Goal: Task Accomplishment & Management: Complete application form

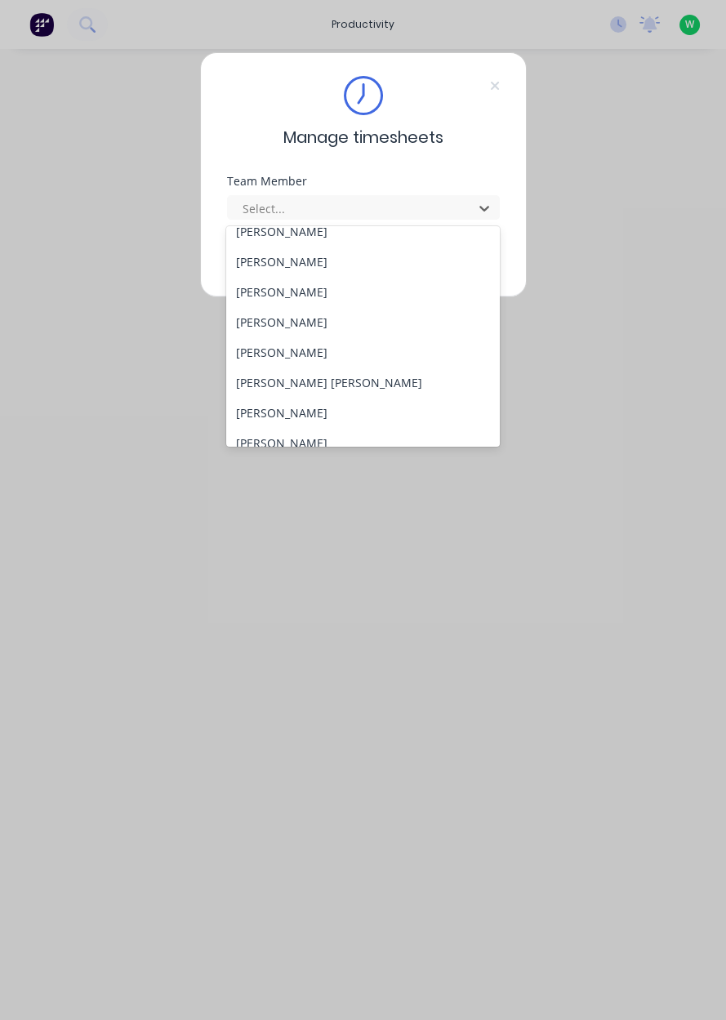
scroll to position [164, 0]
click at [288, 413] on div "[PERSON_NAME]" at bounding box center [363, 413] width 274 height 30
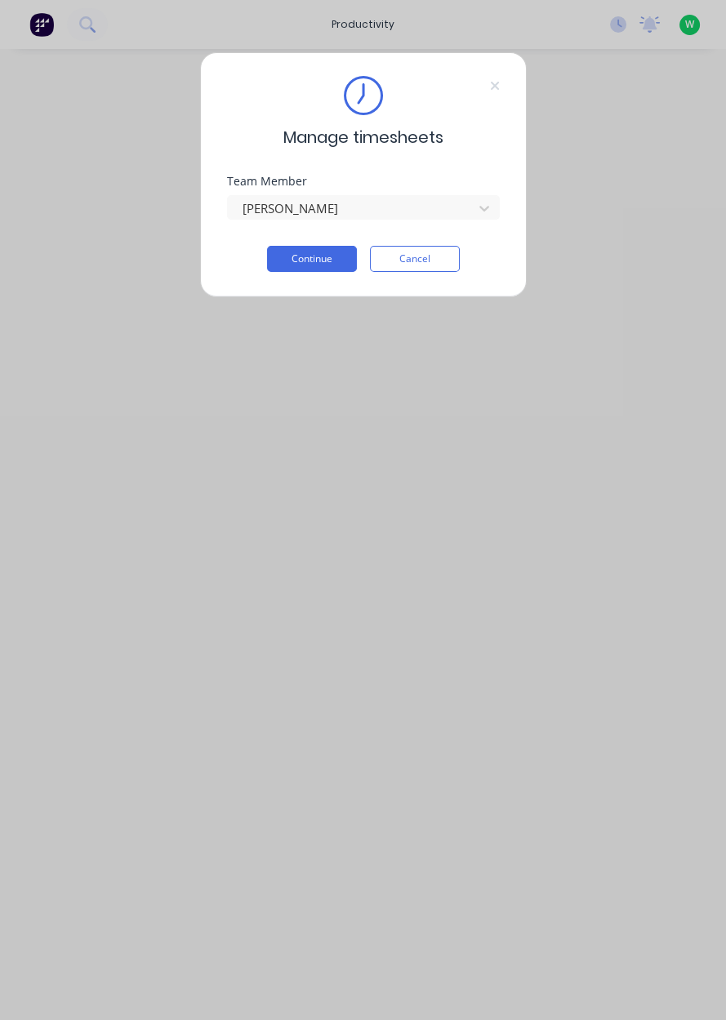
click at [330, 260] on button "Continue" at bounding box center [312, 259] width 90 height 26
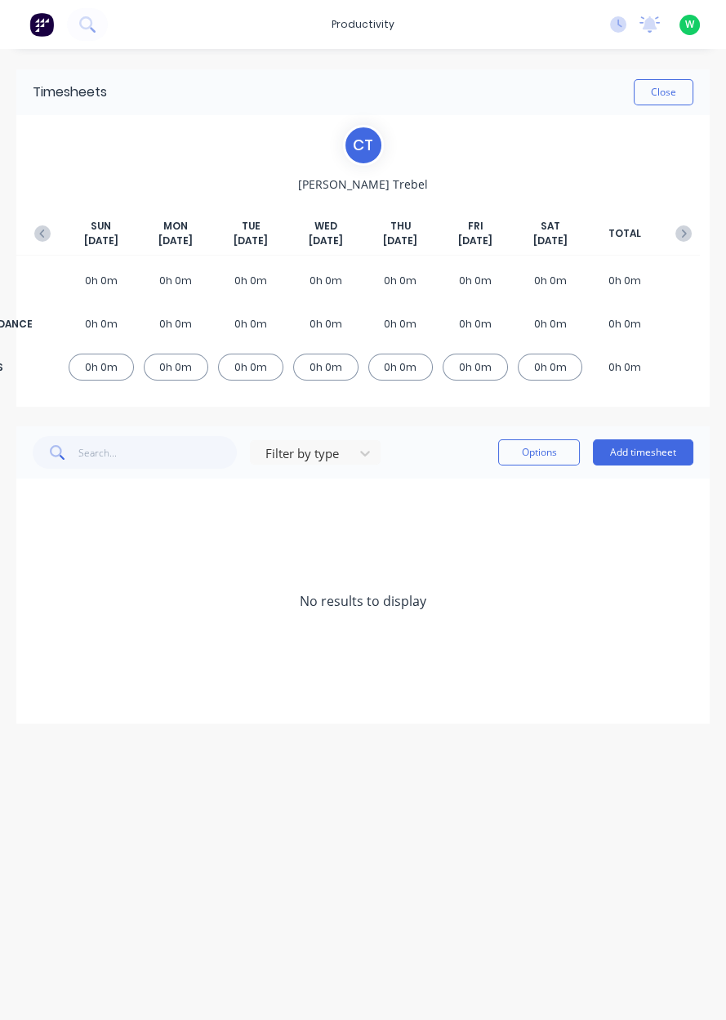
click at [662, 456] on button "Add timesheet" at bounding box center [643, 453] width 100 height 26
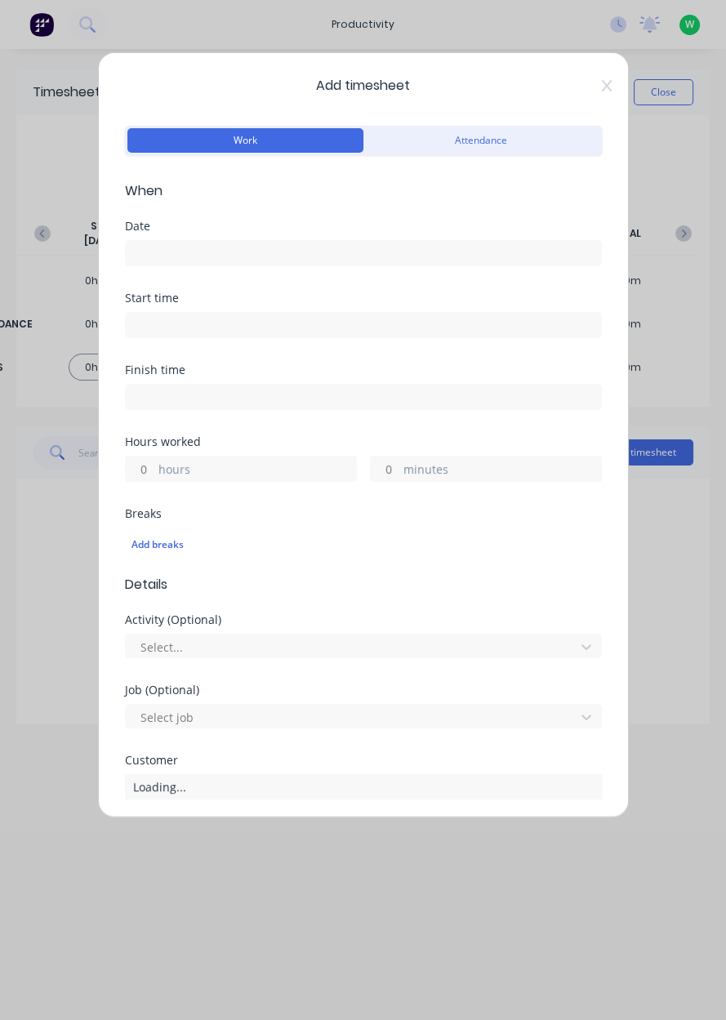
click at [162, 252] on input at bounding box center [363, 253] width 475 height 25
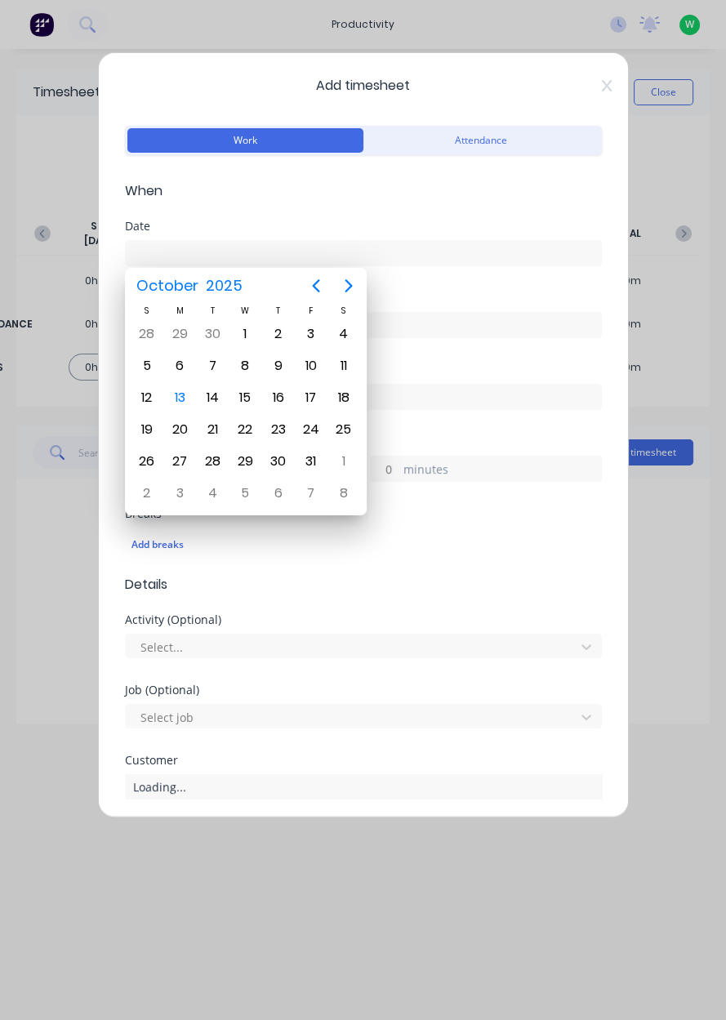
click at [191, 399] on div "13" at bounding box center [179, 397] width 33 height 31
type input "13/10/2025"
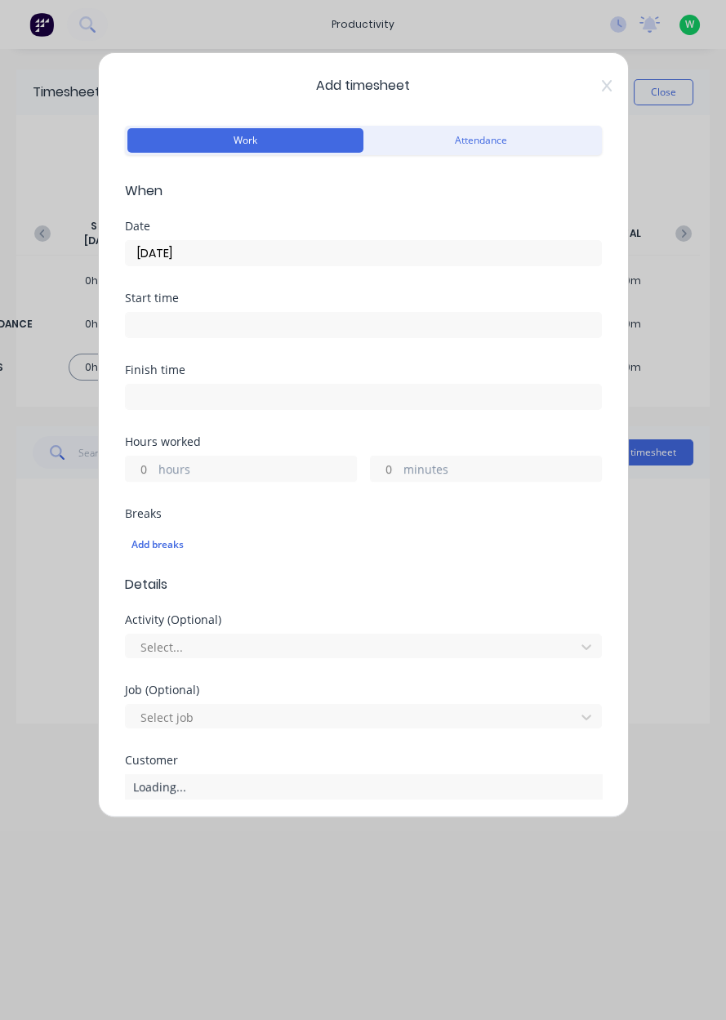
click at [182, 472] on label "hours" at bounding box center [257, 471] width 198 height 20
click at [154, 472] on input "hours" at bounding box center [140, 469] width 29 height 25
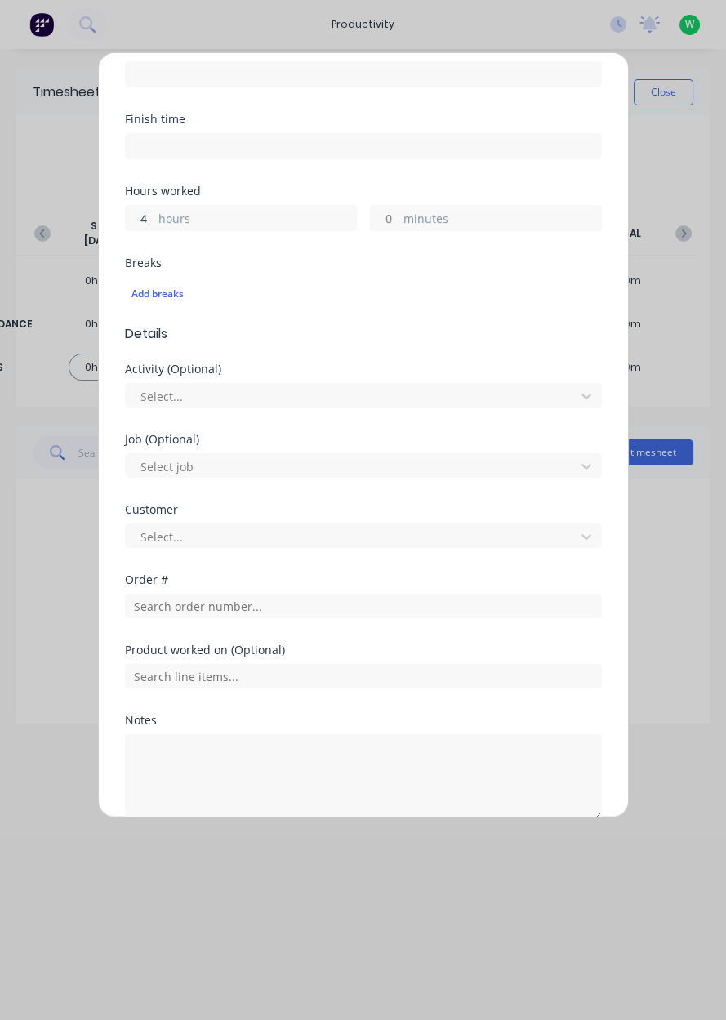
scroll to position [252, 0]
type input "4"
click at [208, 607] on input "text" at bounding box center [363, 605] width 477 height 25
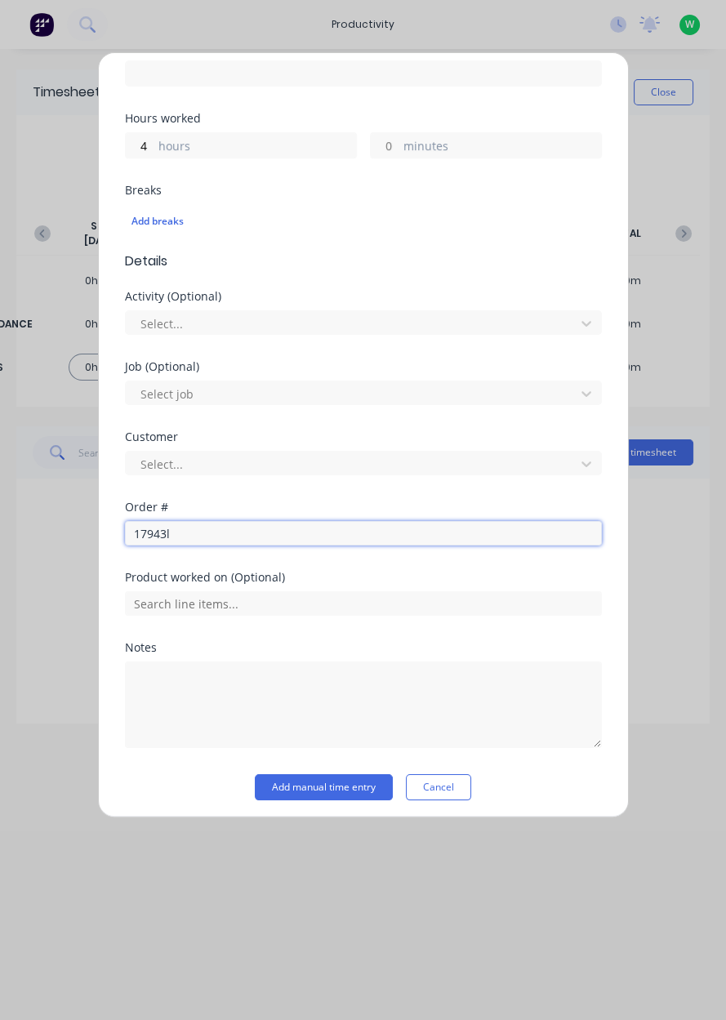
scroll to position [327, 0]
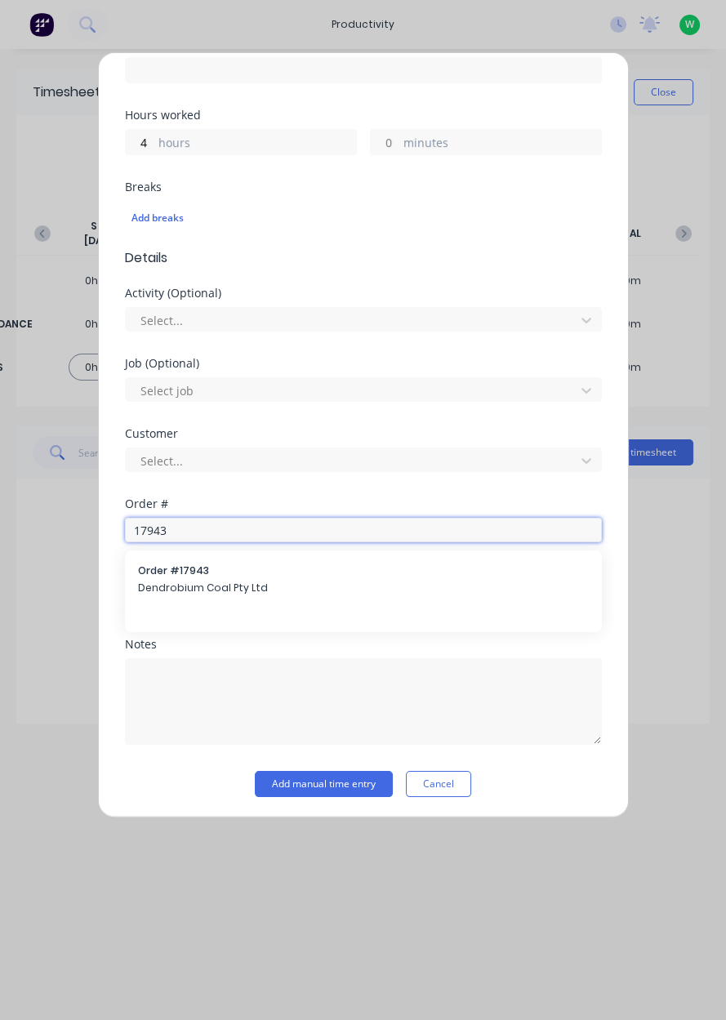
type input "17943"
click at [183, 591] on span "Dendrobium Coal Pty Ltd" at bounding box center [363, 588] width 451 height 15
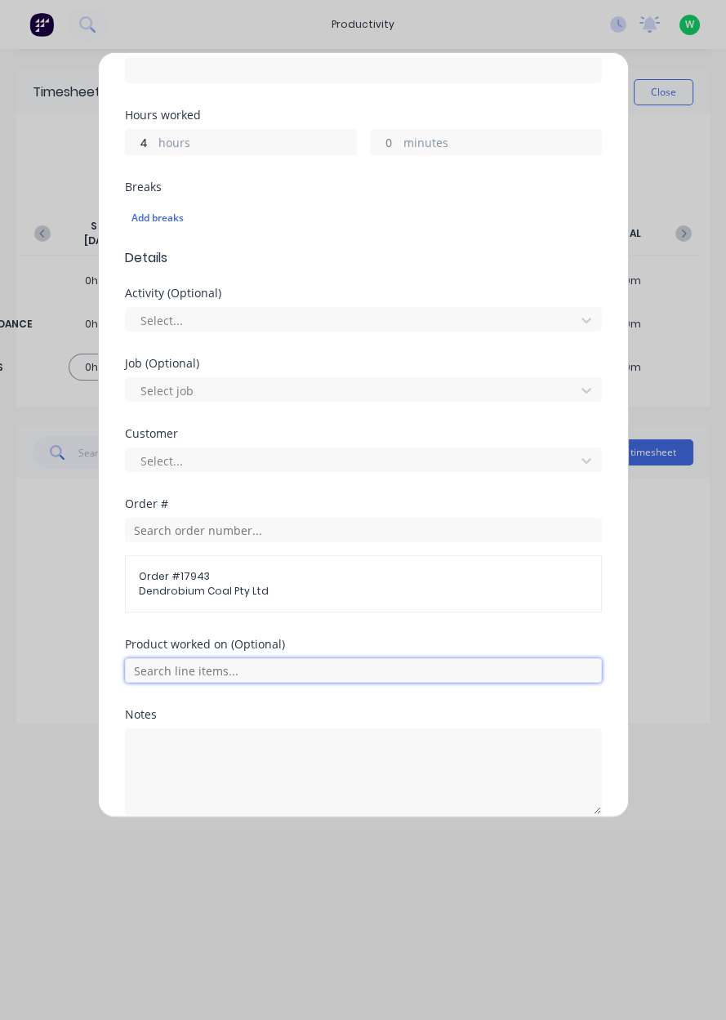
click at [208, 670] on input "text" at bounding box center [363, 670] width 477 height 25
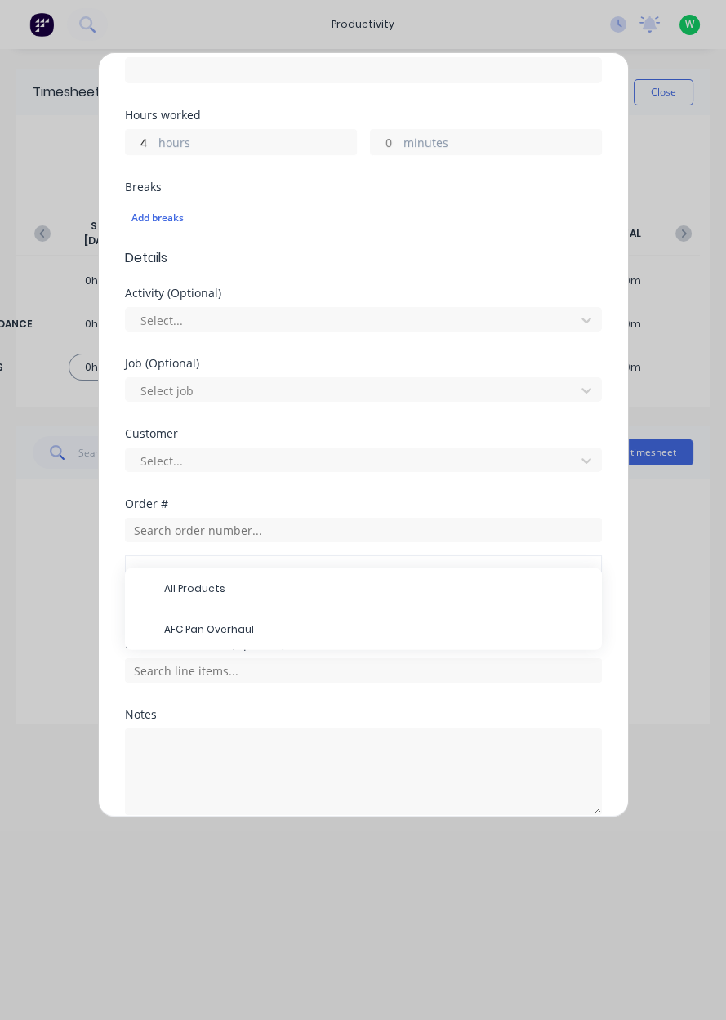
click at [224, 627] on span "AFC Pan Overhaul" at bounding box center [376, 630] width 425 height 15
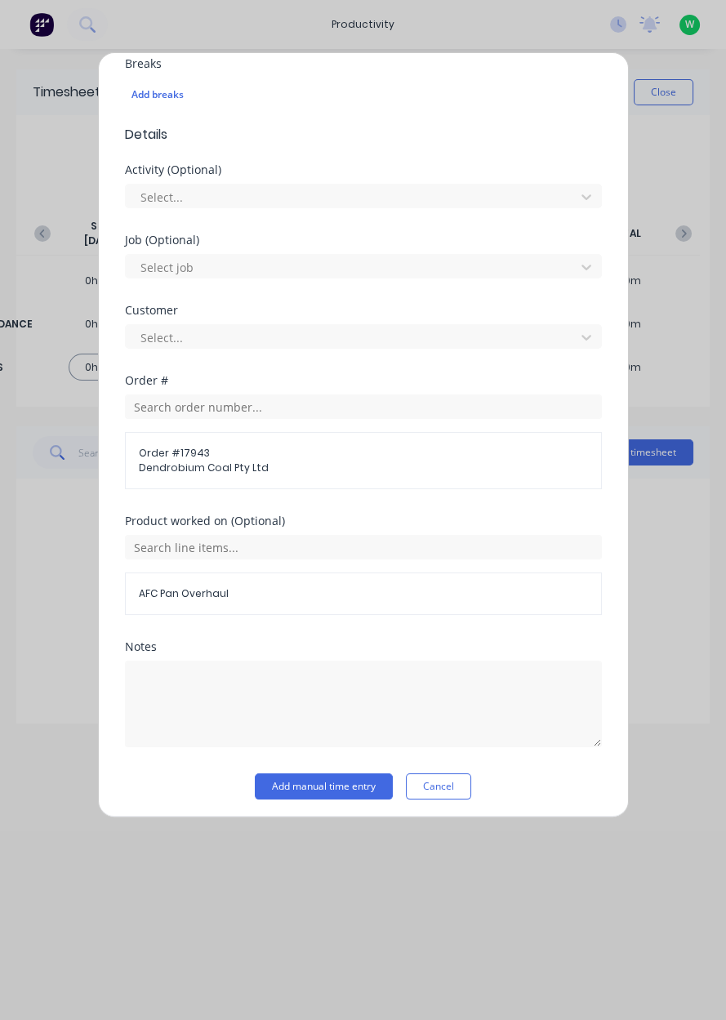
scroll to position [452, 0]
click at [338, 777] on button "Add manual time entry" at bounding box center [324, 785] width 138 height 26
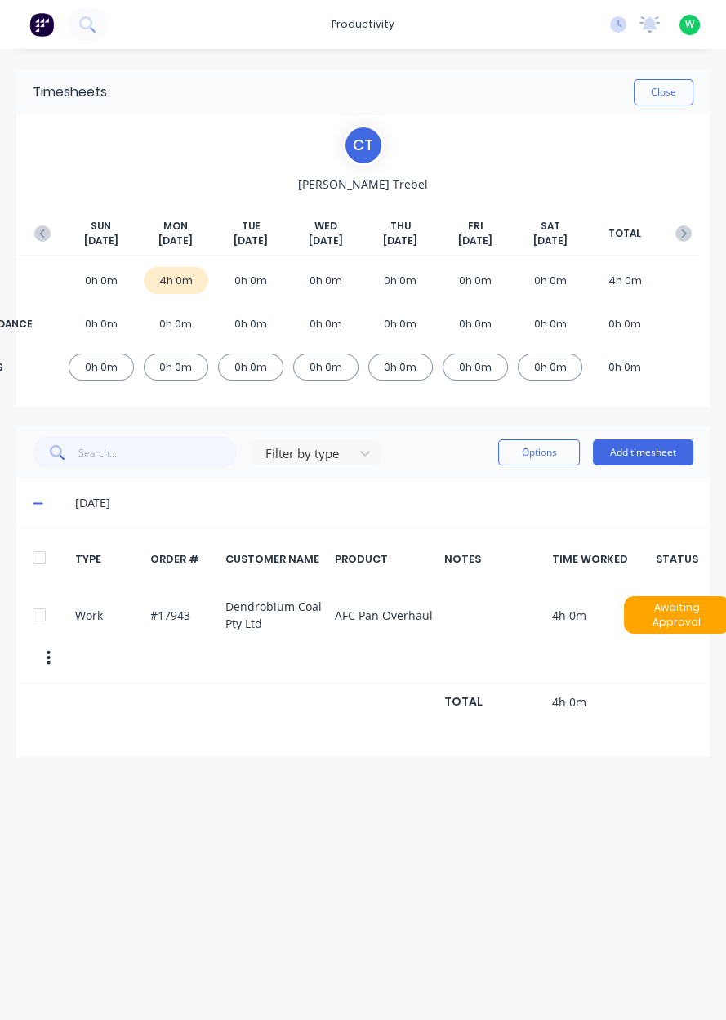
click at [661, 455] on button "Add timesheet" at bounding box center [643, 453] width 100 height 26
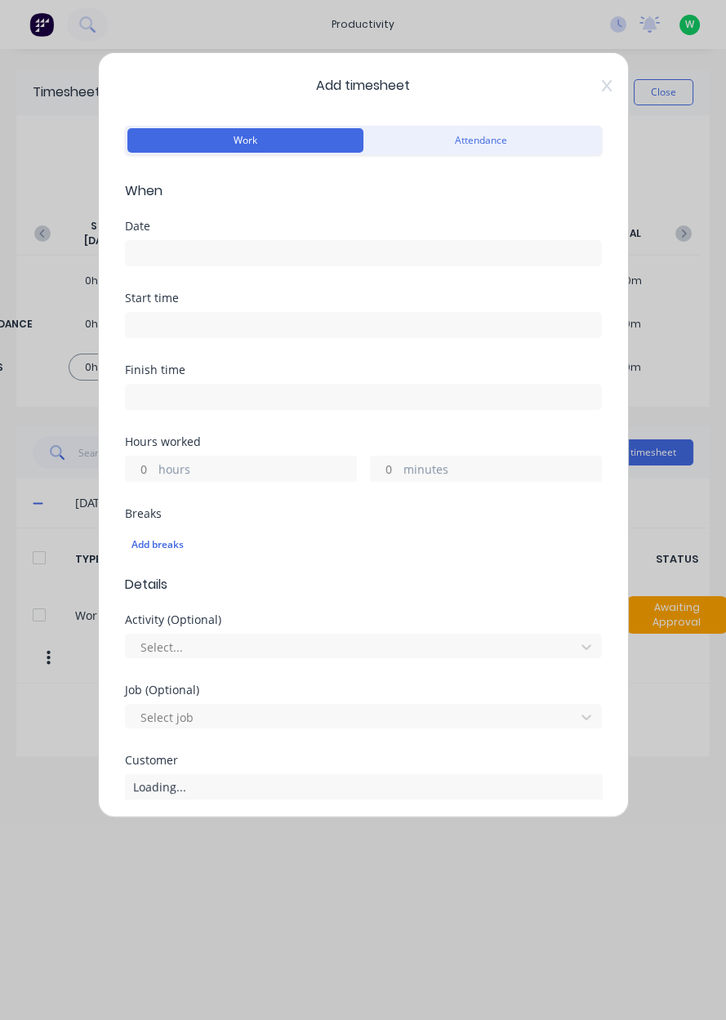
click at [179, 253] on input at bounding box center [363, 253] width 475 height 25
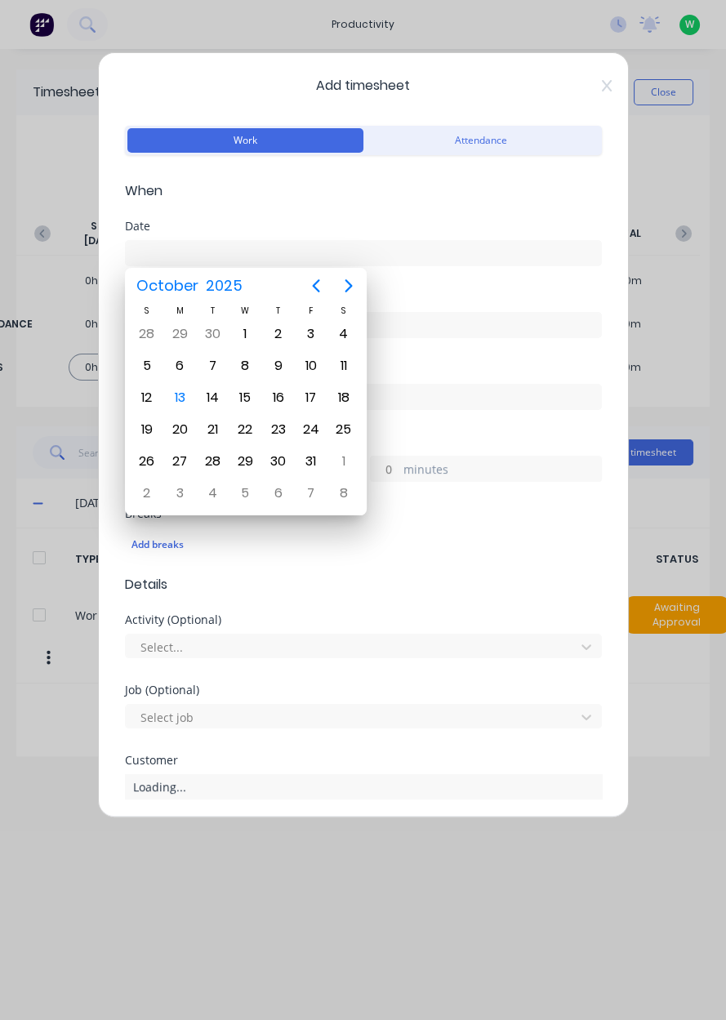
click at [183, 401] on div "13" at bounding box center [179, 398] width 25 height 25
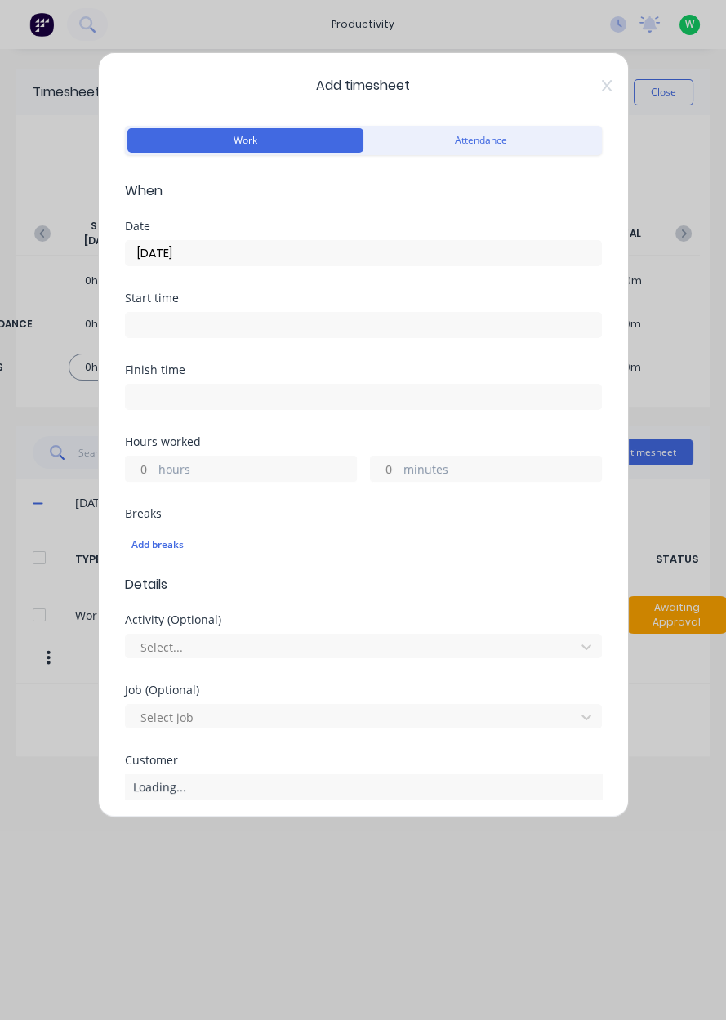
type input "13/10/2025"
click at [203, 475] on label "hours" at bounding box center [257, 471] width 198 height 20
click at [154, 475] on input "hours" at bounding box center [140, 469] width 29 height 25
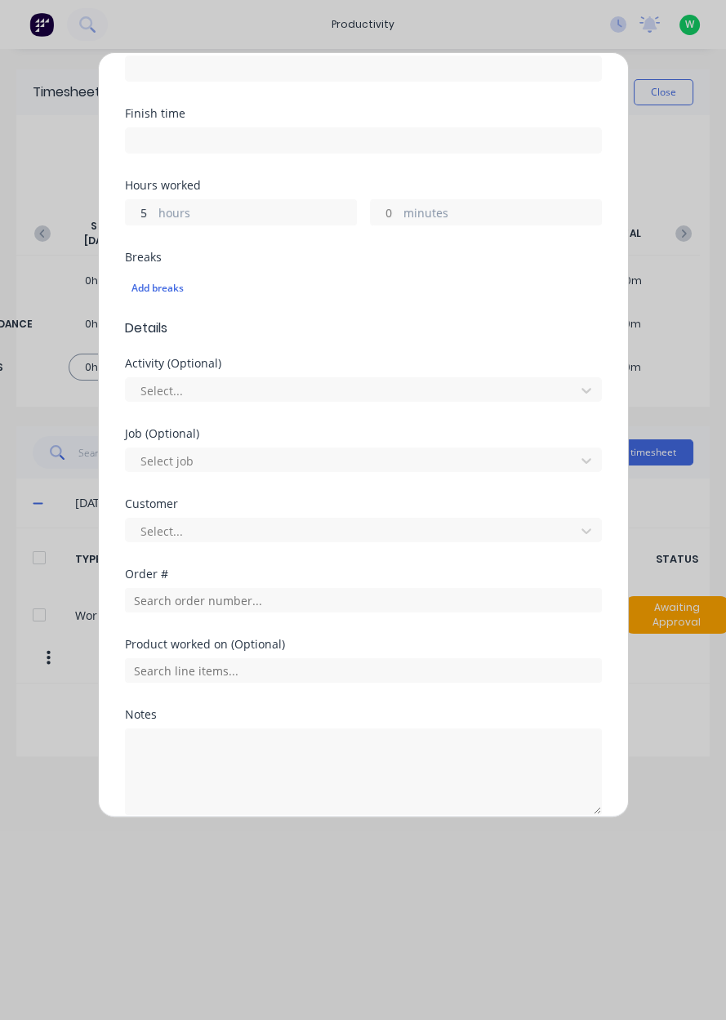
scroll to position [260, 0]
type input "5"
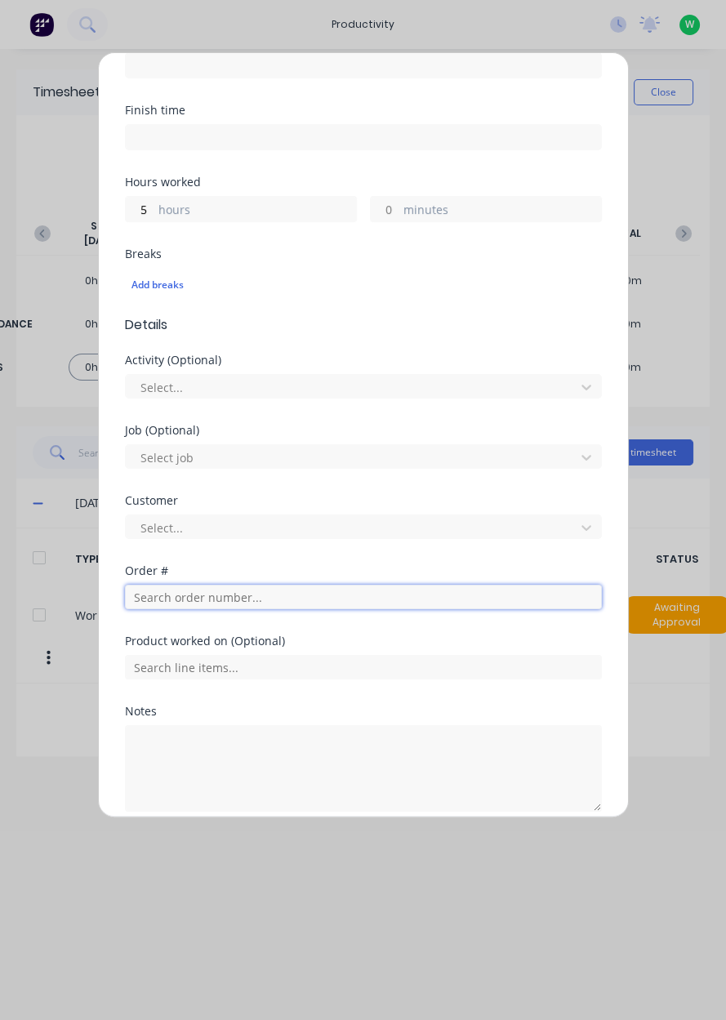
click at [190, 600] on input "text" at bounding box center [363, 597] width 477 height 25
type input "17483"
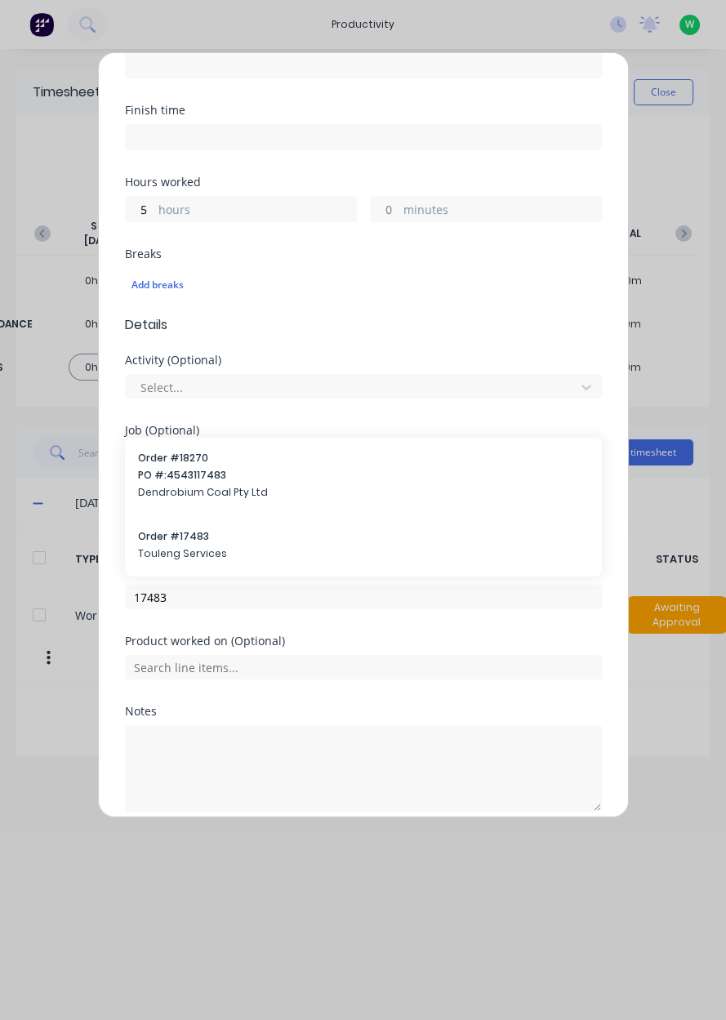
click at [183, 542] on div "Order # 17483 Touleng Services" at bounding box center [363, 546] width 451 height 34
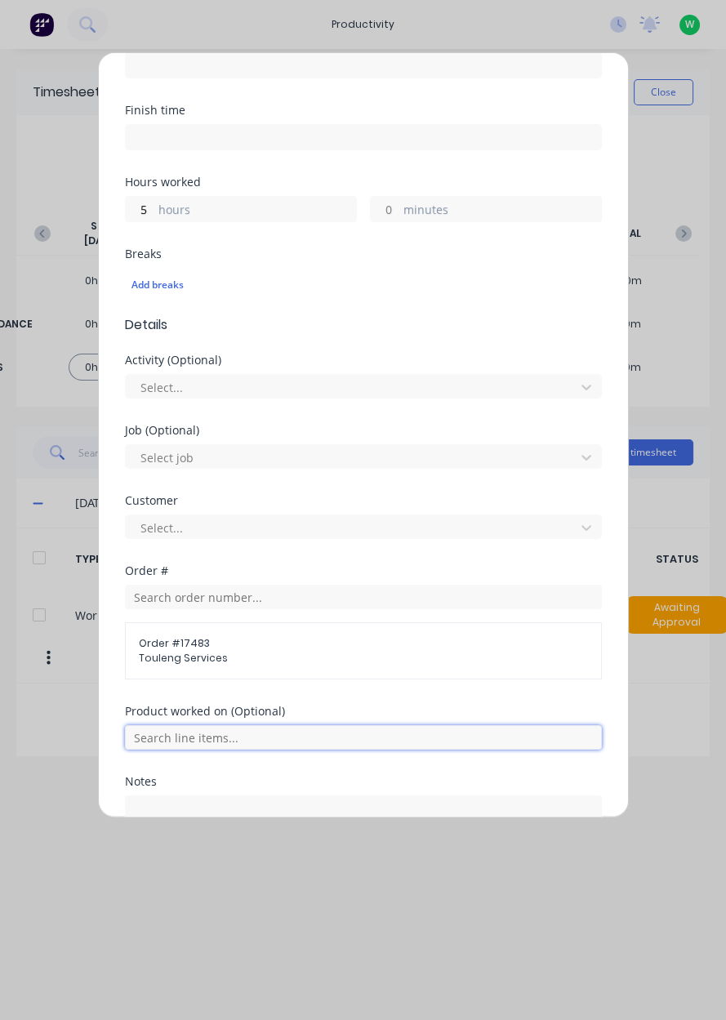
click at [199, 732] on input "text" at bounding box center [363, 737] width 477 height 25
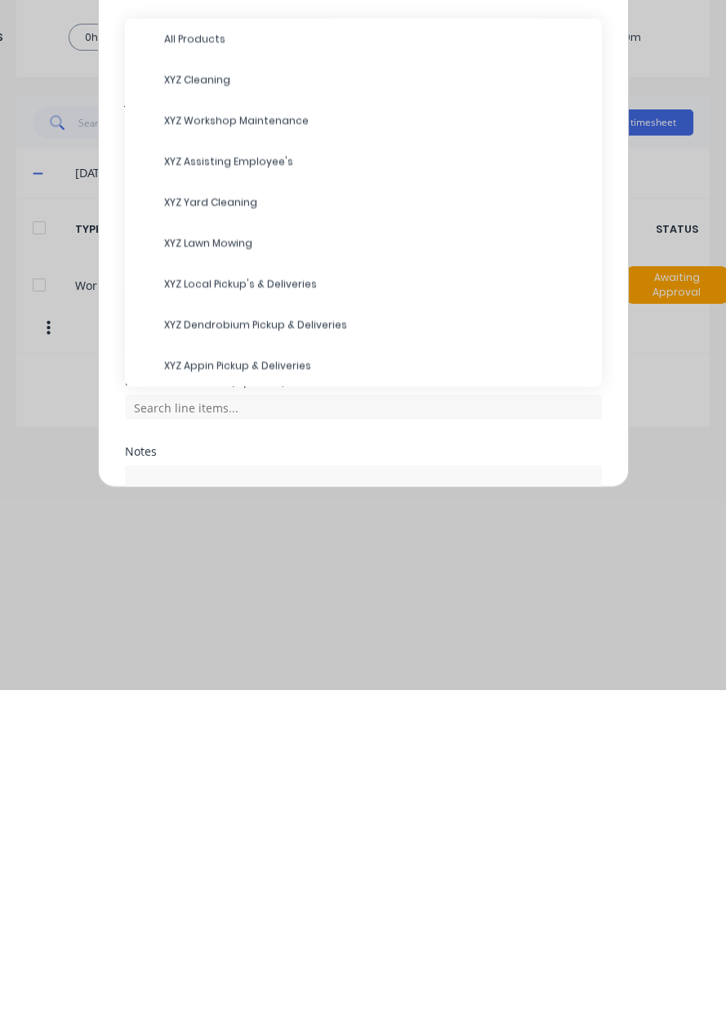
click at [226, 536] on span "XYZ Yard Cleaning" at bounding box center [376, 533] width 425 height 15
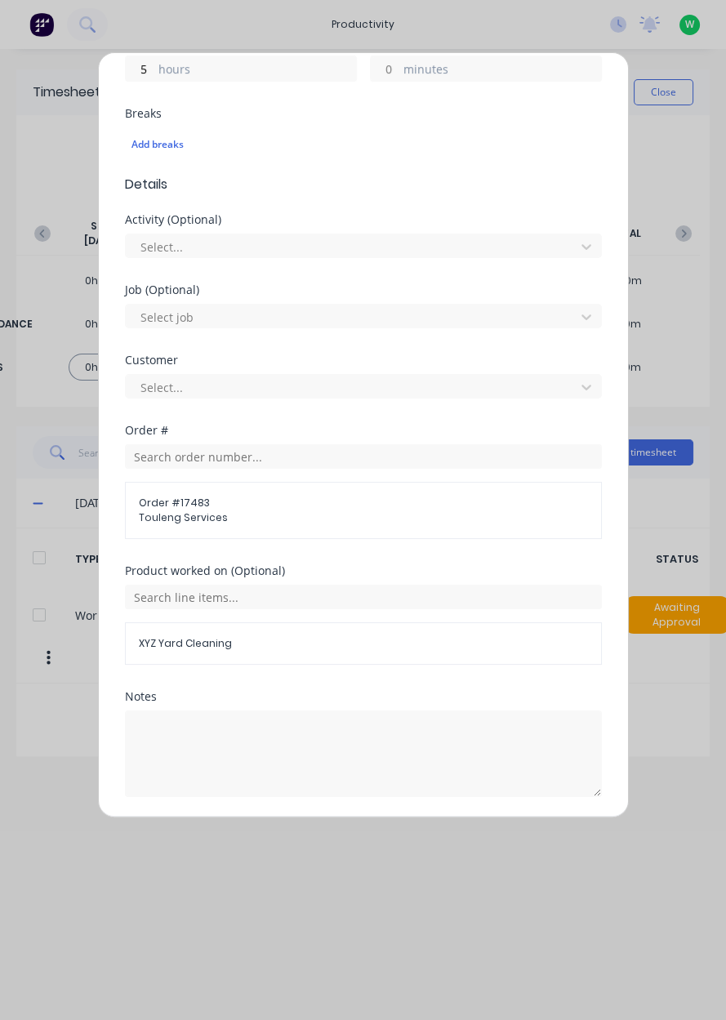
scroll to position [452, 0]
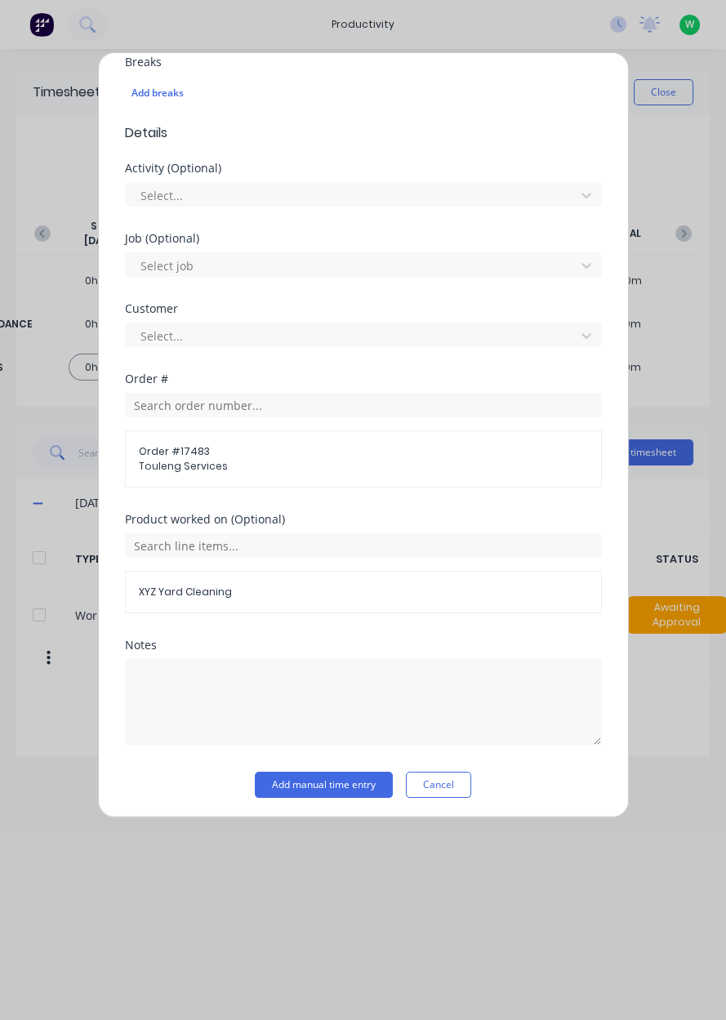
click at [336, 785] on button "Add manual time entry" at bounding box center [324, 785] width 138 height 26
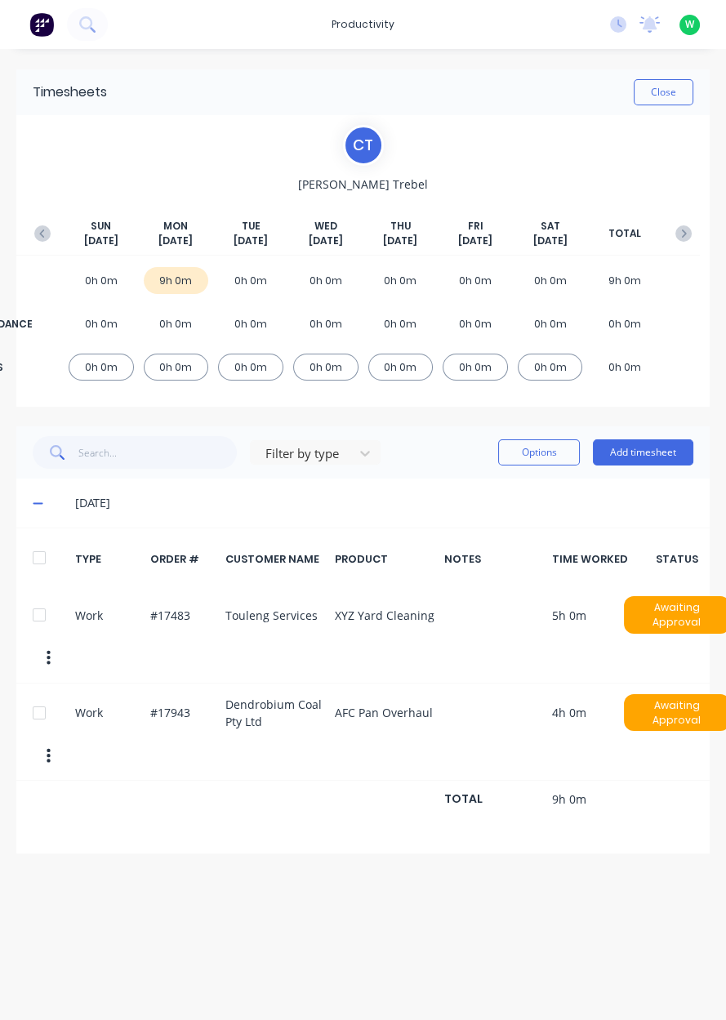
click at [679, 81] on button "Close" at bounding box center [664, 92] width 60 height 26
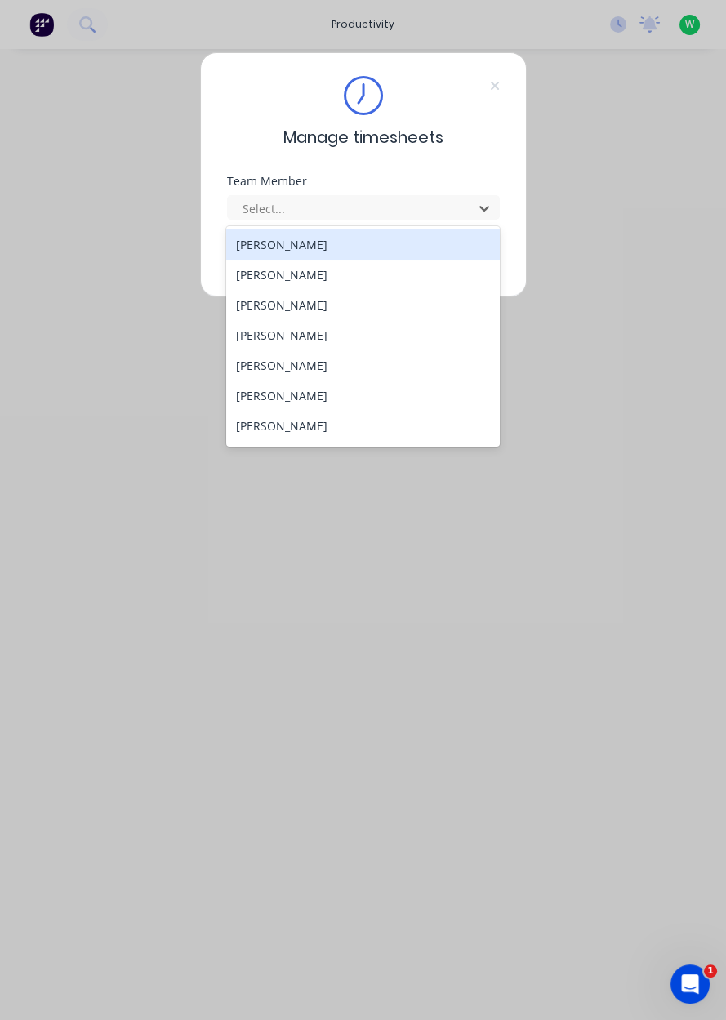
click at [267, 278] on div "[PERSON_NAME]" at bounding box center [363, 275] width 274 height 30
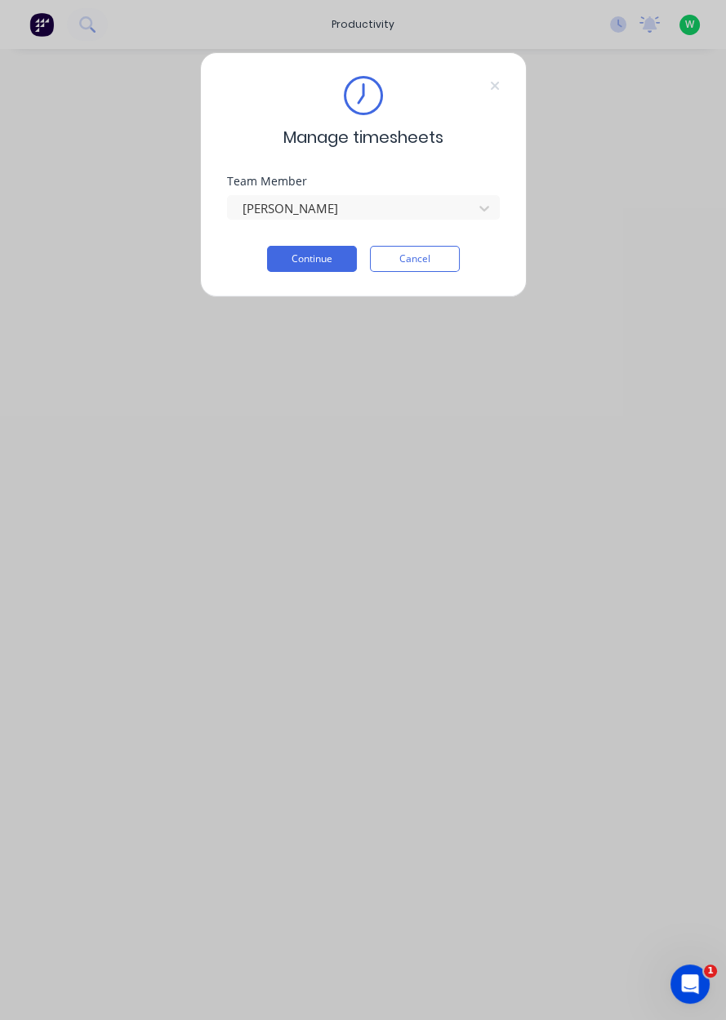
click at [304, 257] on button "Continue" at bounding box center [312, 259] width 90 height 26
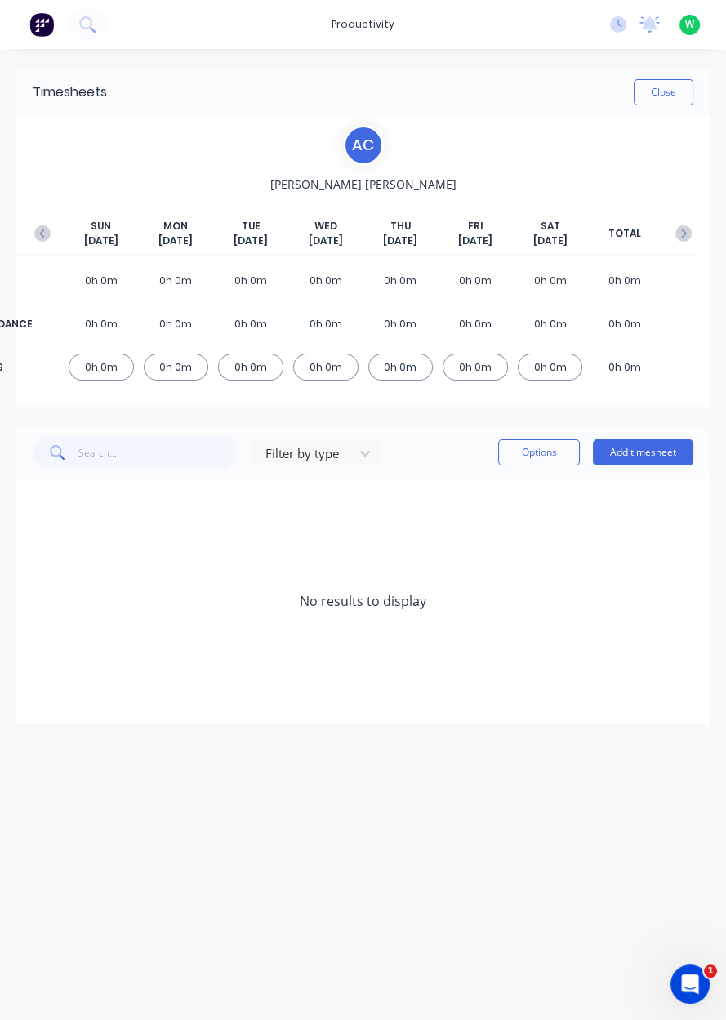
scroll to position [20, 0]
click at [650, 440] on button "Add timesheet" at bounding box center [643, 453] width 100 height 26
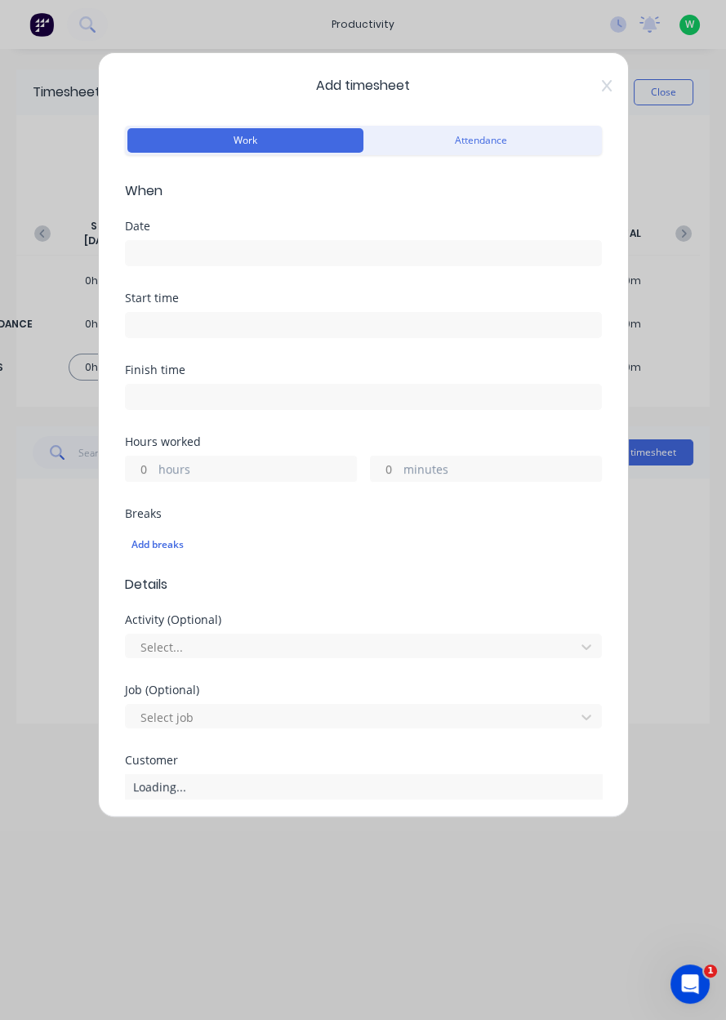
click at [252, 276] on div "Date" at bounding box center [363, 257] width 477 height 72
click at [229, 250] on input at bounding box center [363, 253] width 475 height 25
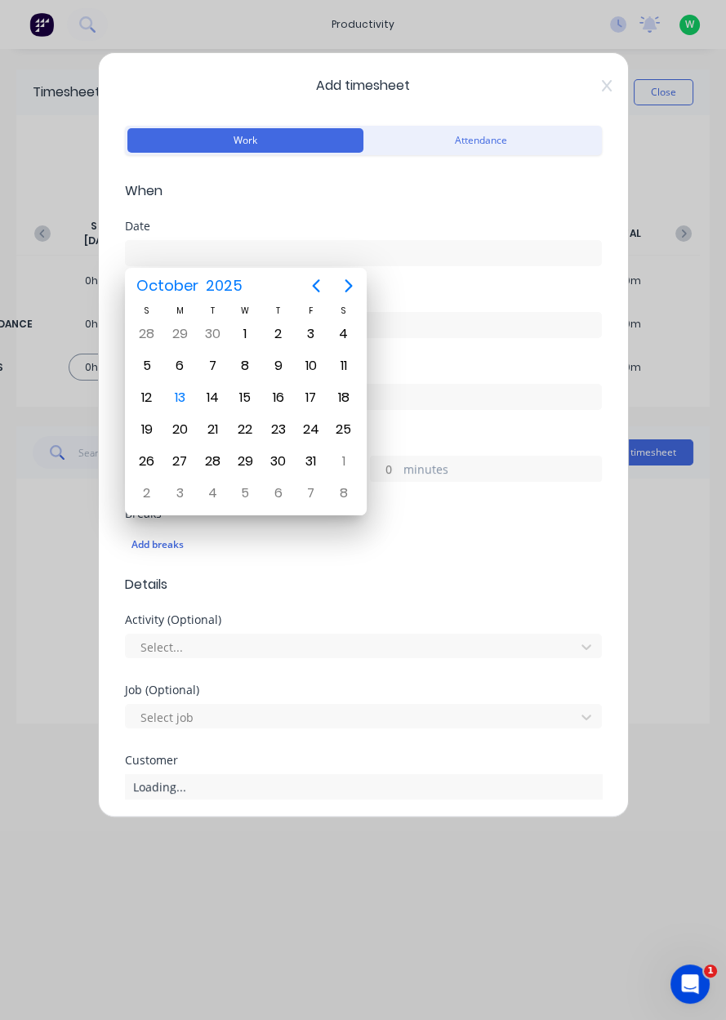
click at [176, 399] on div "13" at bounding box center [179, 398] width 25 height 25
type input "13/10/2025"
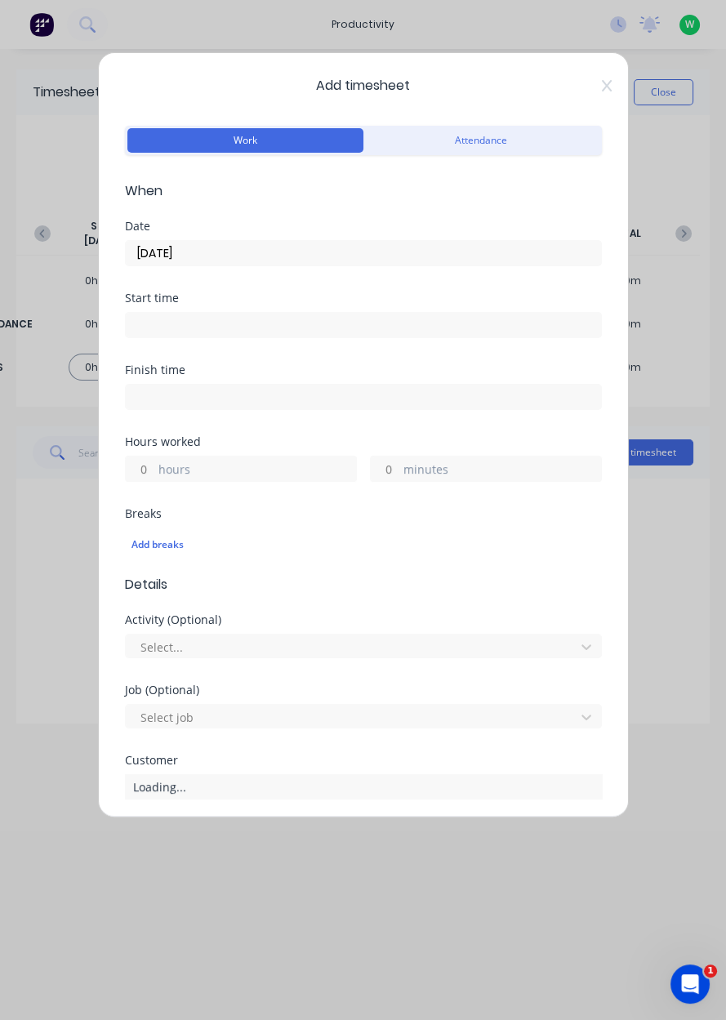
click at [249, 468] on label "hours" at bounding box center [257, 471] width 198 height 20
click at [154, 468] on input "hours" at bounding box center [140, 469] width 29 height 25
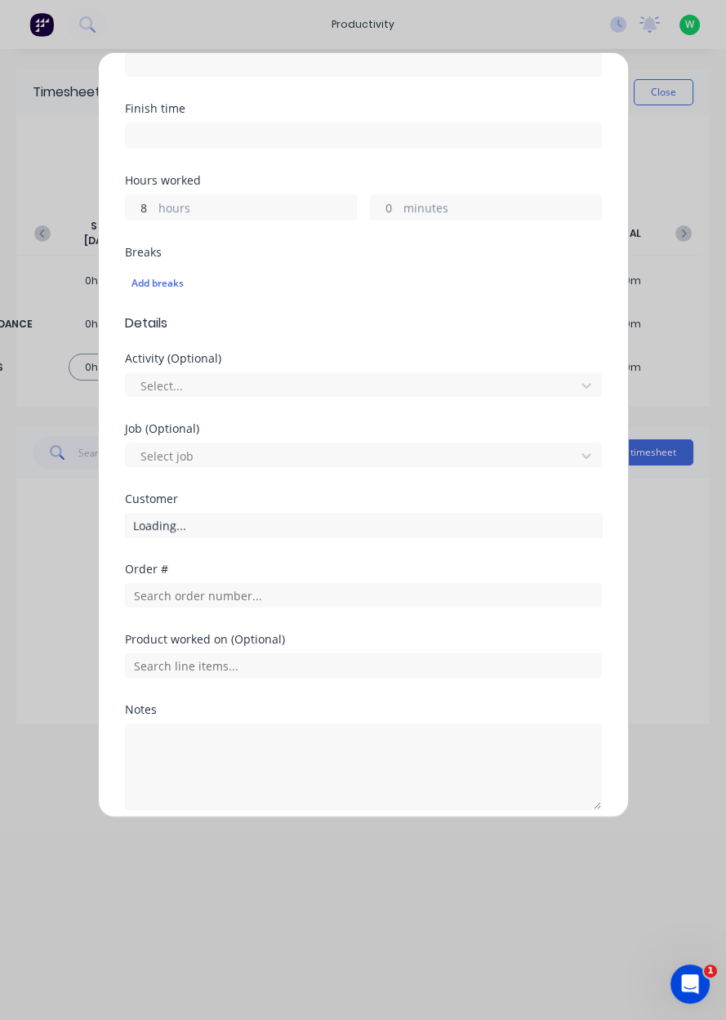
scroll to position [278, 0]
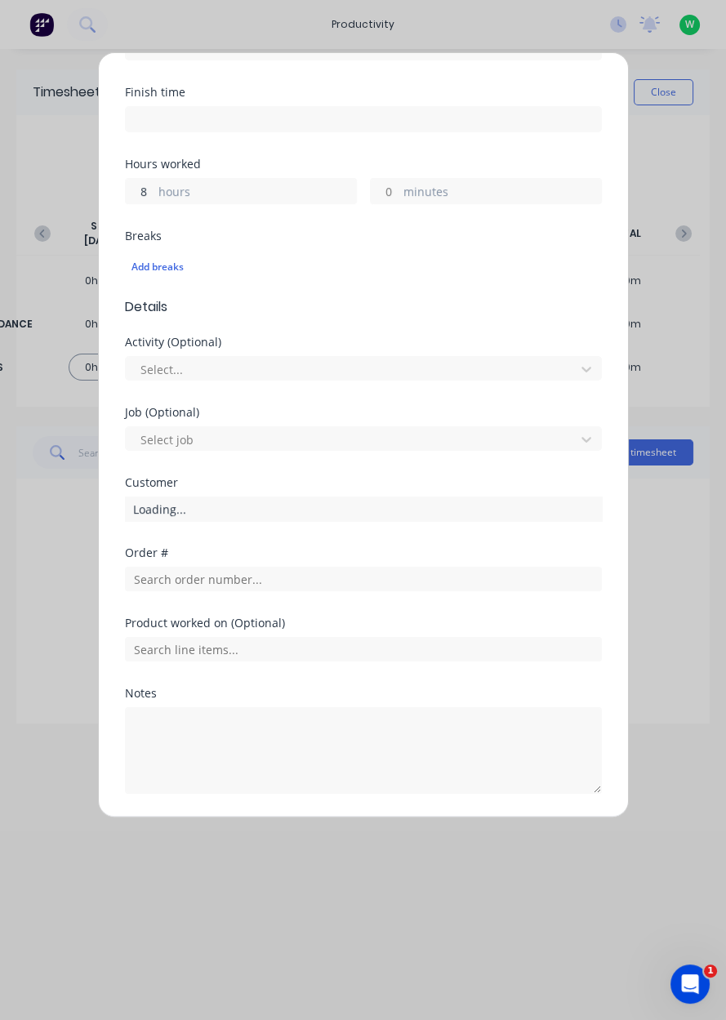
type input "8"
click at [306, 508] on div "Loading..." at bounding box center [363, 509] width 477 height 25
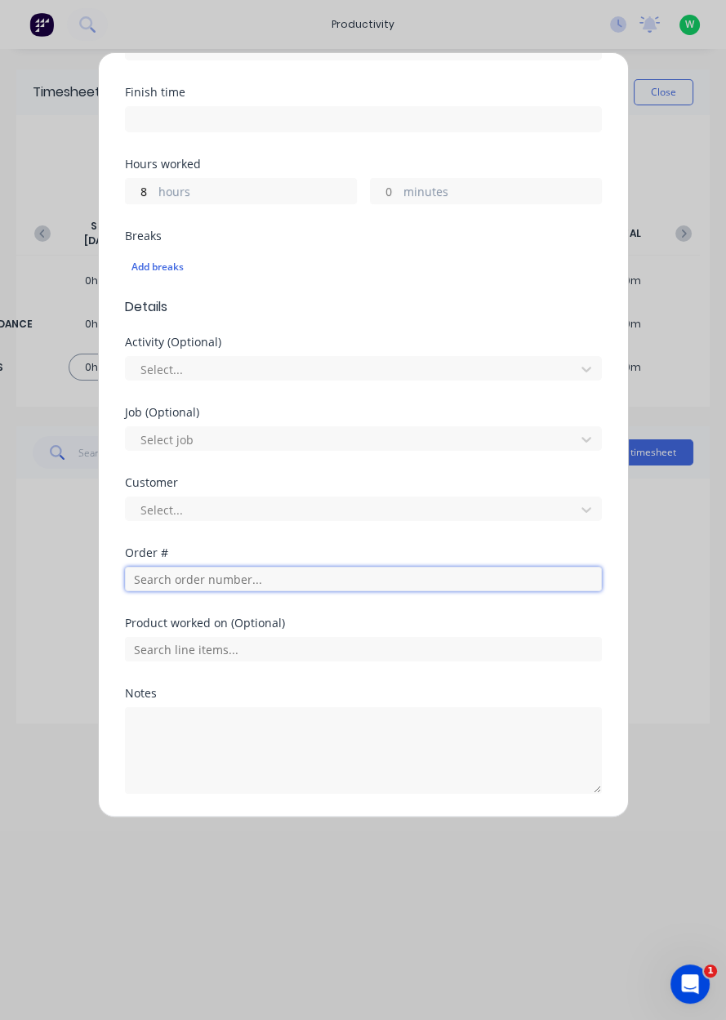
click at [274, 581] on input "text" at bounding box center [363, 579] width 477 height 25
type input "17943"
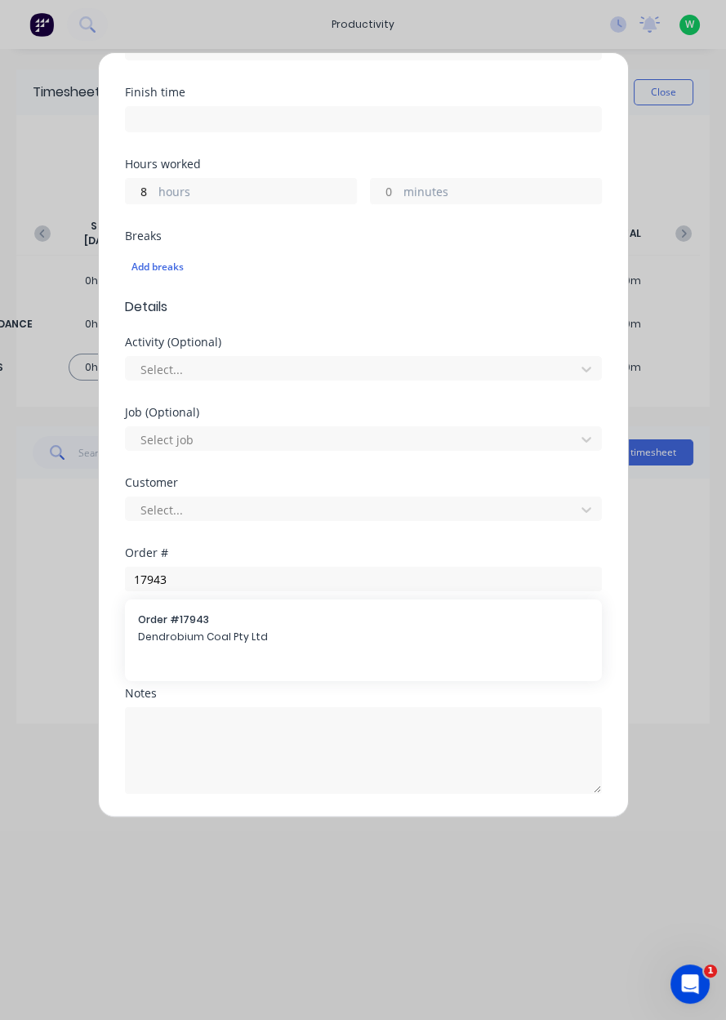
click at [245, 637] on span "Dendrobium Coal Pty Ltd" at bounding box center [363, 637] width 451 height 15
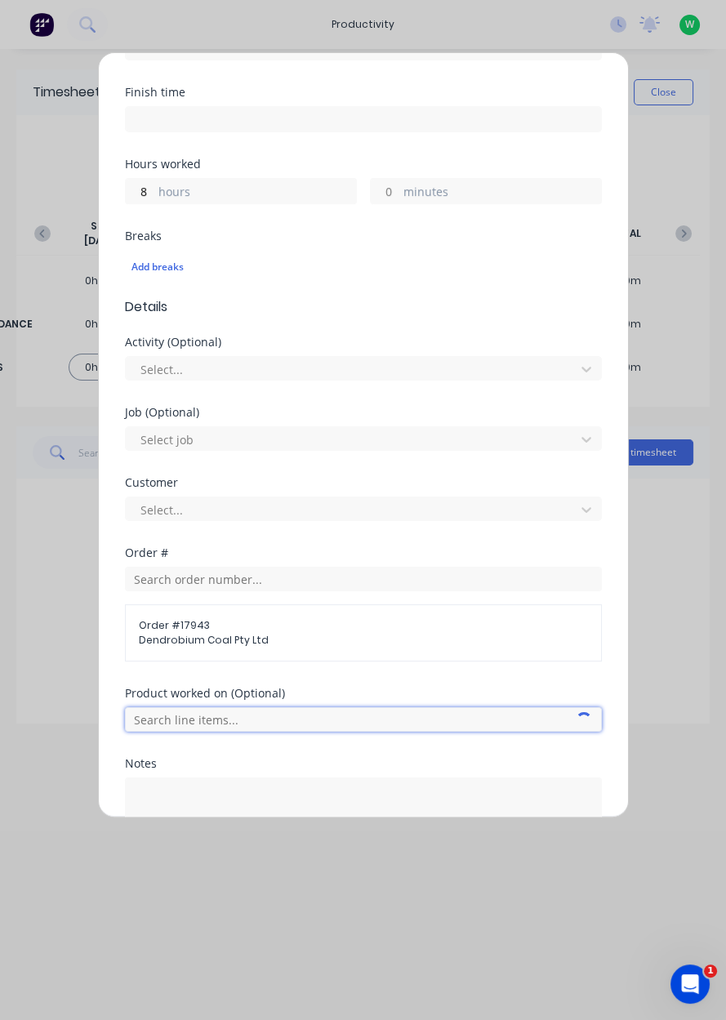
click at [288, 714] on input "text" at bounding box center [363, 720] width 477 height 25
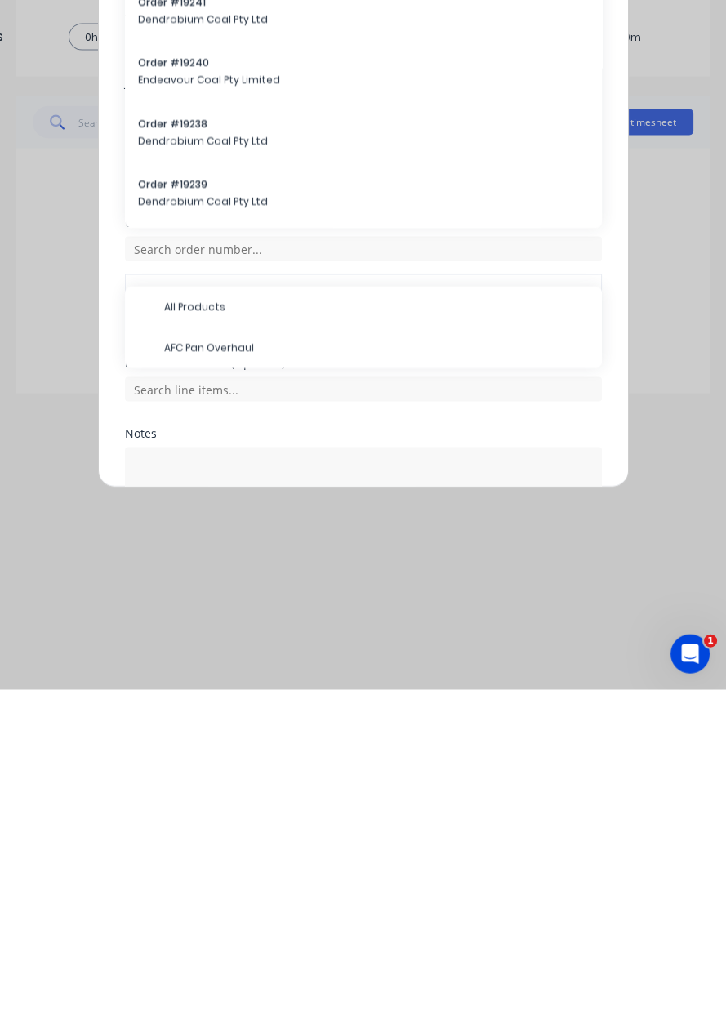
click at [206, 677] on span "AFC Pan Overhaul" at bounding box center [376, 679] width 425 height 15
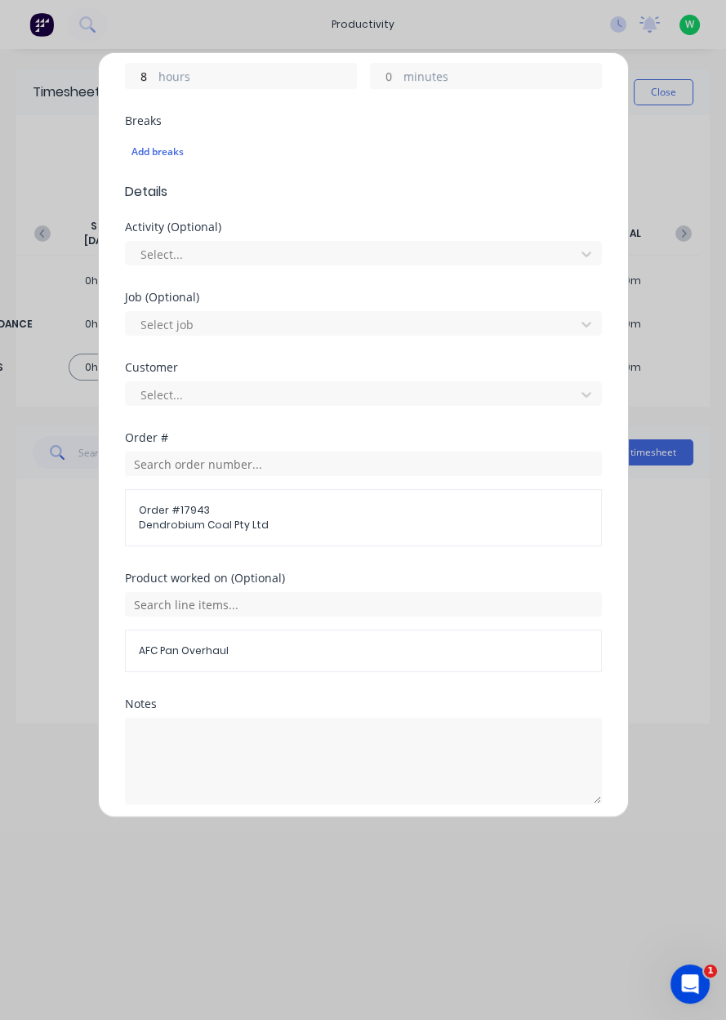
scroll to position [452, 0]
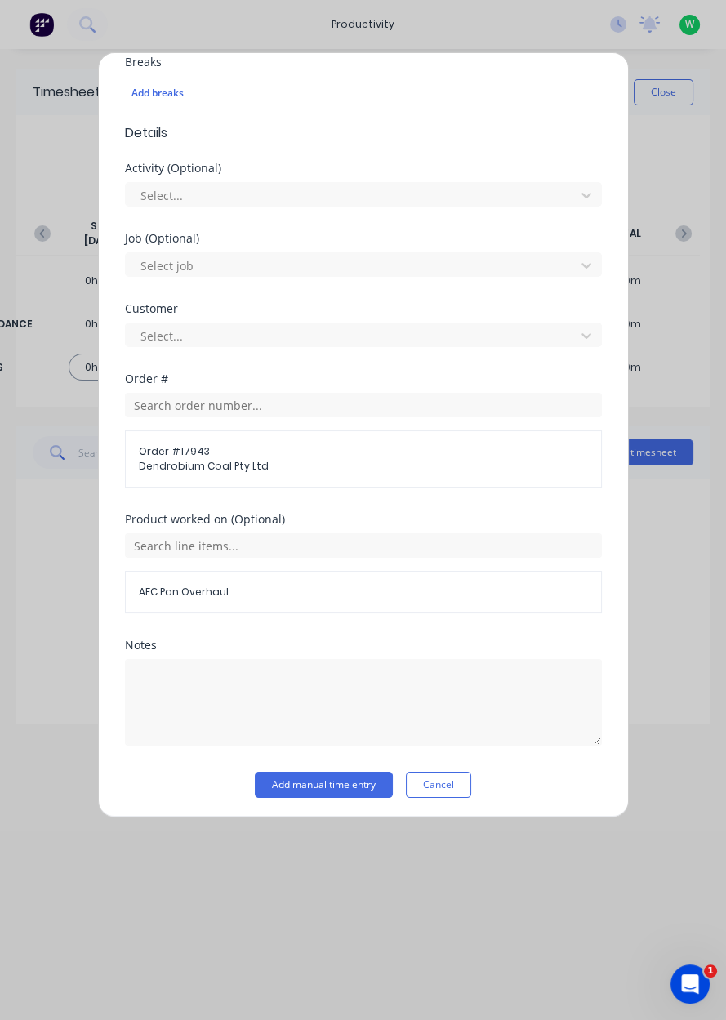
click at [289, 777] on button "Add manual time entry" at bounding box center [324, 785] width 138 height 26
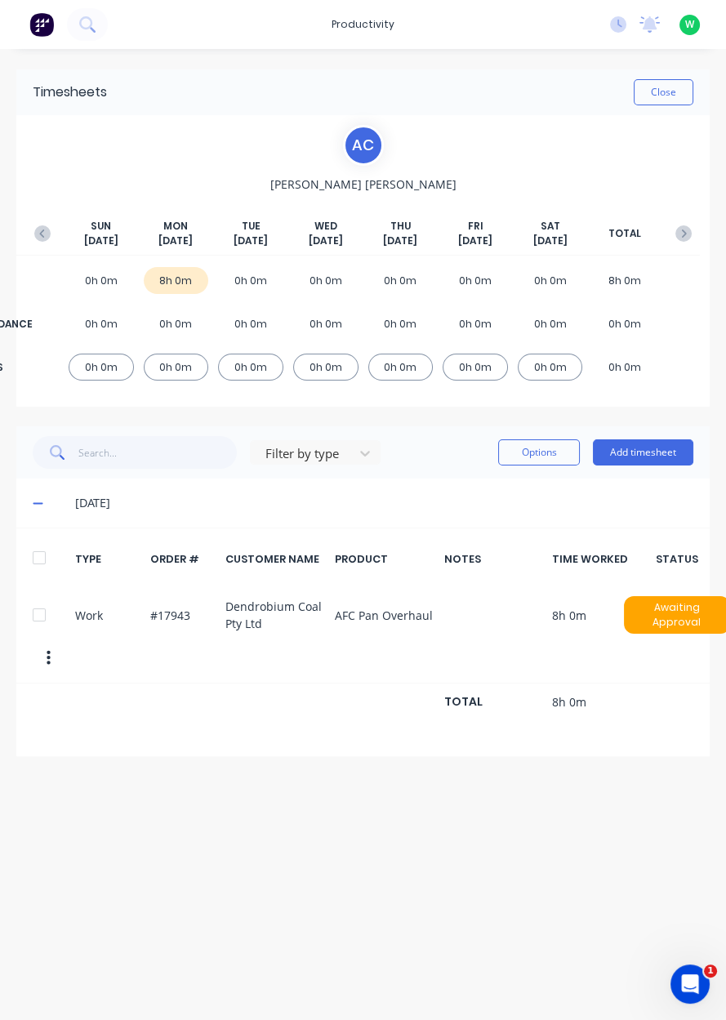
click at [660, 79] on button "Close" at bounding box center [664, 92] width 60 height 26
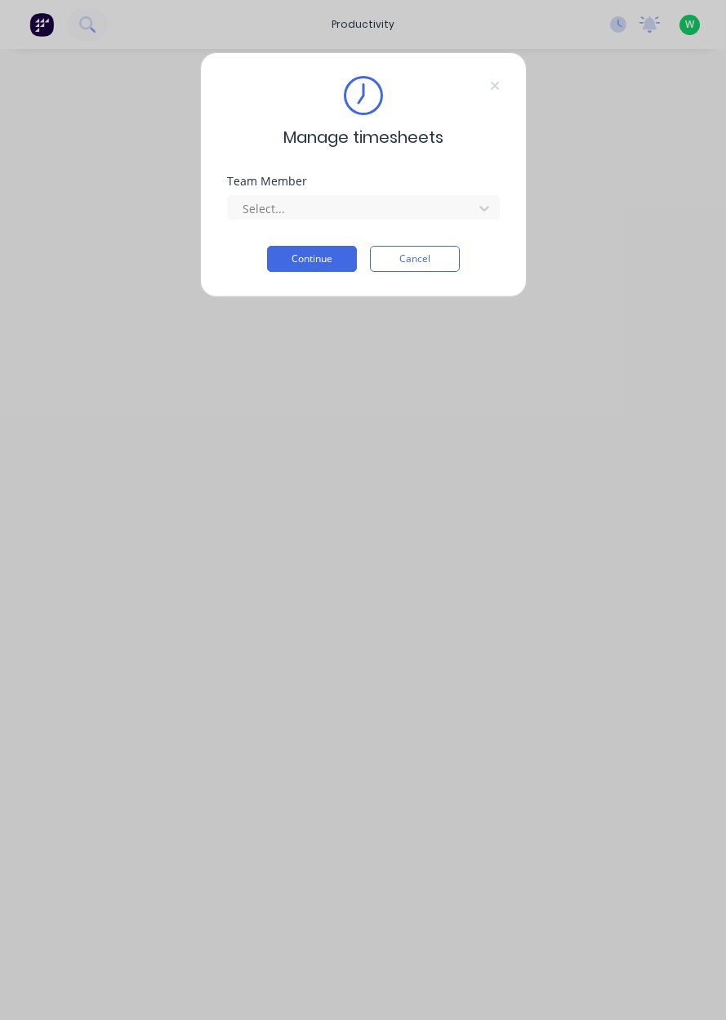
click at [261, 230] on div "Team Member Select..." at bounding box center [363, 211] width 273 height 70
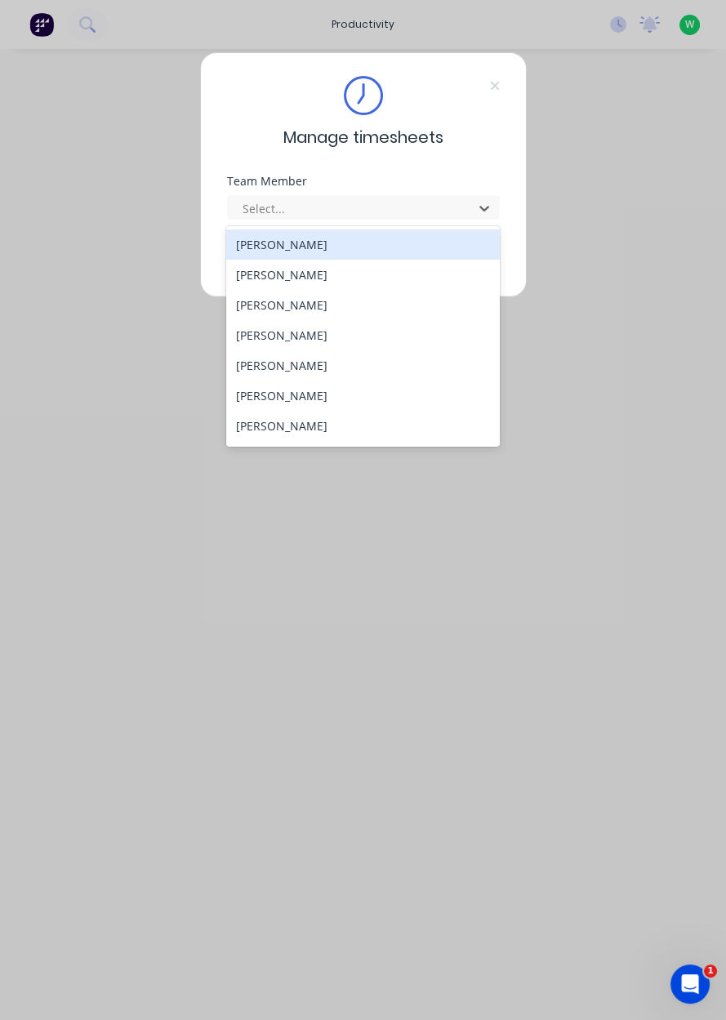
click at [254, 310] on div "[PERSON_NAME]" at bounding box center [363, 305] width 274 height 30
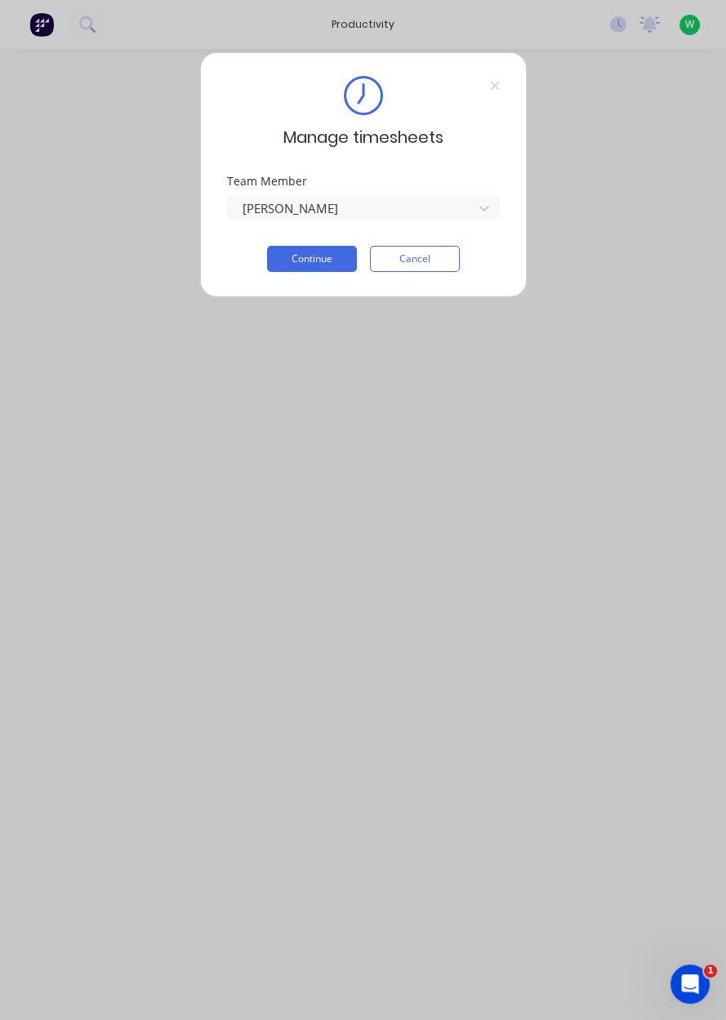
click at [301, 264] on button "Continue" at bounding box center [312, 259] width 90 height 26
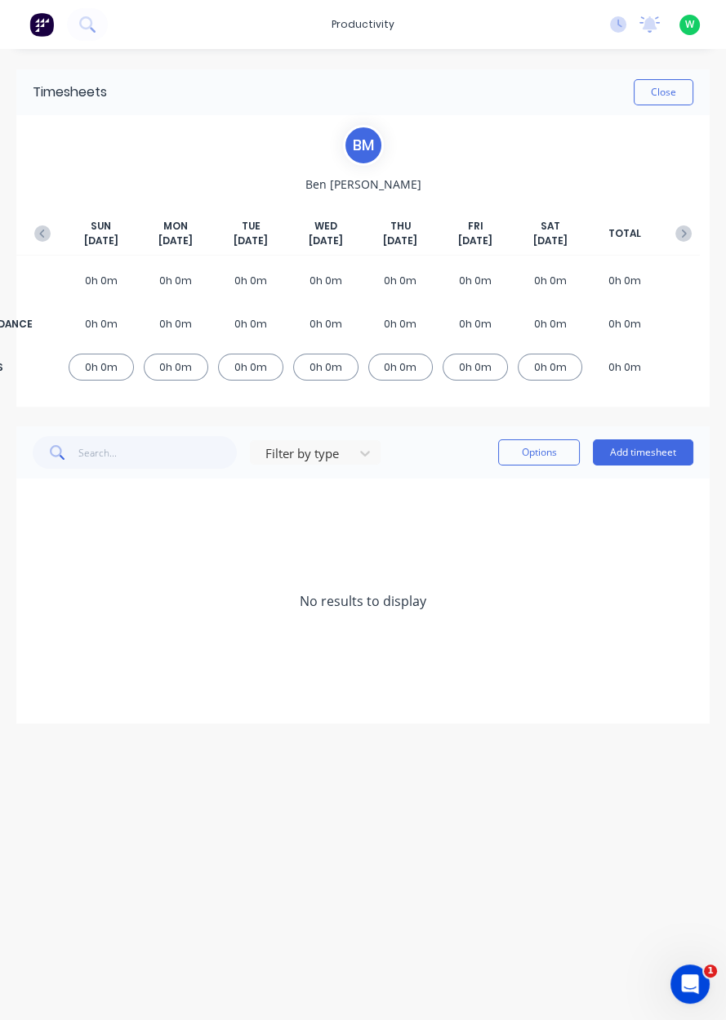
click at [637, 458] on button "Add timesheet" at bounding box center [643, 453] width 100 height 26
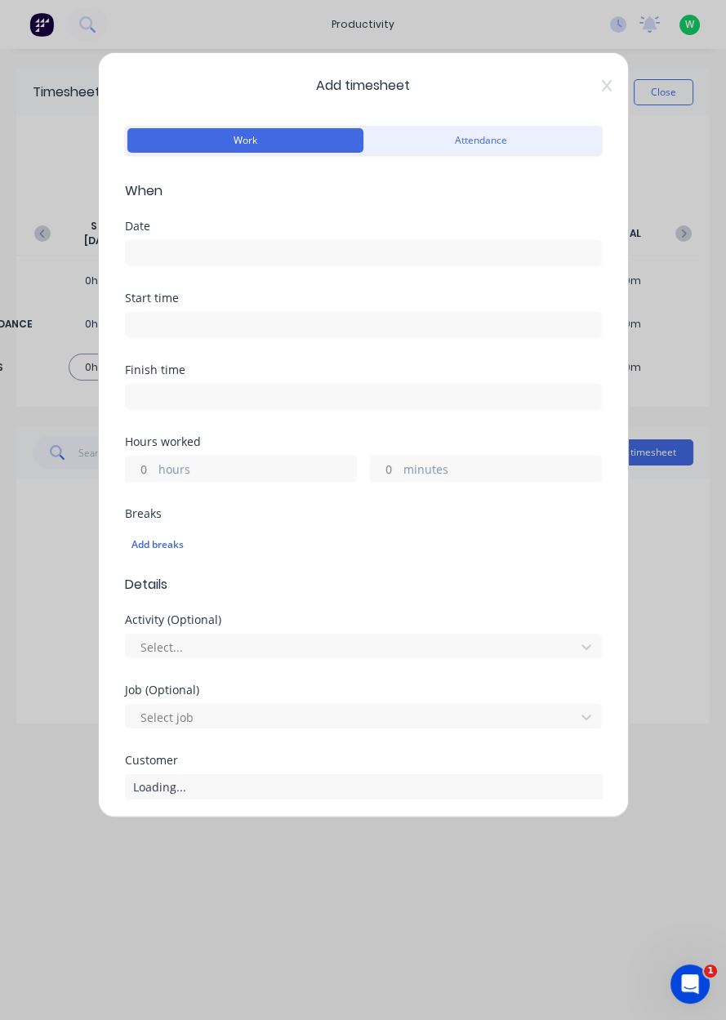
click at [147, 255] on input at bounding box center [363, 253] width 475 height 25
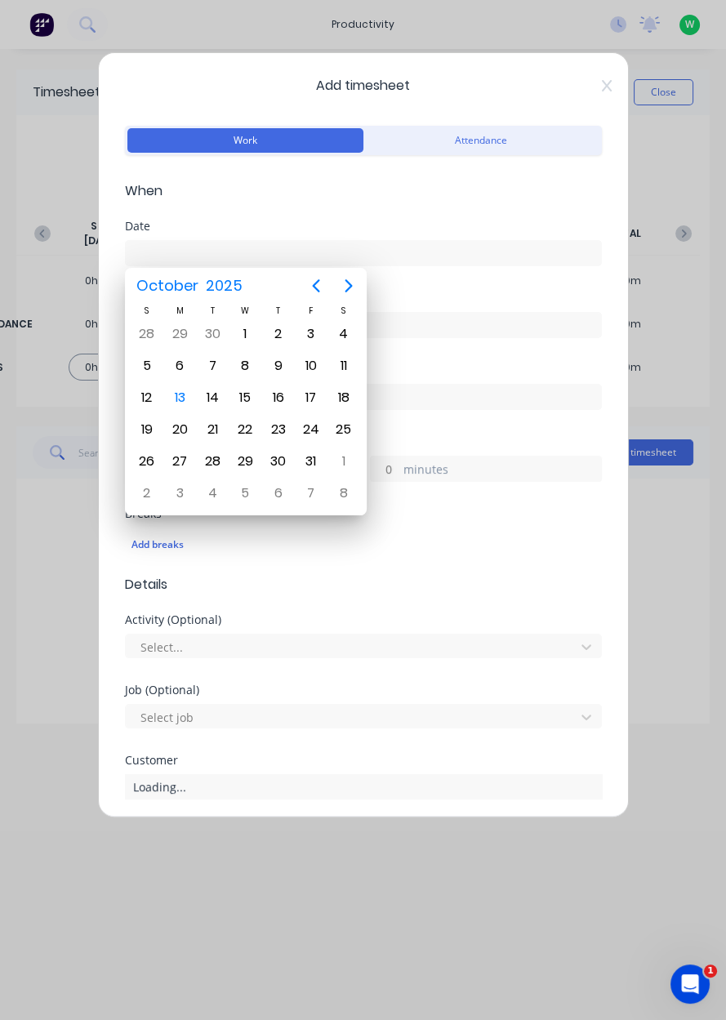
click at [172, 414] on div "20" at bounding box center [179, 429] width 33 height 31
type input "[DATE]"
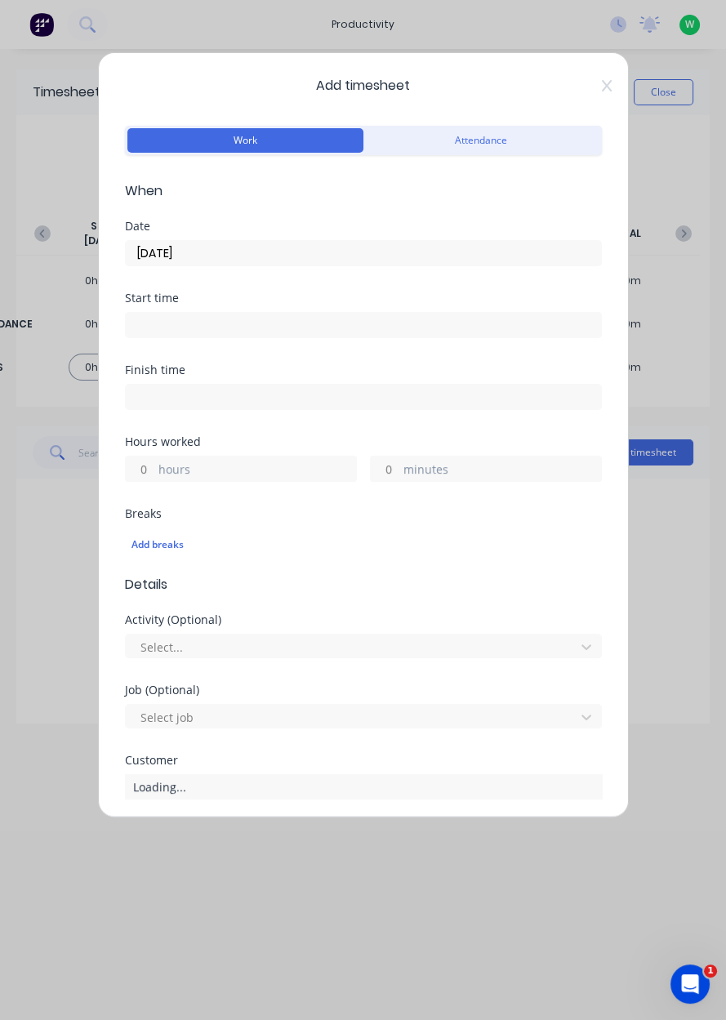
click at [186, 475] on label "hours" at bounding box center [257, 471] width 198 height 20
click at [154, 475] on input "hours" at bounding box center [140, 469] width 29 height 25
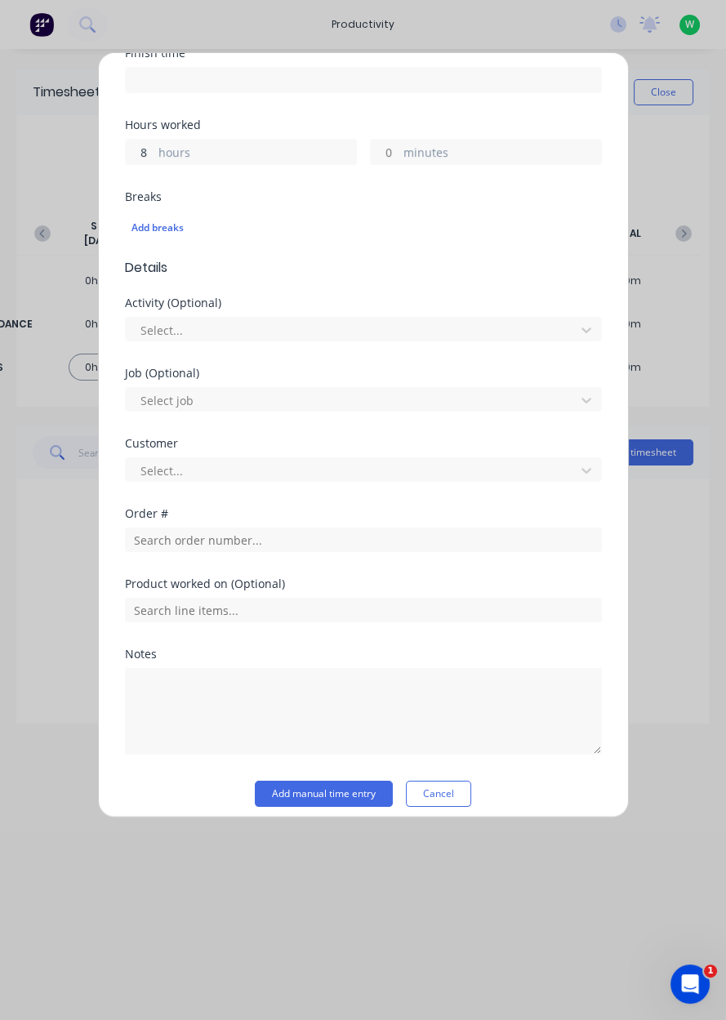
scroll to position [327, 0]
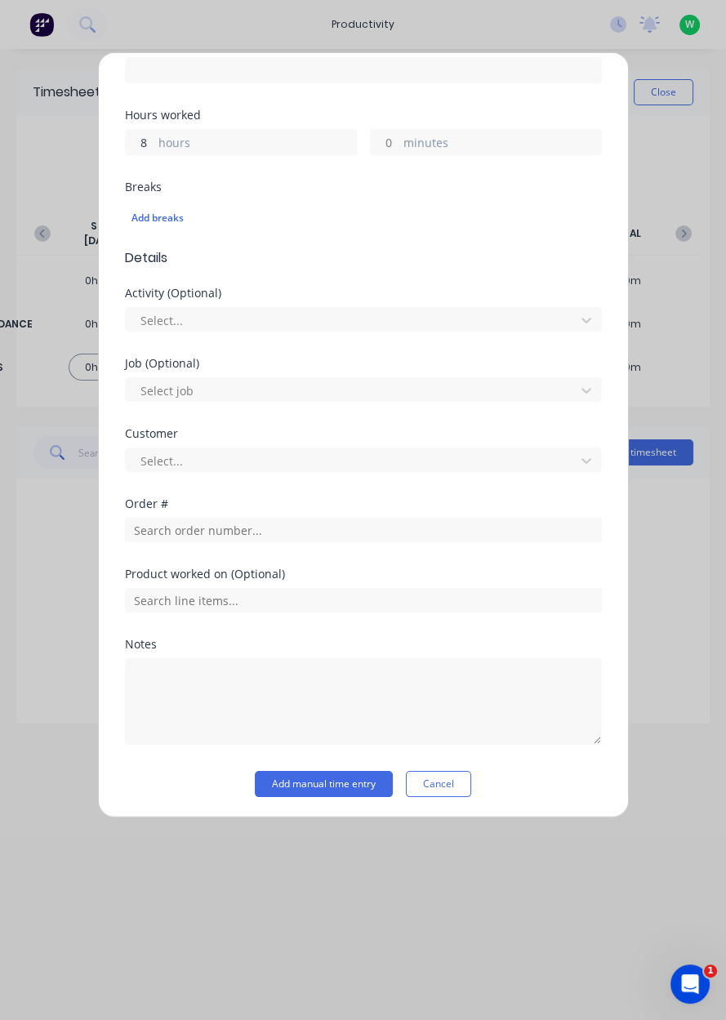
type input "8"
click at [149, 522] on input "text" at bounding box center [363, 530] width 477 height 25
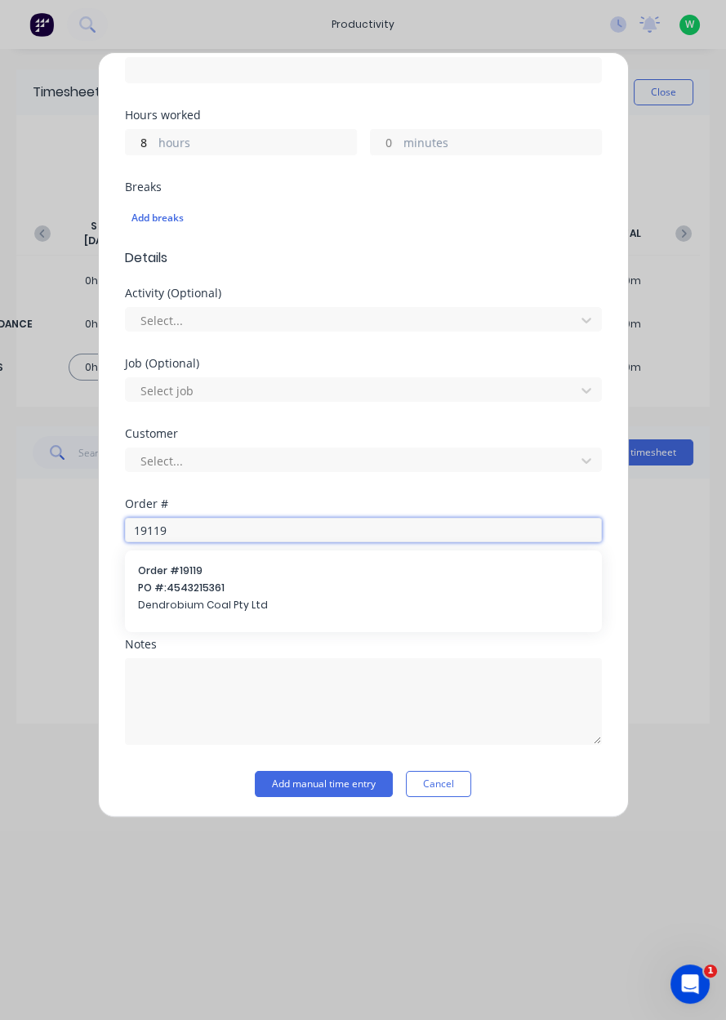
type input "19119"
click at [170, 607] on span "Dendrobium Coal Pty Ltd" at bounding box center [363, 605] width 451 height 15
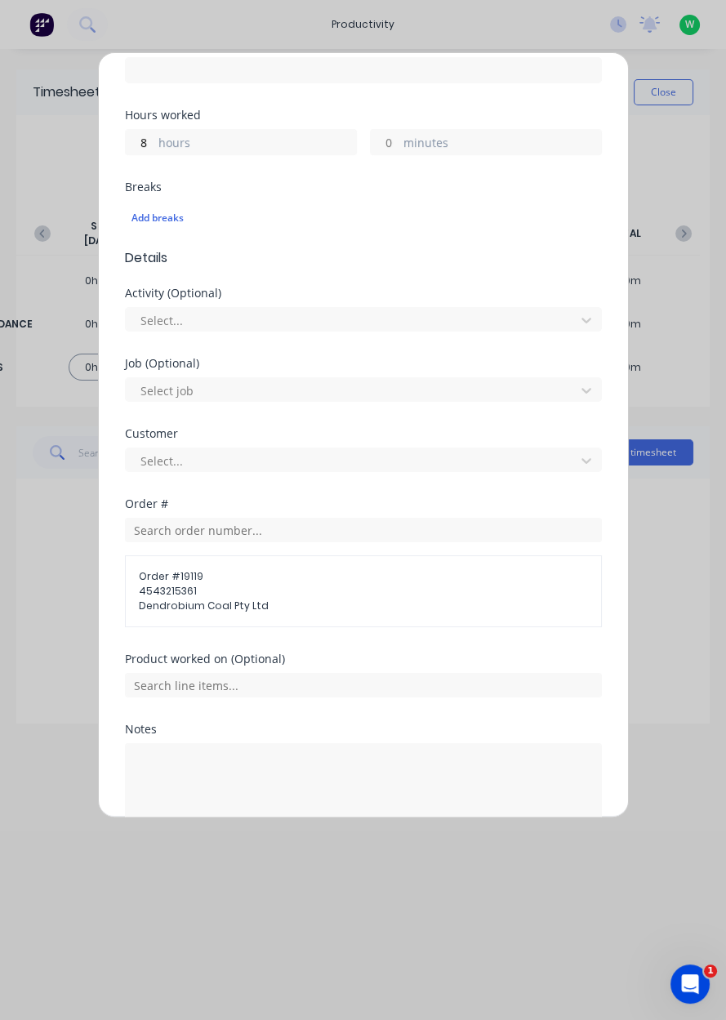
click at [151, 703] on div "Product worked on (Optional)" at bounding box center [363, 689] width 477 height 70
click at [151, 681] on input "text" at bounding box center [363, 685] width 477 height 25
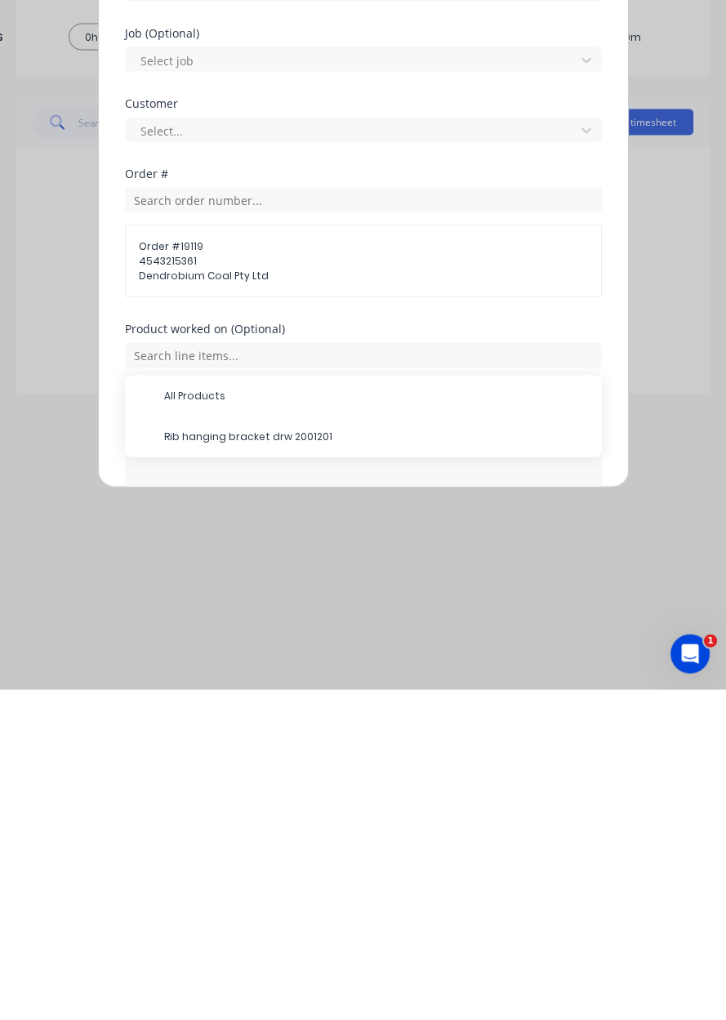
click at [142, 654] on div "Product worked on (Optional)" at bounding box center [363, 659] width 477 height 11
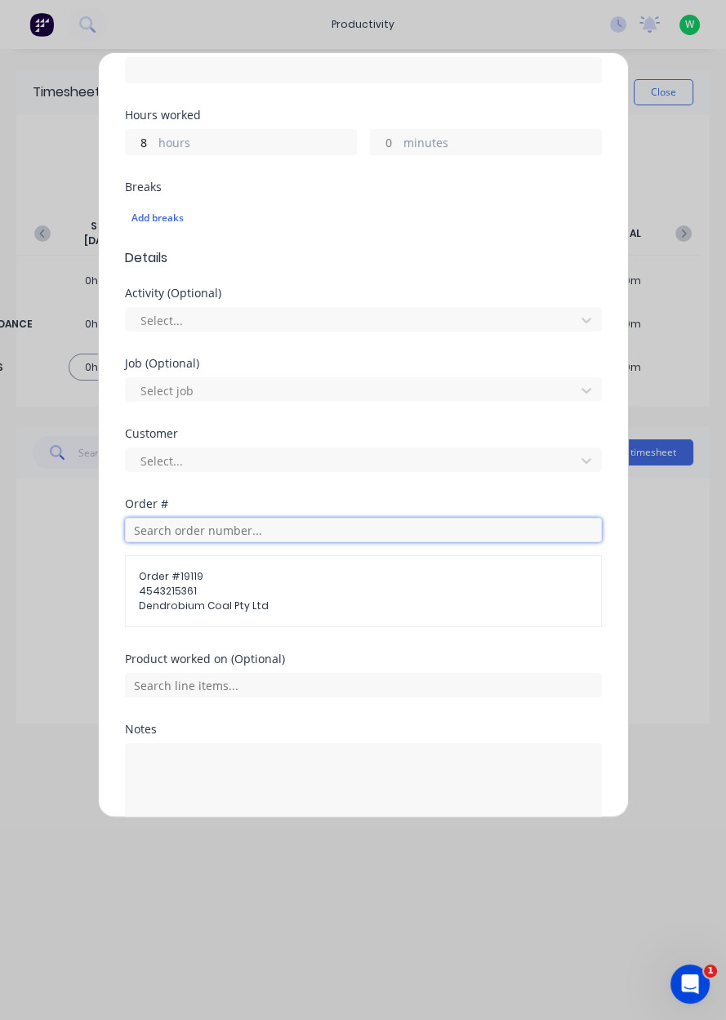
click at [146, 534] on input "text" at bounding box center [363, 530] width 477 height 25
type input "19199"
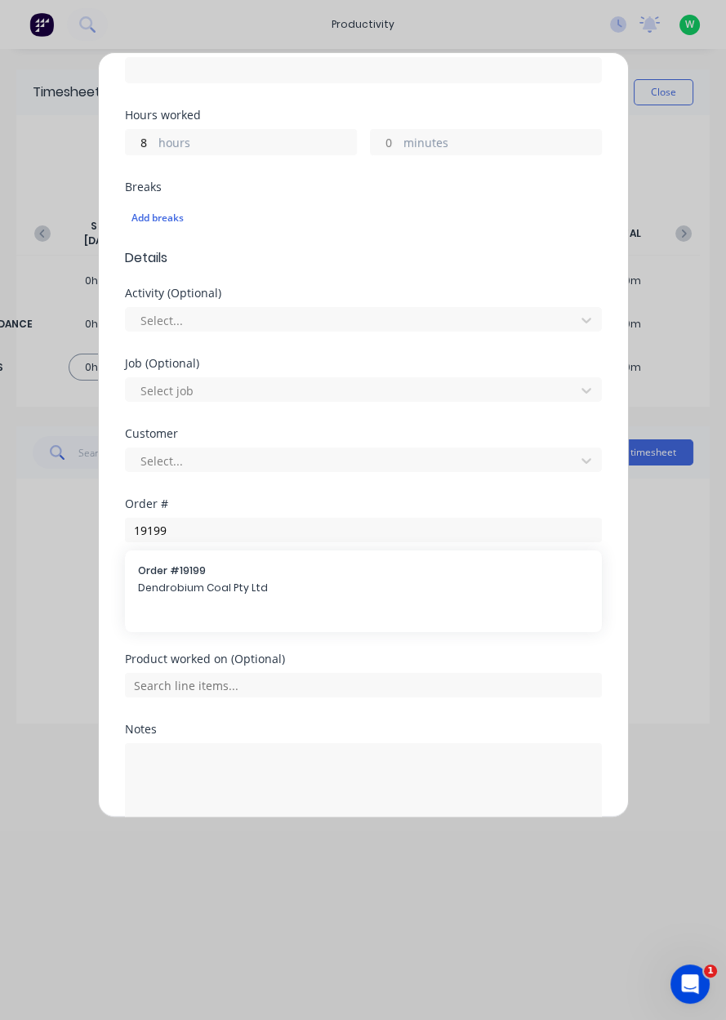
click at [169, 592] on span "Dendrobium Coal Pty Ltd" at bounding box center [363, 588] width 451 height 15
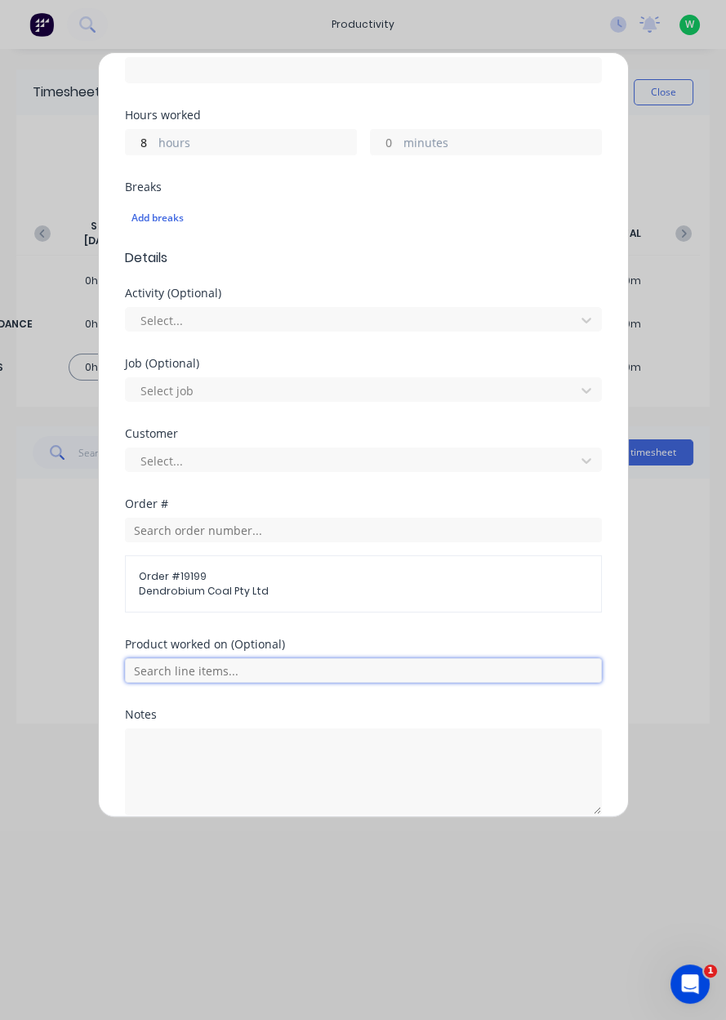
click at [177, 667] on input "text" at bounding box center [363, 670] width 477 height 25
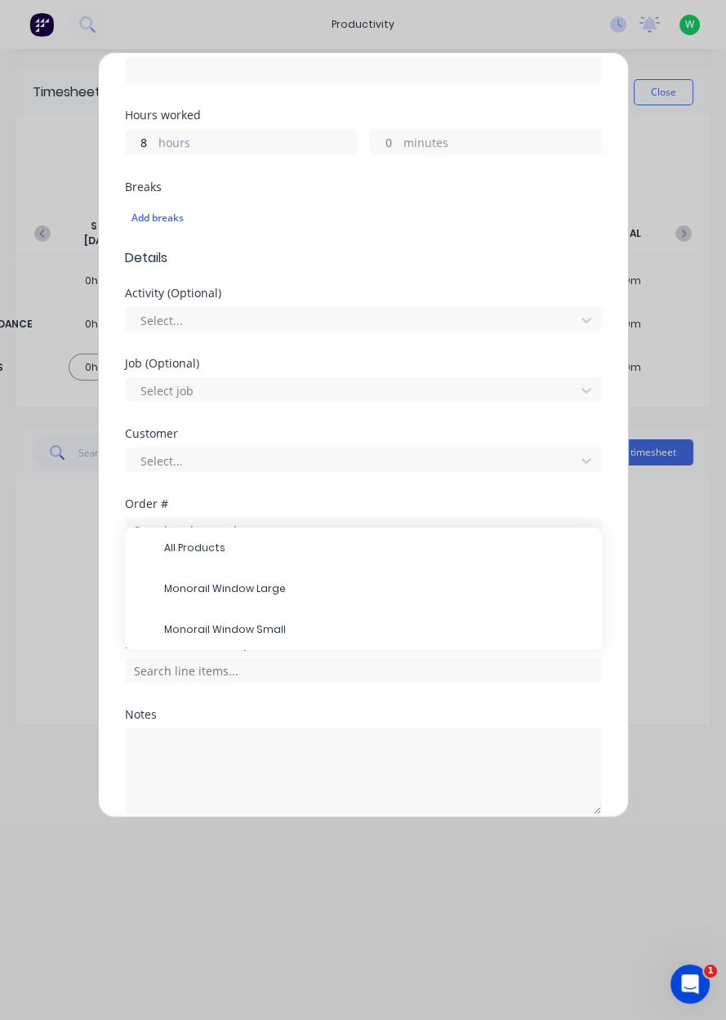
click at [169, 547] on span "All Products" at bounding box center [376, 548] width 425 height 15
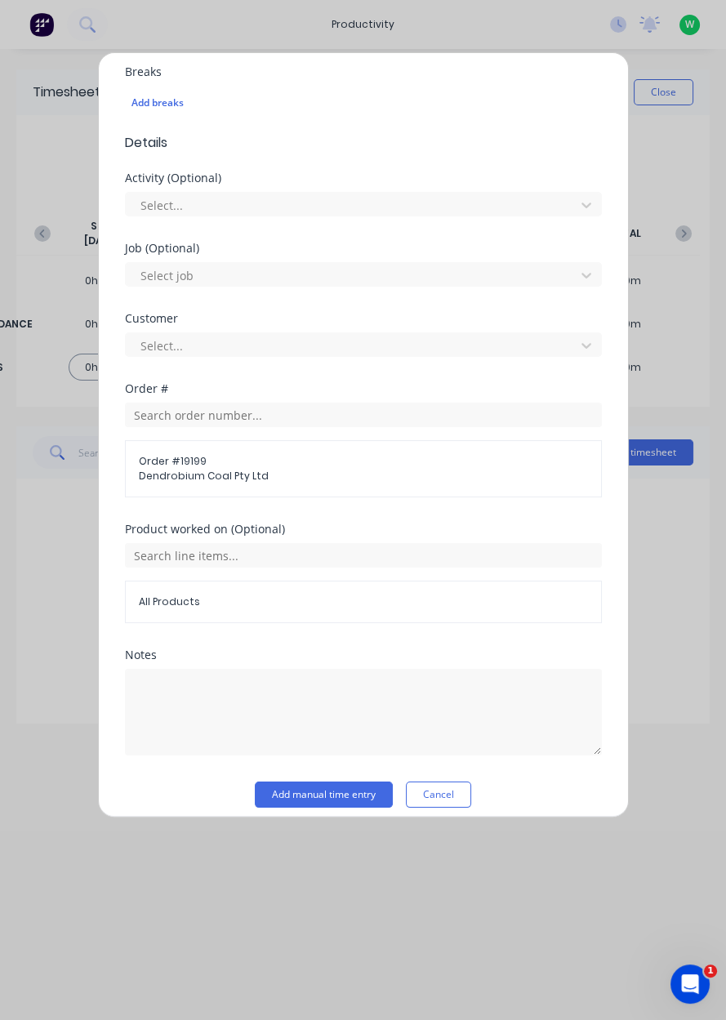
scroll to position [441, 0]
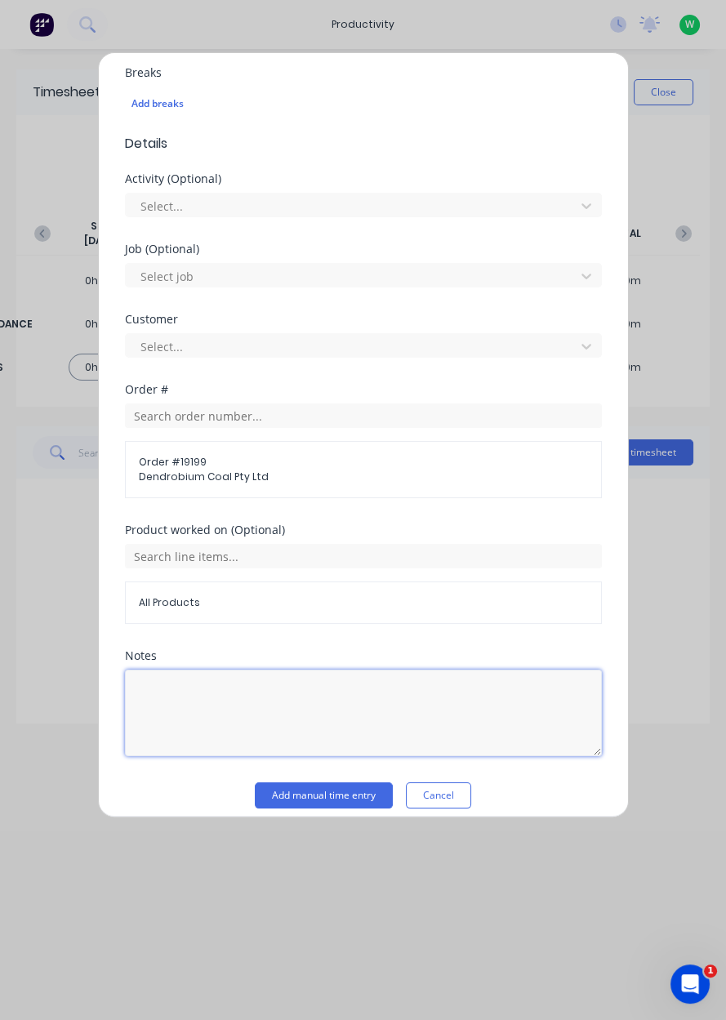
click at [161, 700] on textarea at bounding box center [363, 713] width 477 height 87
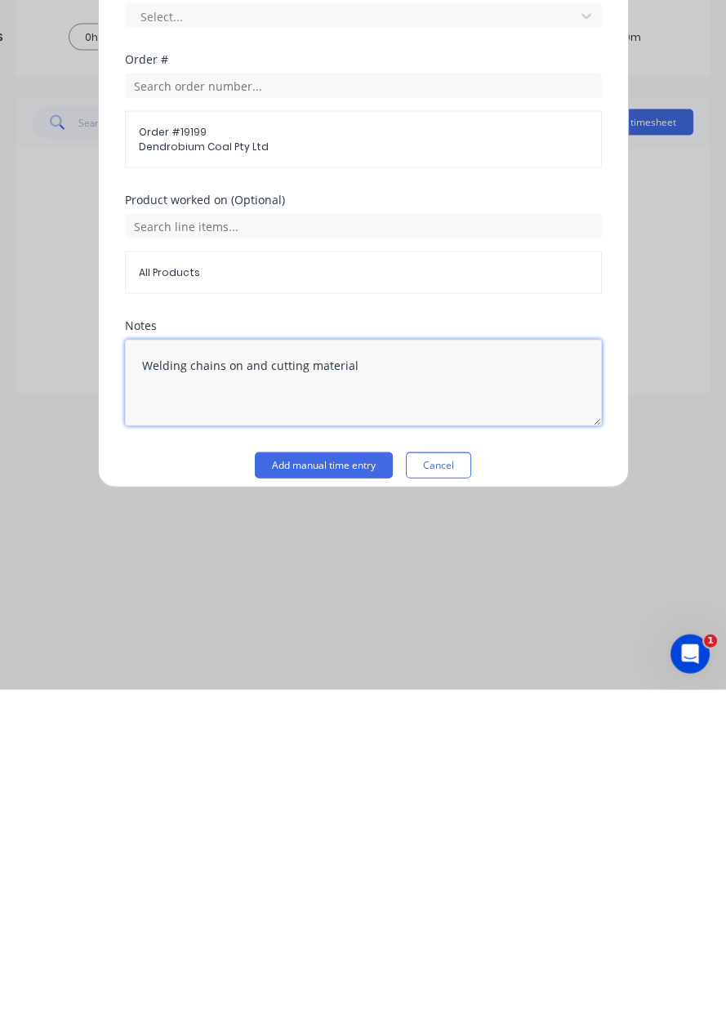
type textarea "Welding chains on and cutting material"
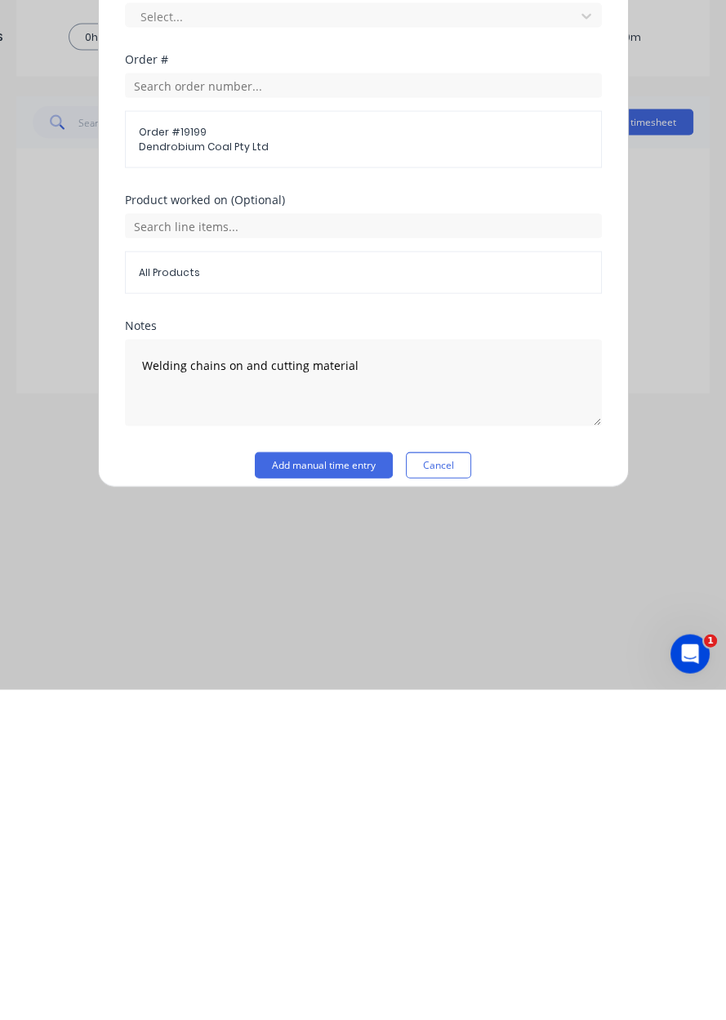
click at [300, 788] on button "Add manual time entry" at bounding box center [324, 796] width 138 height 26
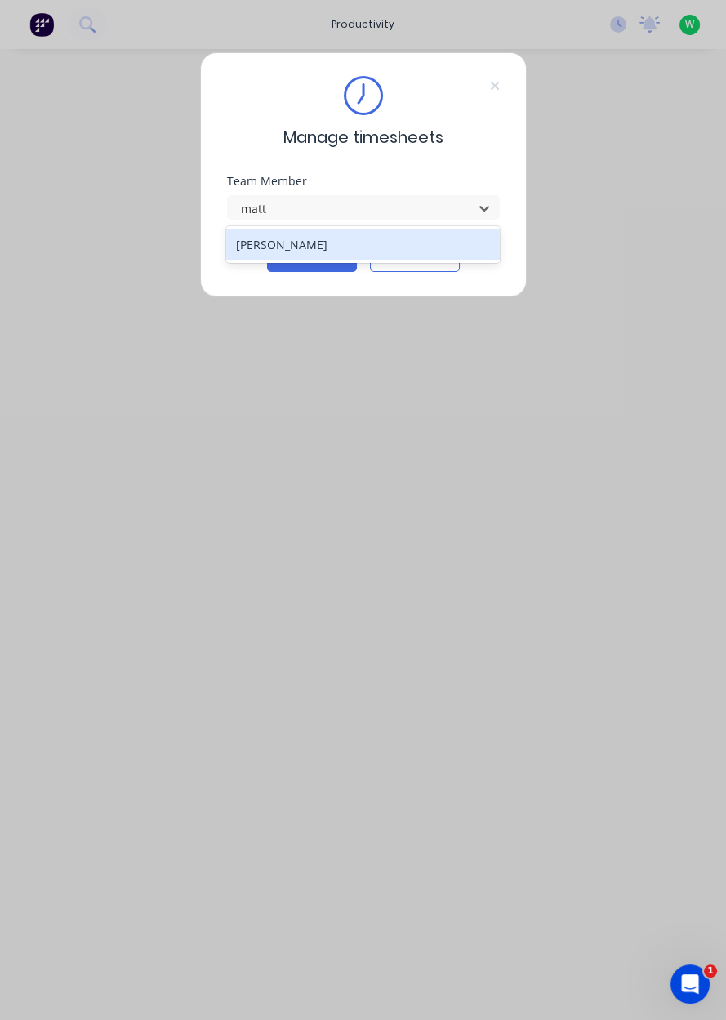
click at [377, 247] on div "[PERSON_NAME]" at bounding box center [363, 245] width 274 height 30
type input "matt"
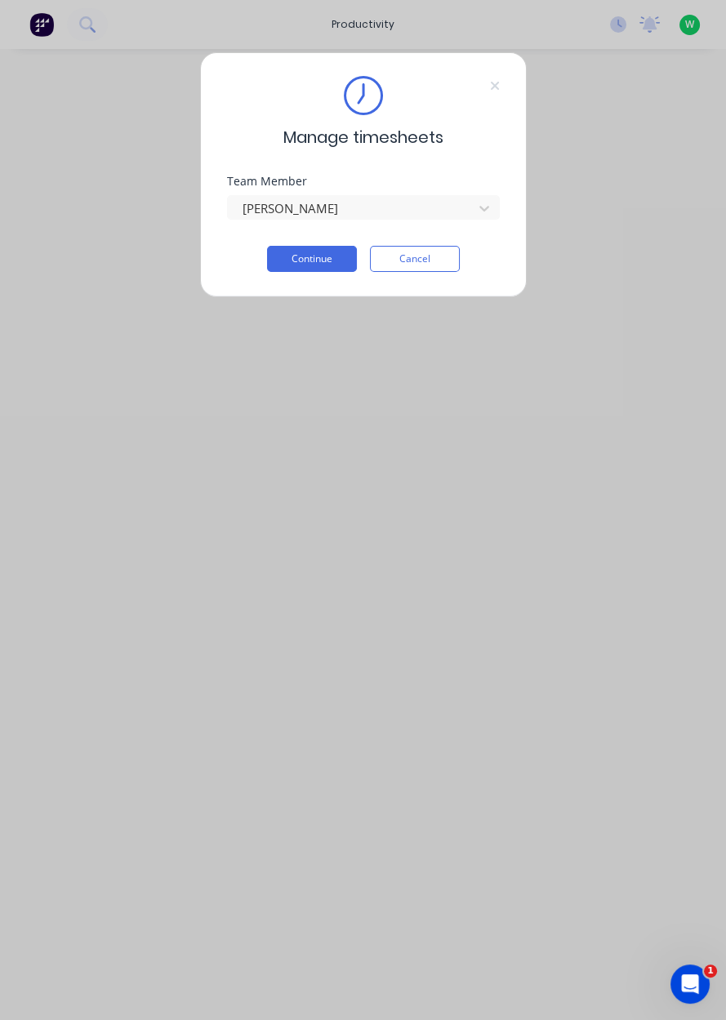
click at [319, 269] on button "Continue" at bounding box center [312, 259] width 90 height 26
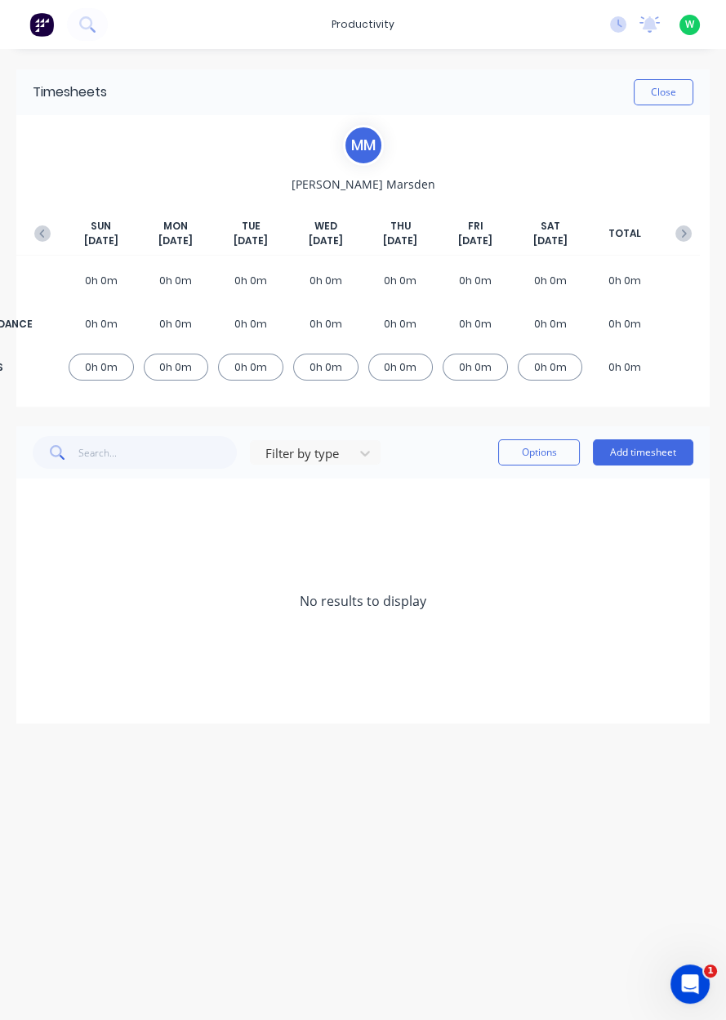
click at [669, 449] on button "Add timesheet" at bounding box center [643, 453] width 100 height 26
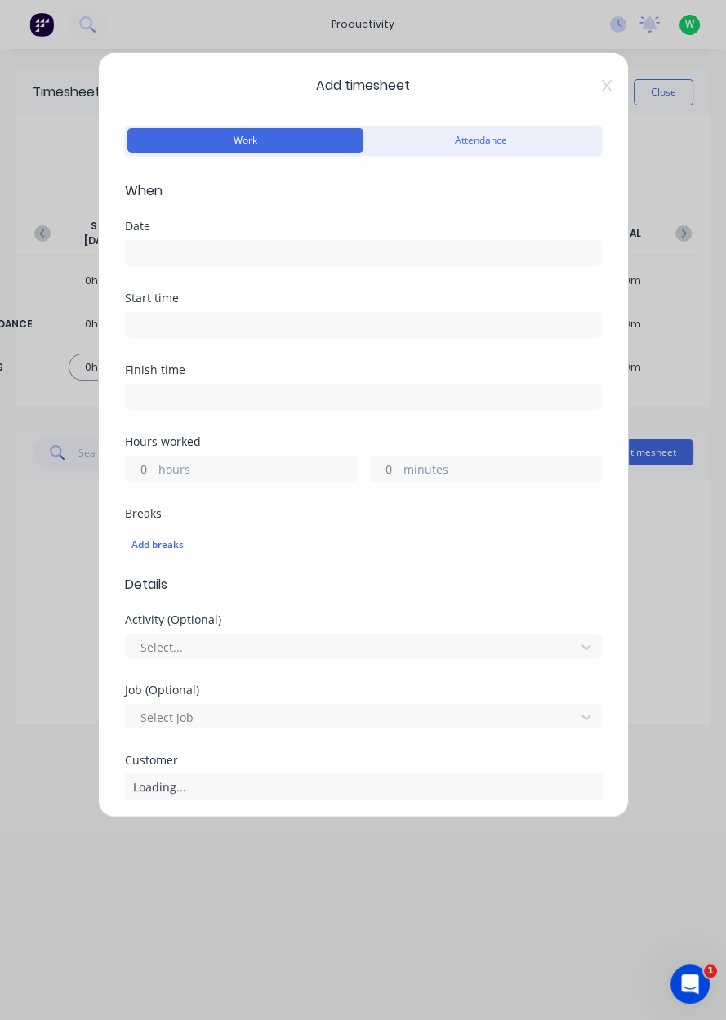
click at [364, 261] on input at bounding box center [363, 253] width 475 height 25
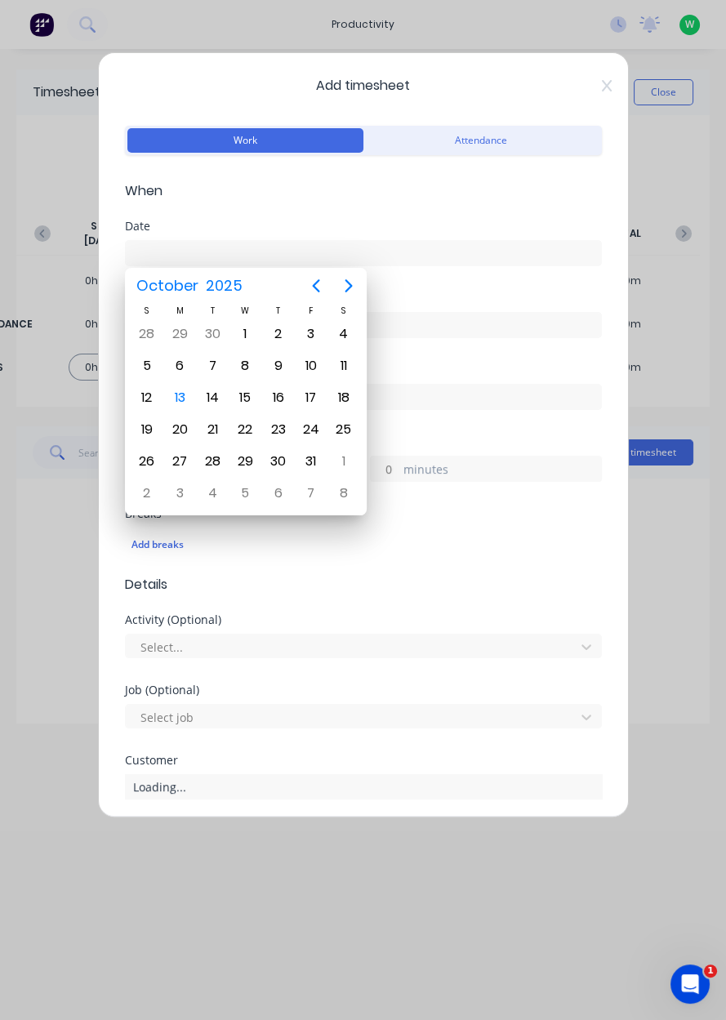
click at [181, 391] on div "13" at bounding box center [179, 398] width 25 height 25
type input "[DATE]"
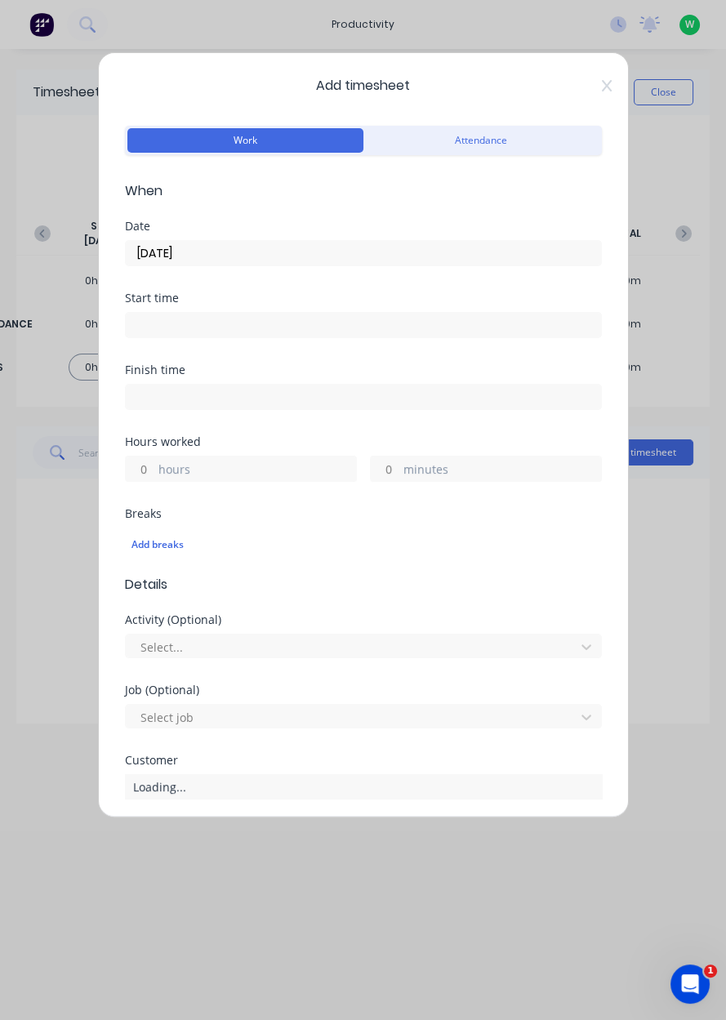
click at [255, 465] on label "hours" at bounding box center [257, 471] width 198 height 20
click at [154, 465] on input "hours" at bounding box center [140, 469] width 29 height 25
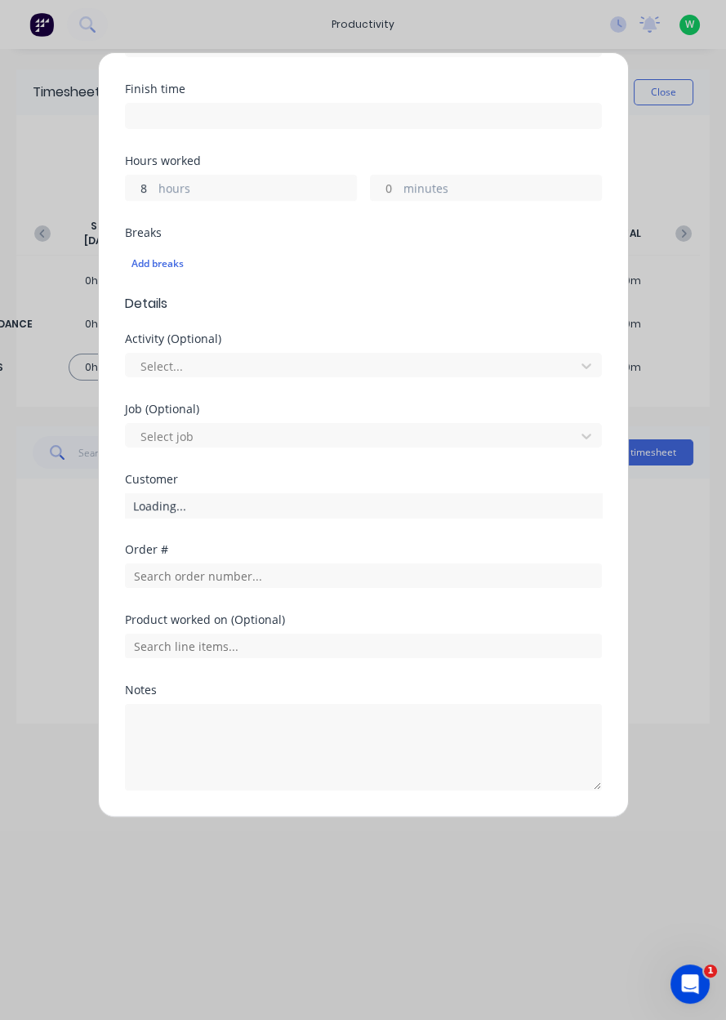
scroll to position [288, 0]
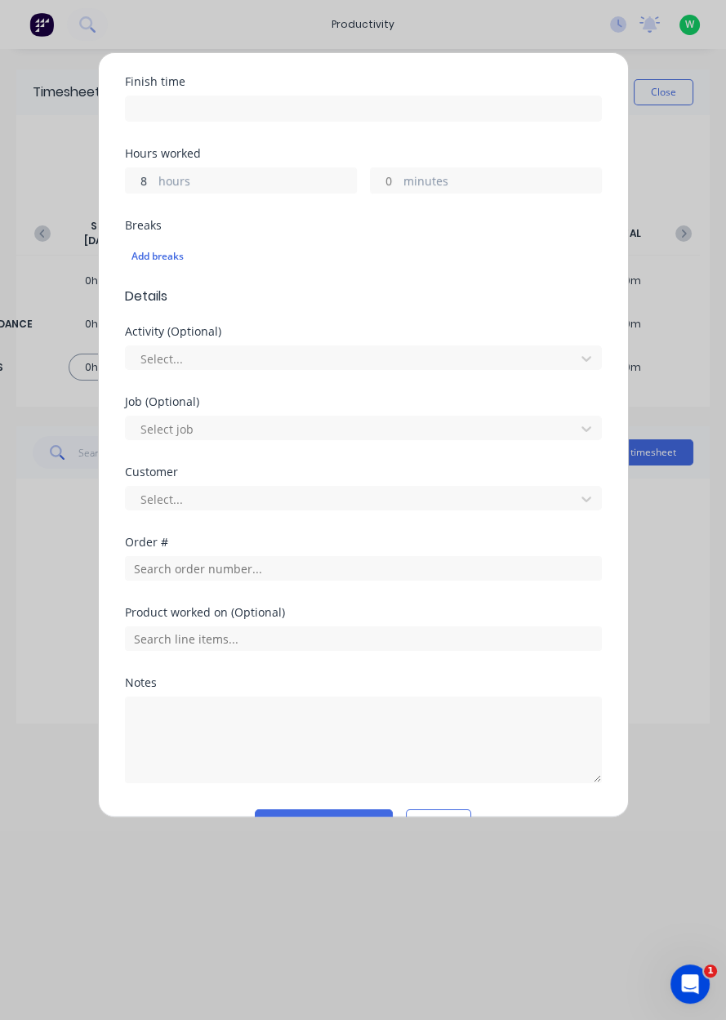
type input "8"
click at [292, 571] on input "text" at bounding box center [363, 568] width 477 height 25
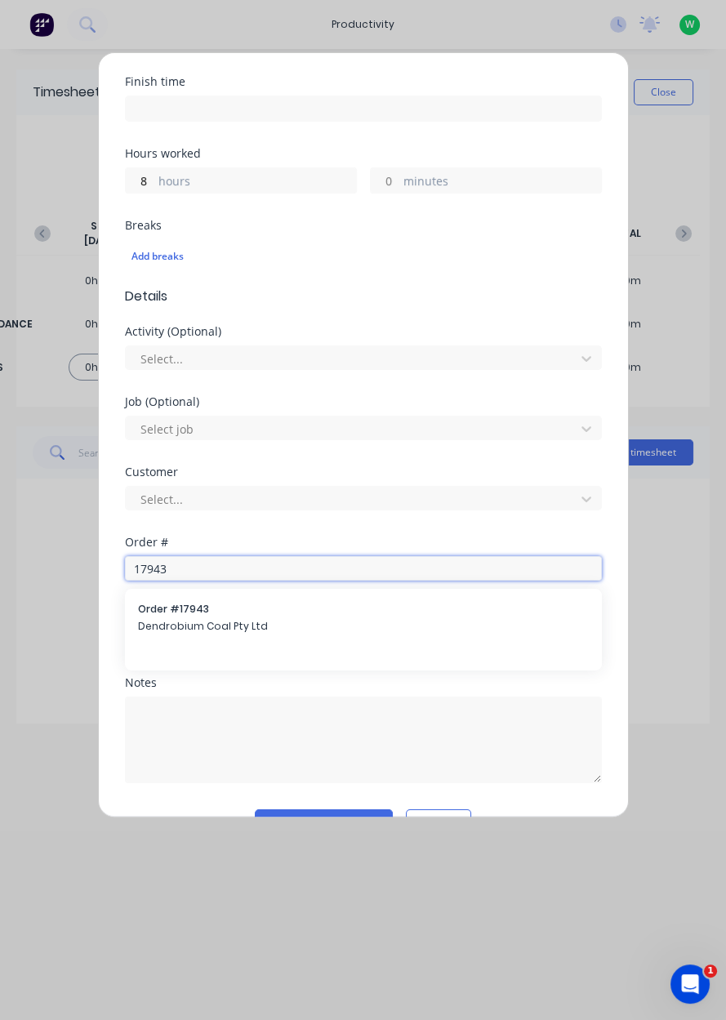
type input "17943"
click at [278, 624] on span "Dendrobium Coal Pty Ltd" at bounding box center [363, 626] width 451 height 15
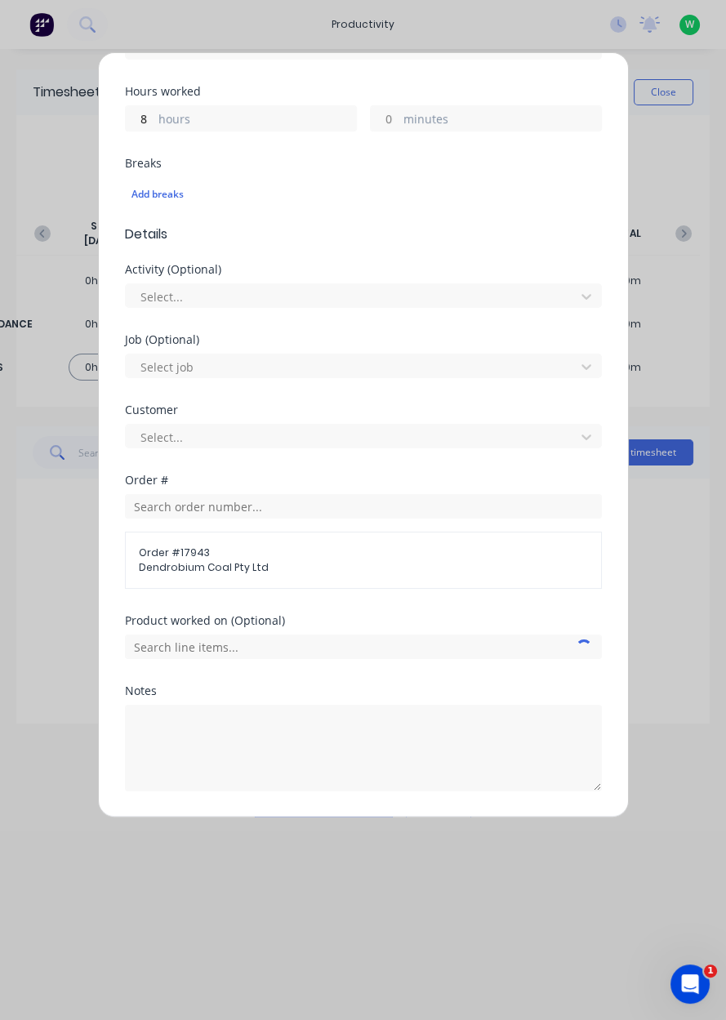
scroll to position [396, 0]
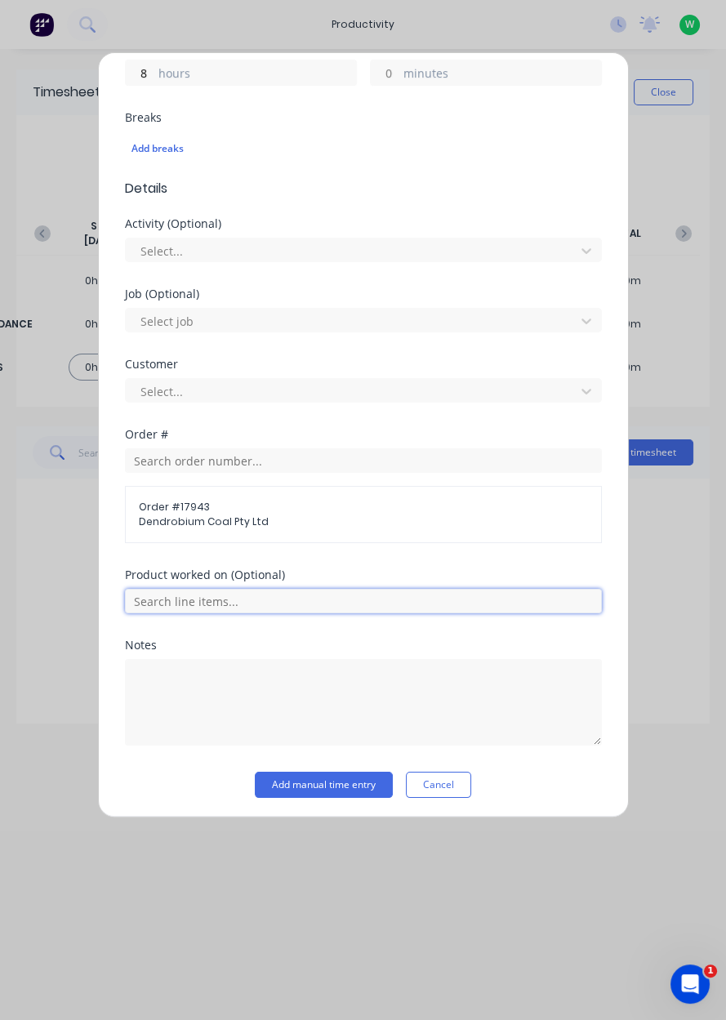
click at [296, 605] on input "text" at bounding box center [363, 601] width 477 height 25
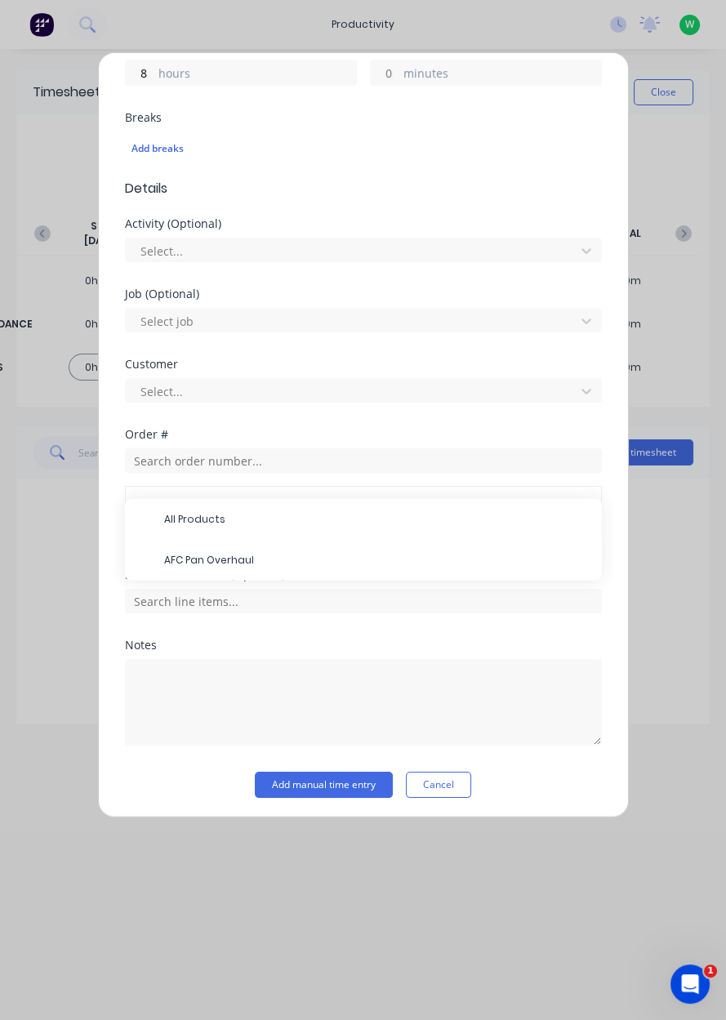
click at [280, 562] on span "AFC Pan Overhaul" at bounding box center [376, 560] width 425 height 15
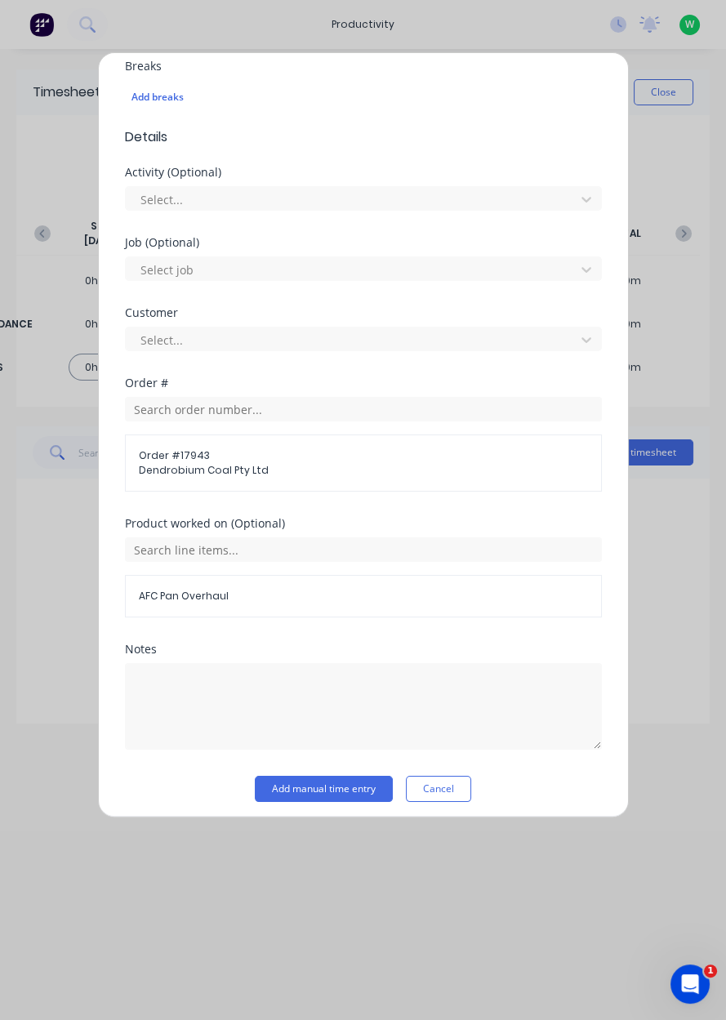
scroll to position [452, 0]
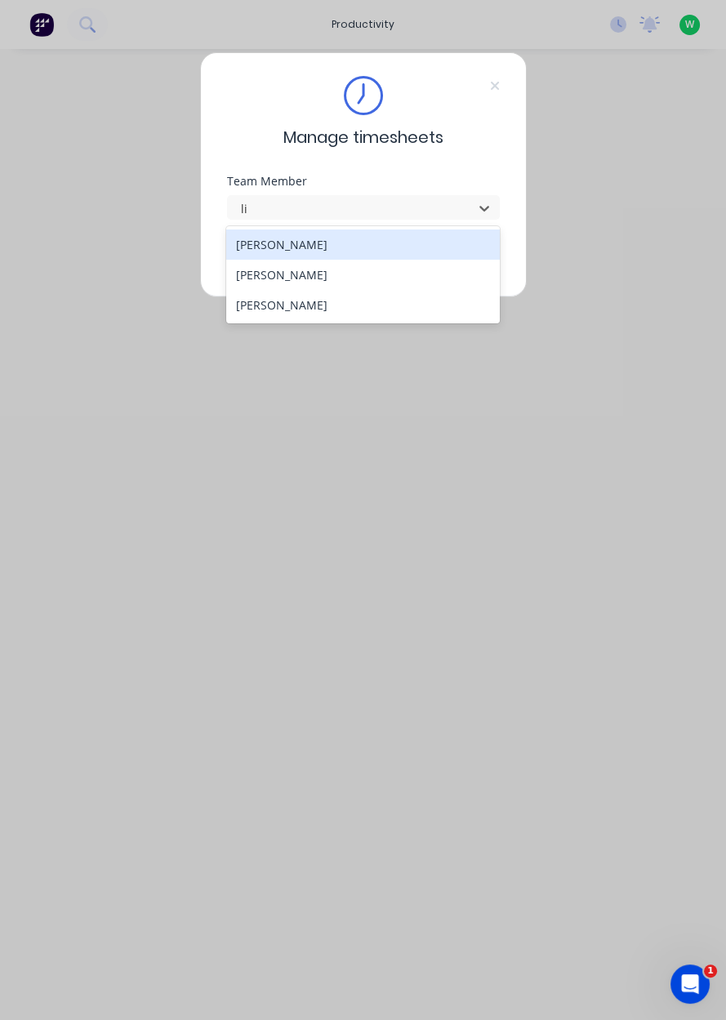
click at [345, 276] on div "[PERSON_NAME]" at bounding box center [363, 275] width 274 height 30
type input "li"
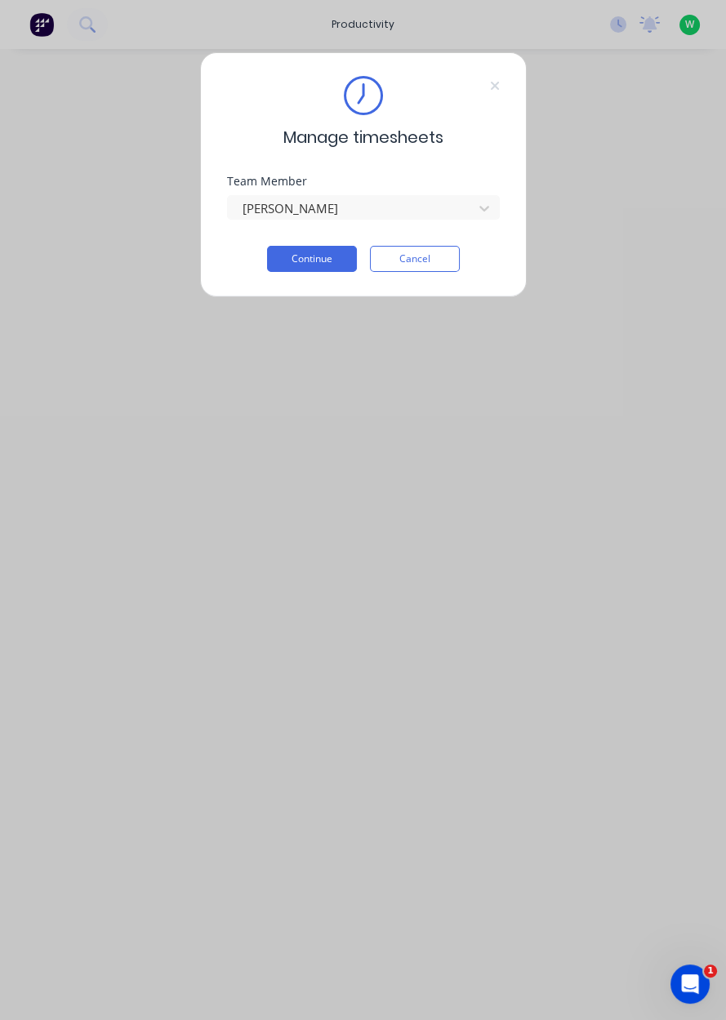
click at [308, 257] on button "Continue" at bounding box center [312, 259] width 90 height 26
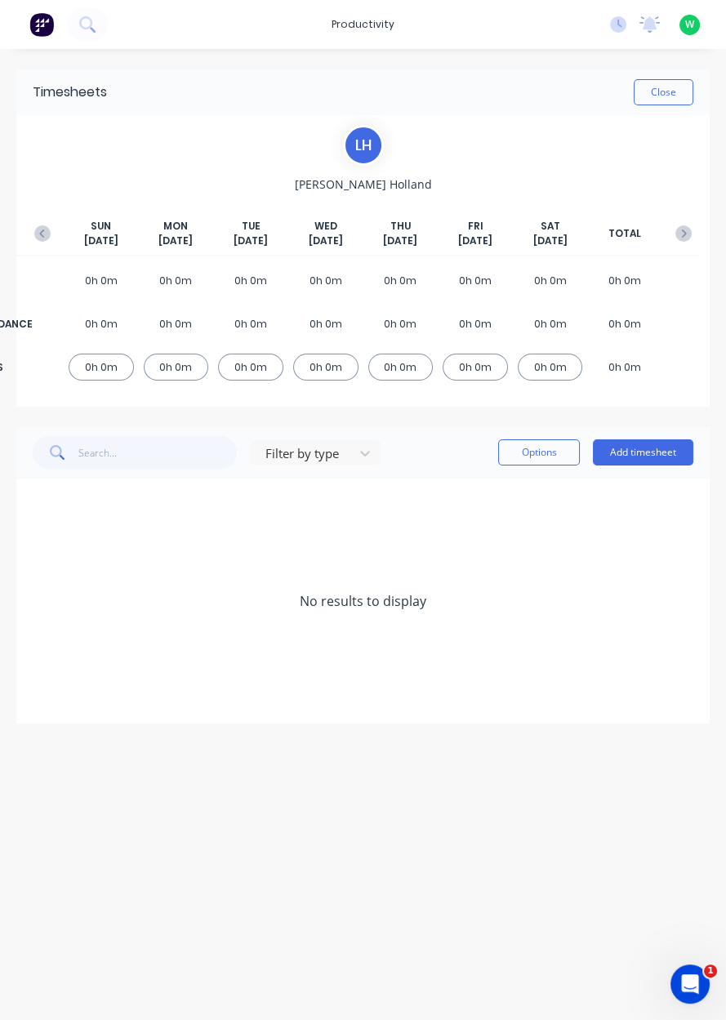
click at [592, 472] on div "Filter by type Options Add timesheet" at bounding box center [363, 452] width 694 height 52
click at [627, 453] on button "Add timesheet" at bounding box center [643, 453] width 100 height 26
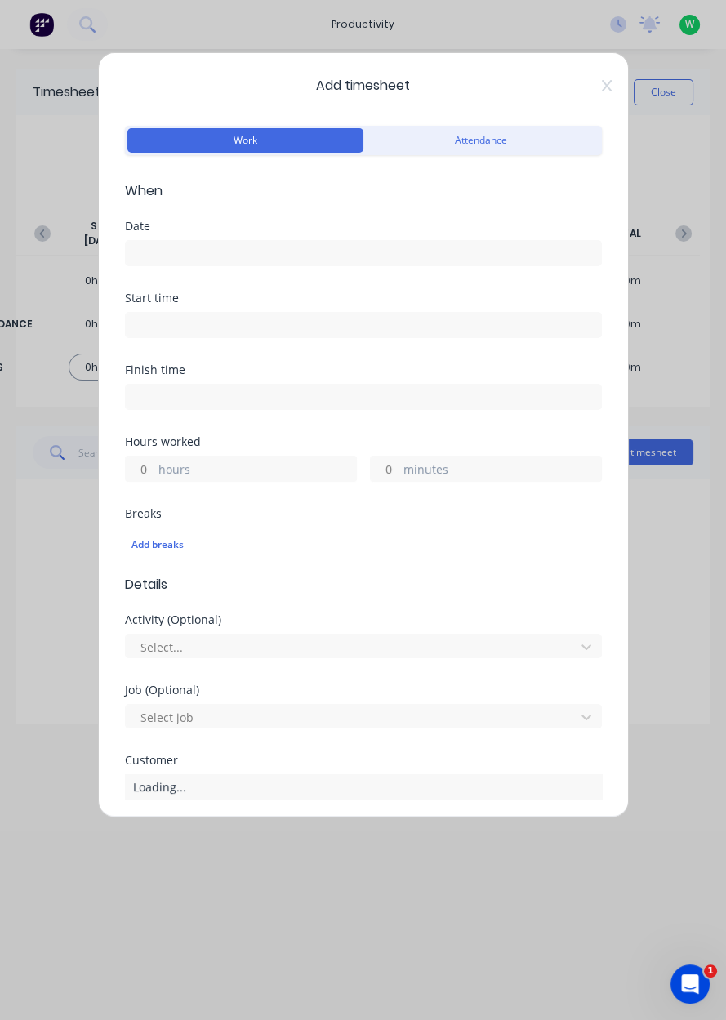
click at [154, 257] on input at bounding box center [363, 253] width 475 height 25
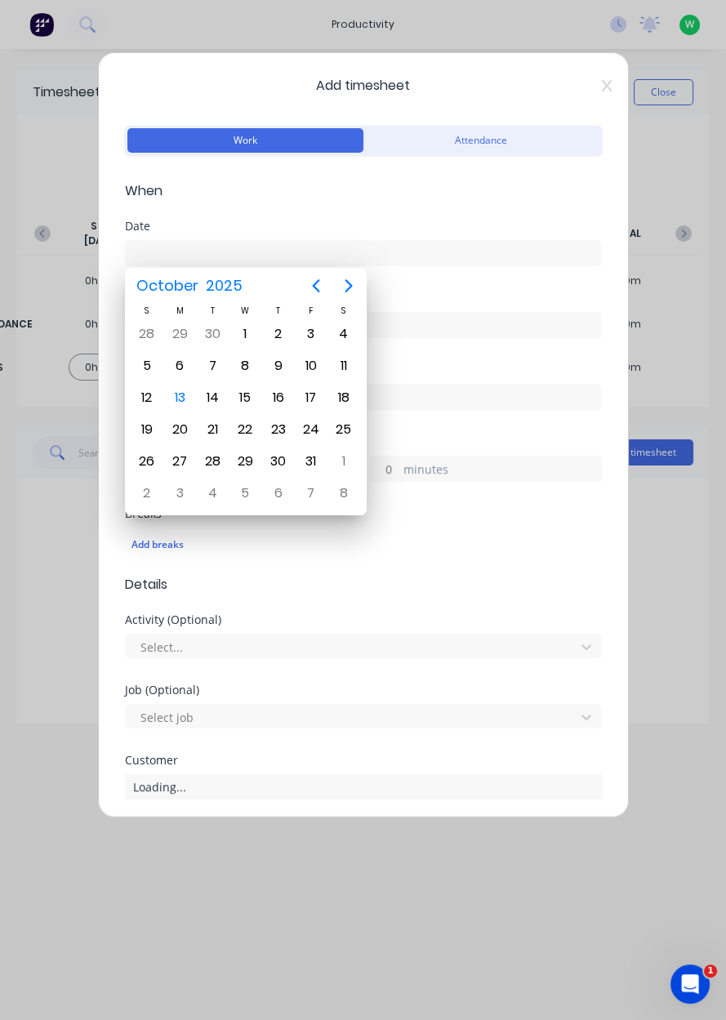
click at [175, 404] on div "13" at bounding box center [179, 398] width 25 height 25
type input "13/10/2025"
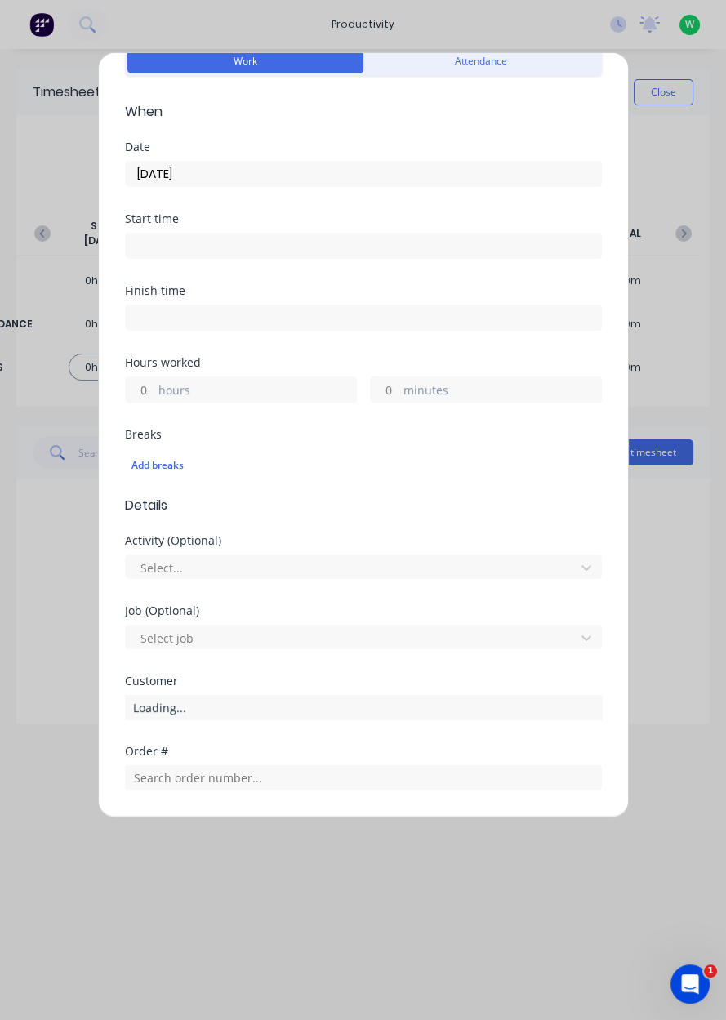
scroll to position [82, 0]
click at [261, 379] on label "hours" at bounding box center [257, 389] width 198 height 20
click at [154, 376] on input "hours" at bounding box center [140, 387] width 29 height 25
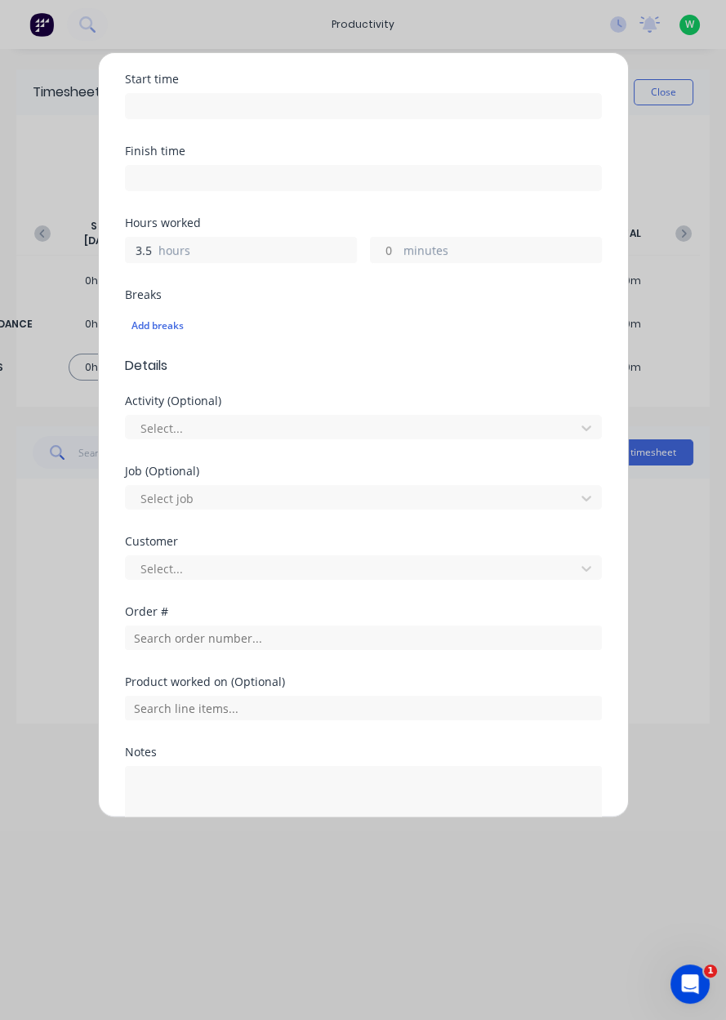
scroll to position [239, 0]
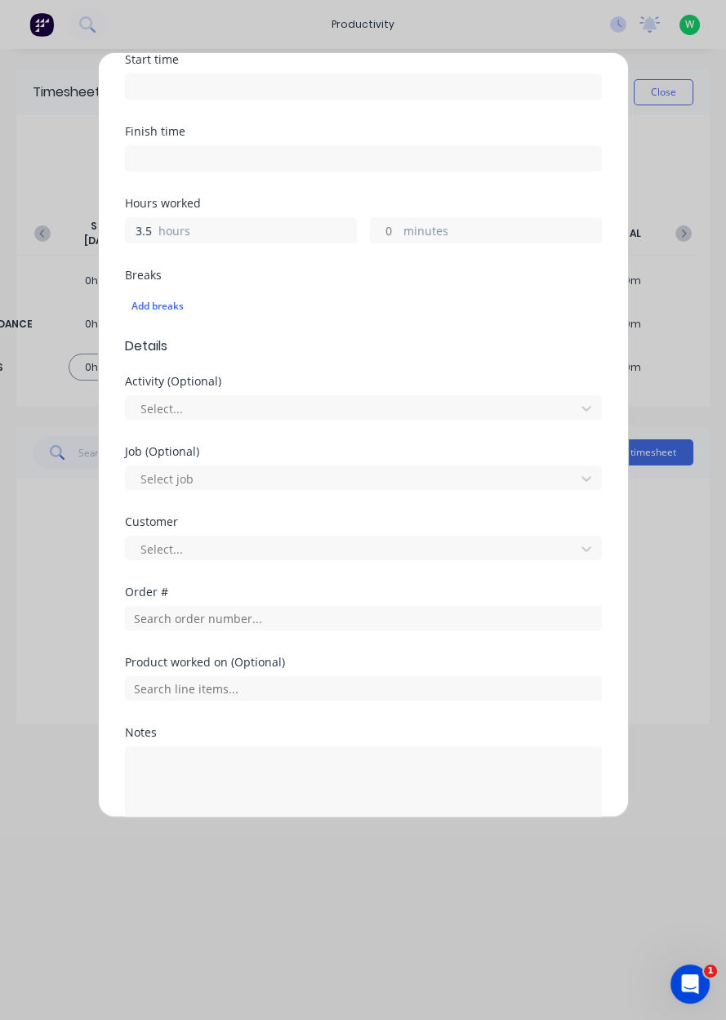
type input "3.5"
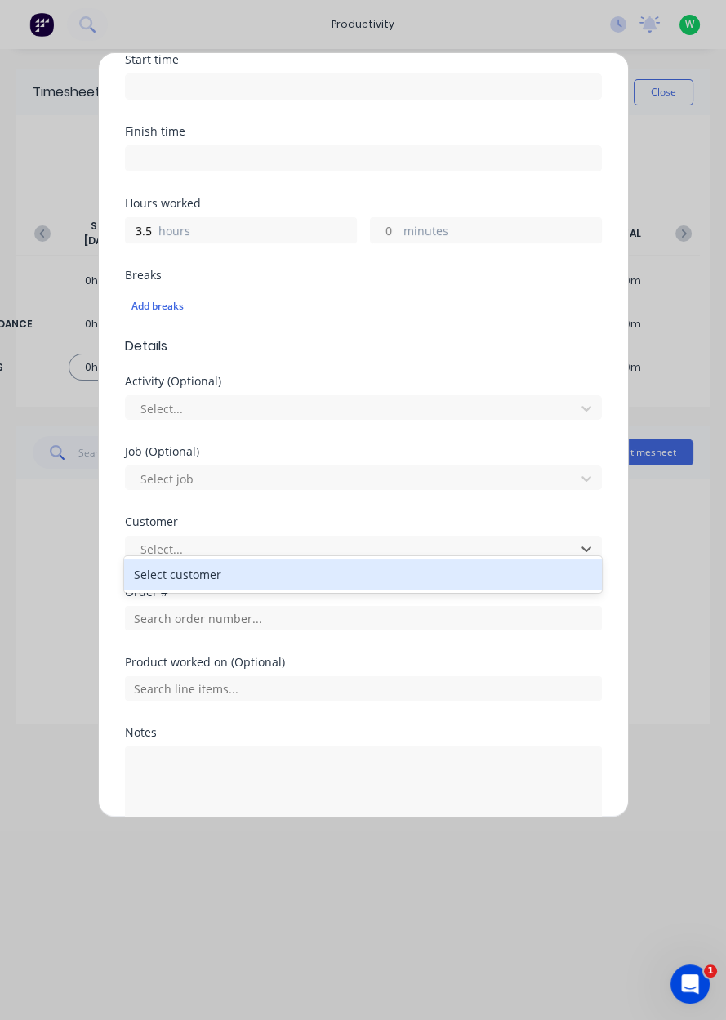
scroll to position [327, 0]
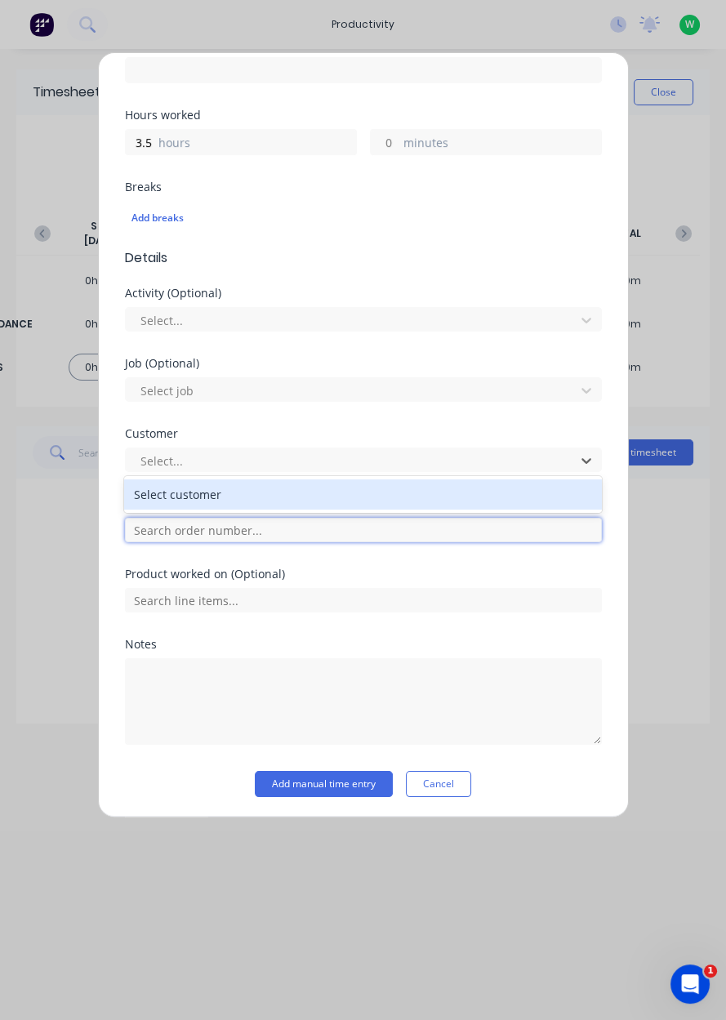
click at [315, 532] on input "text" at bounding box center [363, 530] width 477 height 25
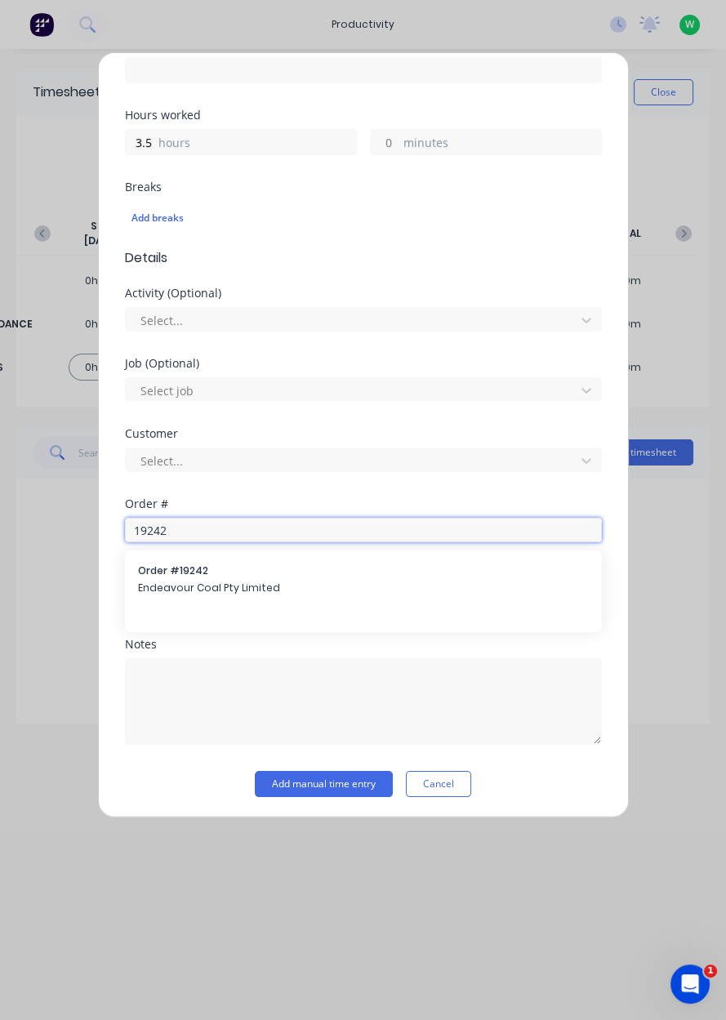
type input "19242"
click at [280, 581] on span "Endeavour Coal Pty Limited" at bounding box center [363, 588] width 451 height 15
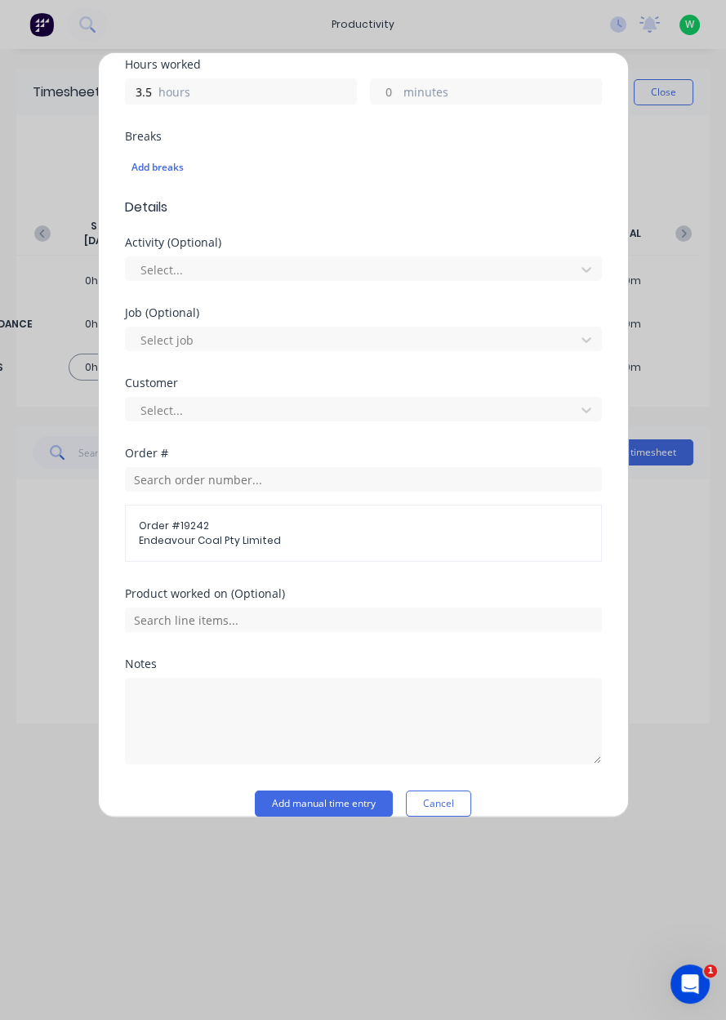
scroll to position [396, 0]
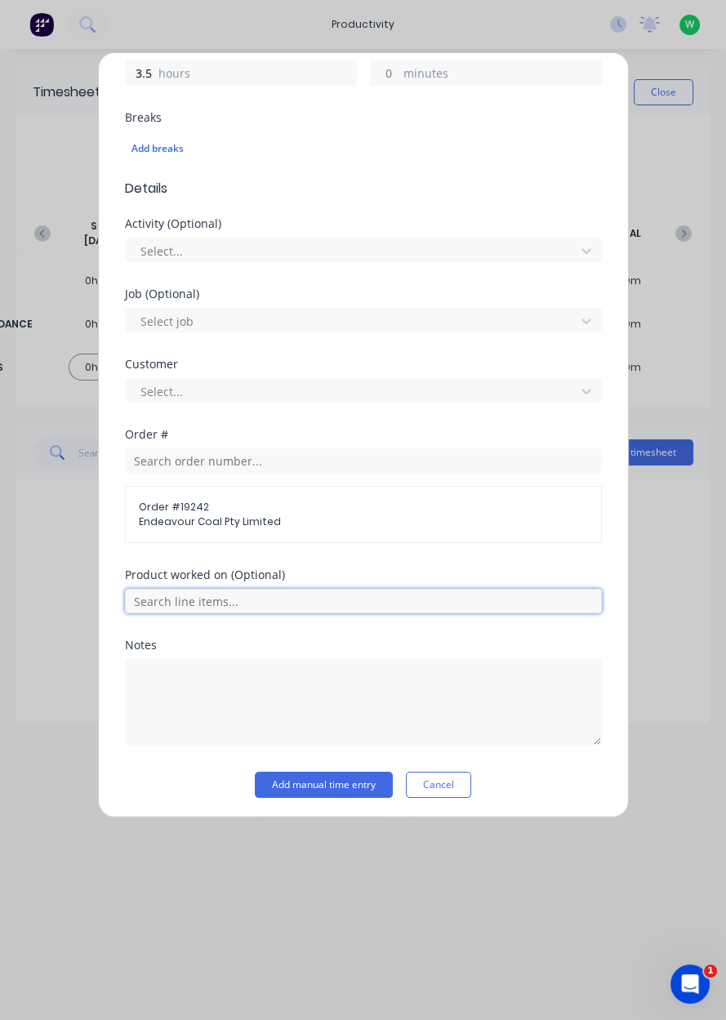
click at [300, 593] on input "text" at bounding box center [363, 601] width 477 height 25
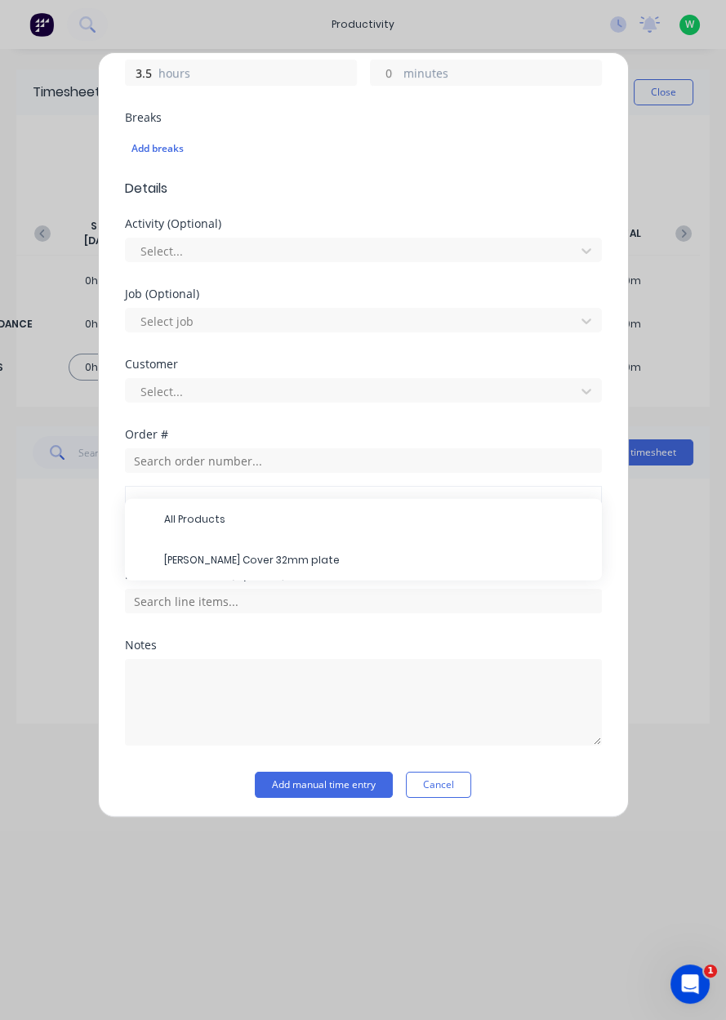
click at [351, 560] on span "RH Shearer Cover 32mm plate" at bounding box center [376, 560] width 425 height 15
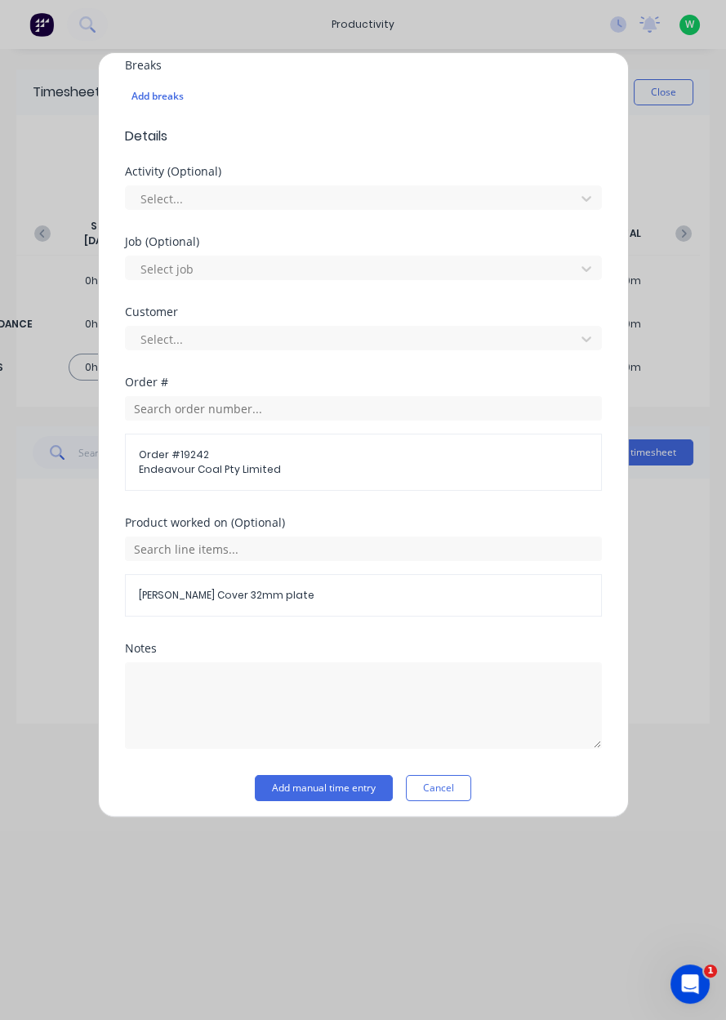
scroll to position [445, 0]
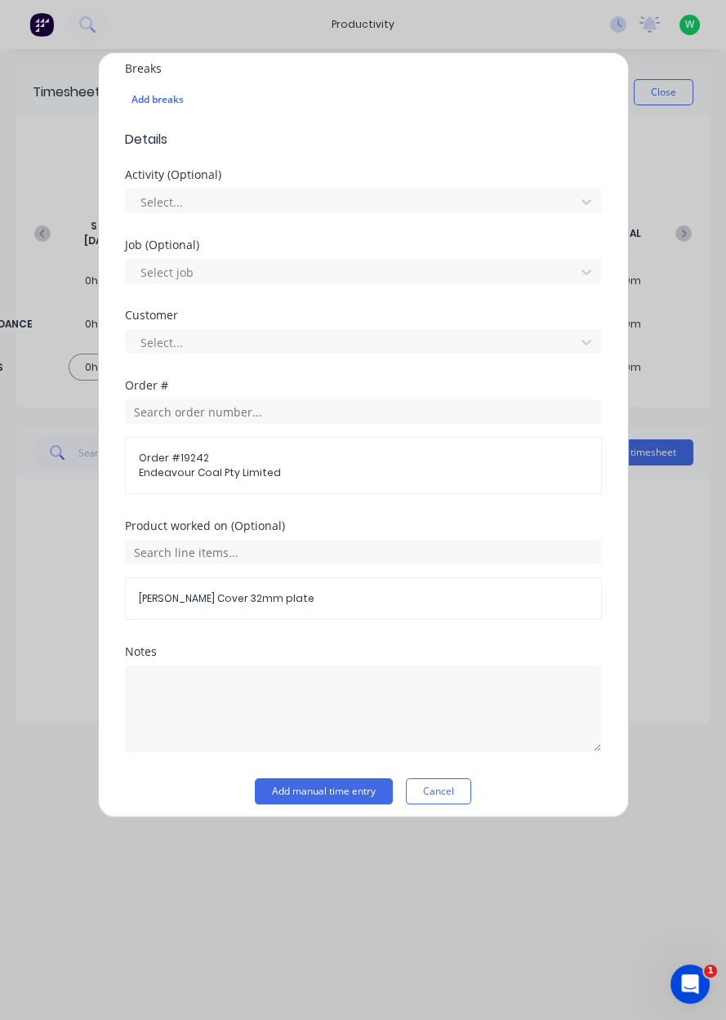
click at [343, 791] on button "Add manual time entry" at bounding box center [324, 792] width 138 height 26
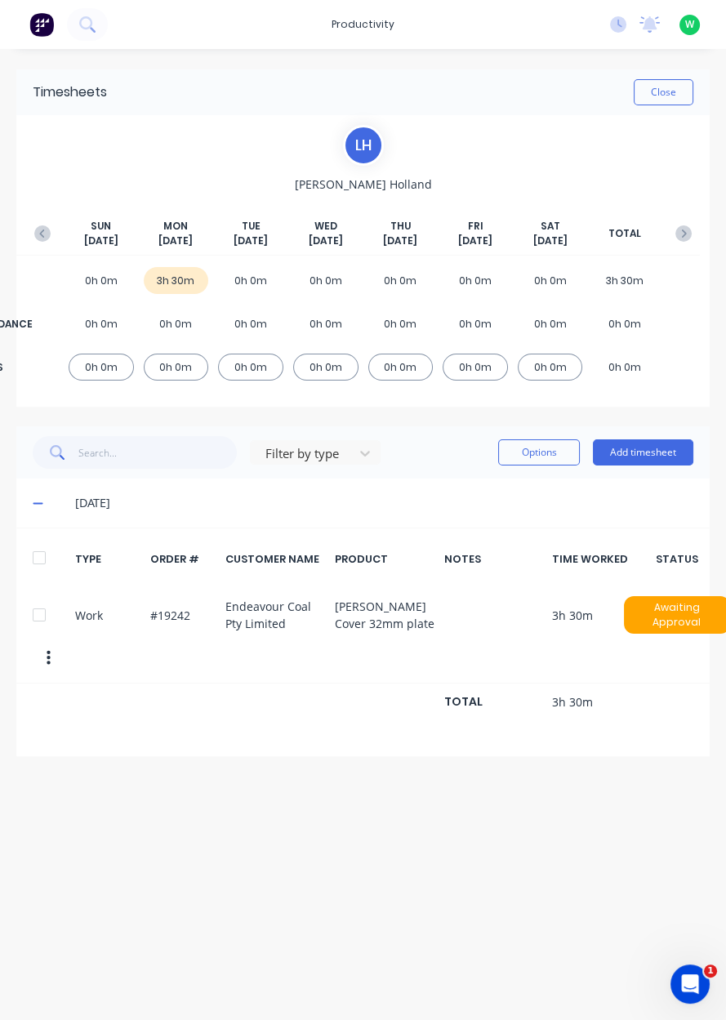
click at [627, 455] on button "Add timesheet" at bounding box center [643, 453] width 100 height 26
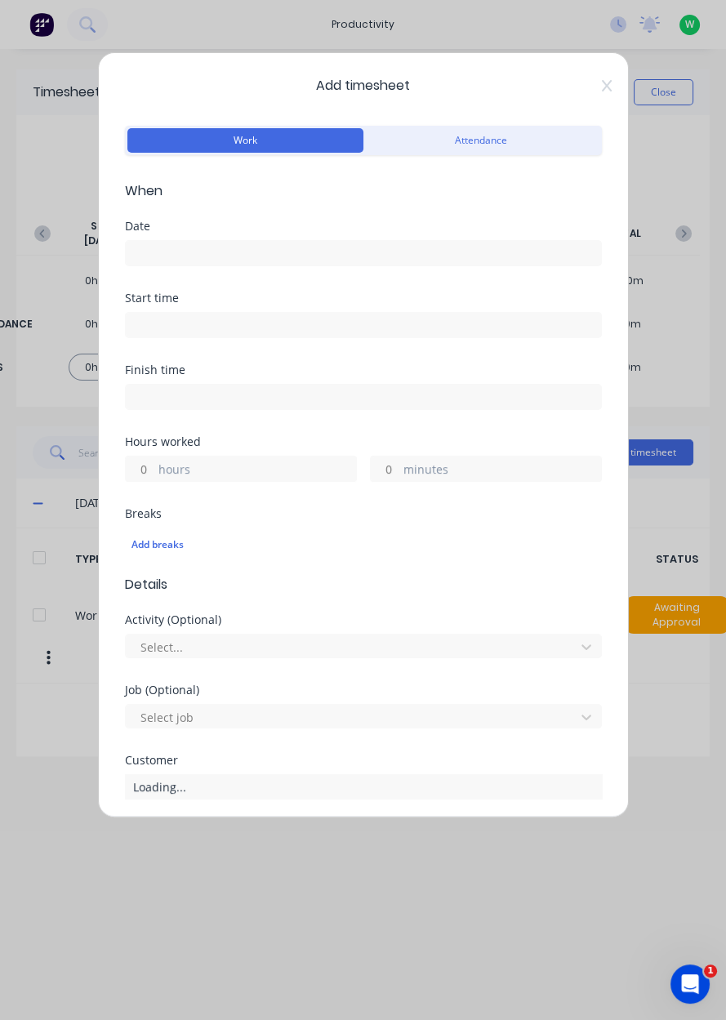
click at [137, 257] on input at bounding box center [363, 253] width 475 height 25
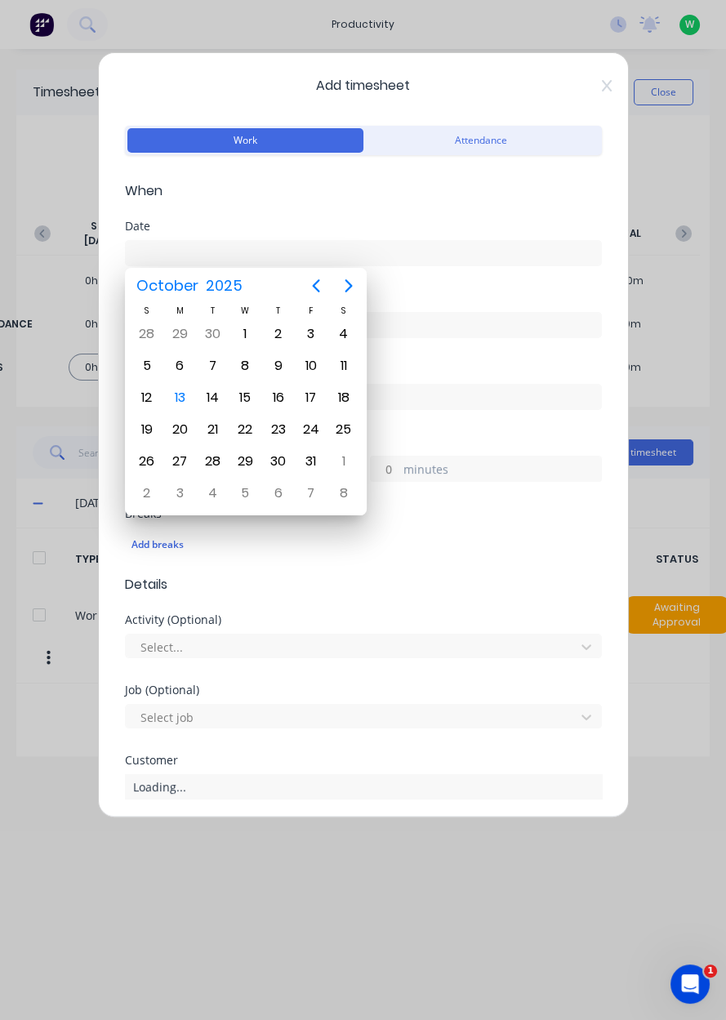
click at [178, 399] on div "13" at bounding box center [179, 398] width 25 height 25
type input "13/10/2025"
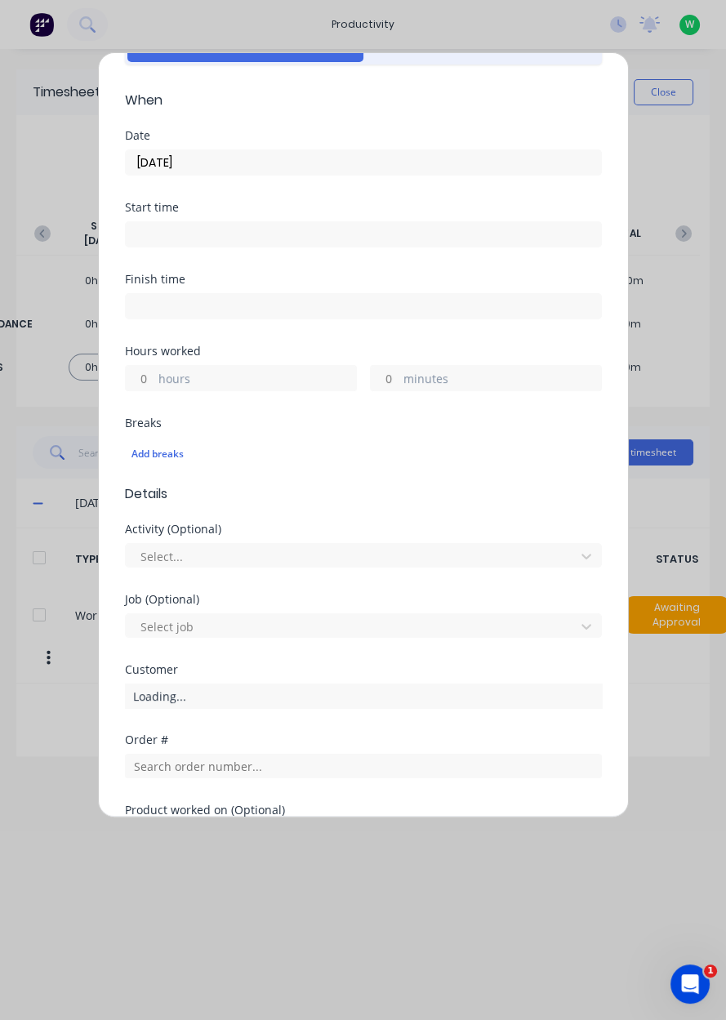
scroll to position [91, 0]
click at [158, 385] on label "hours" at bounding box center [257, 380] width 198 height 20
click at [154, 385] on input "hours" at bounding box center [140, 378] width 29 height 25
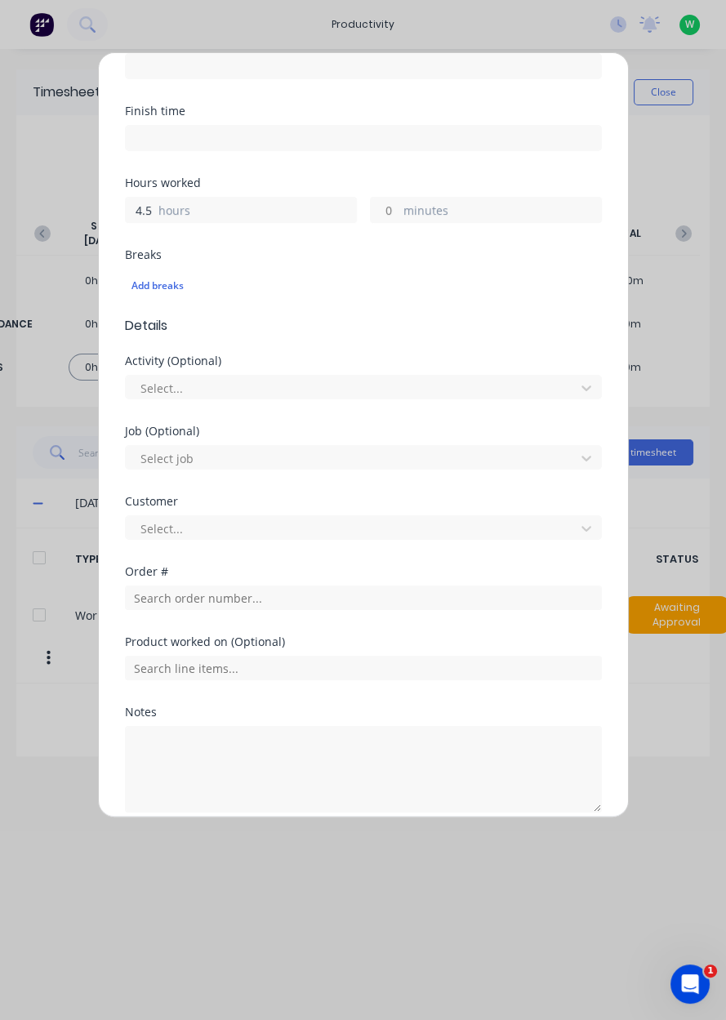
scroll to position [327, 0]
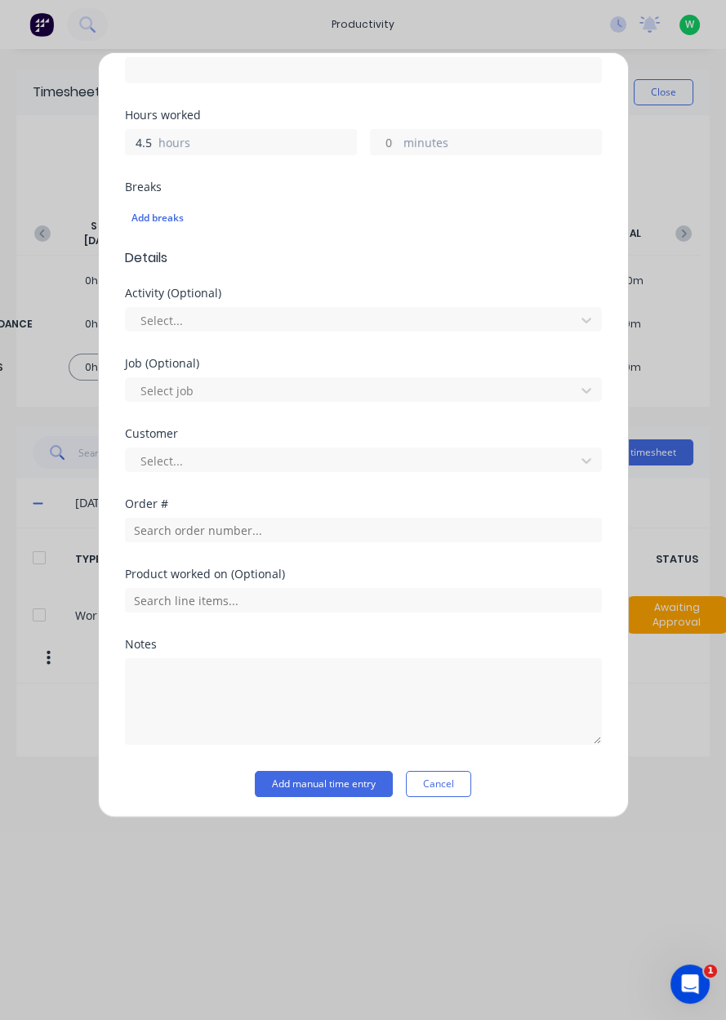
type input "4.5"
click at [174, 532] on input "text" at bounding box center [363, 530] width 477 height 25
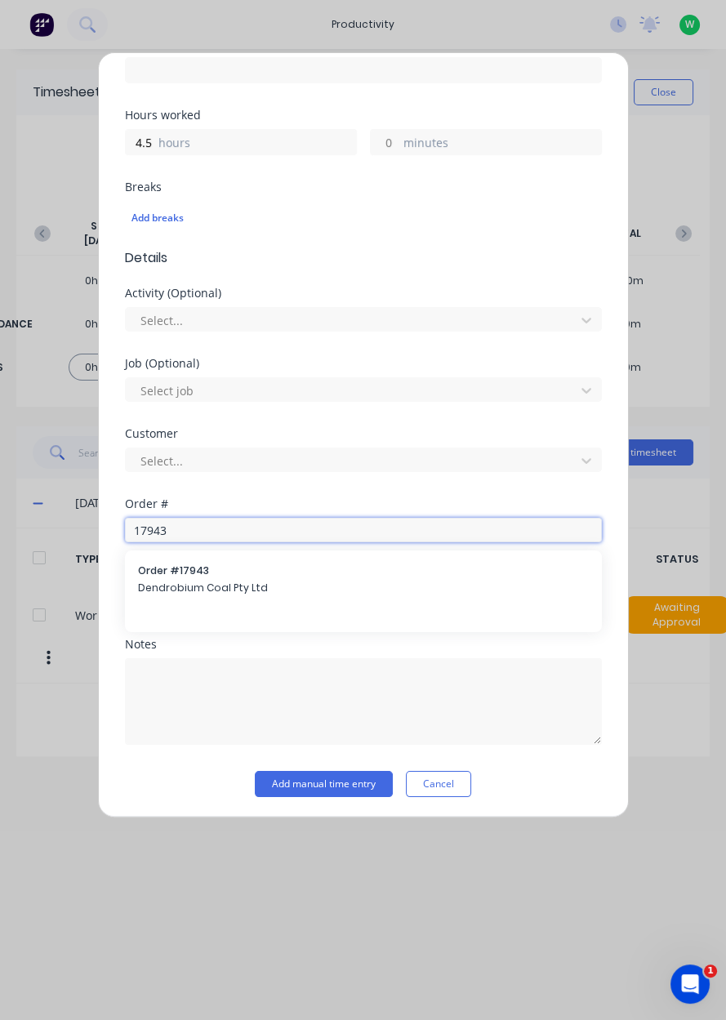
type input "17943"
click at [165, 589] on span "Dendrobium Coal Pty Ltd" at bounding box center [363, 588] width 451 height 15
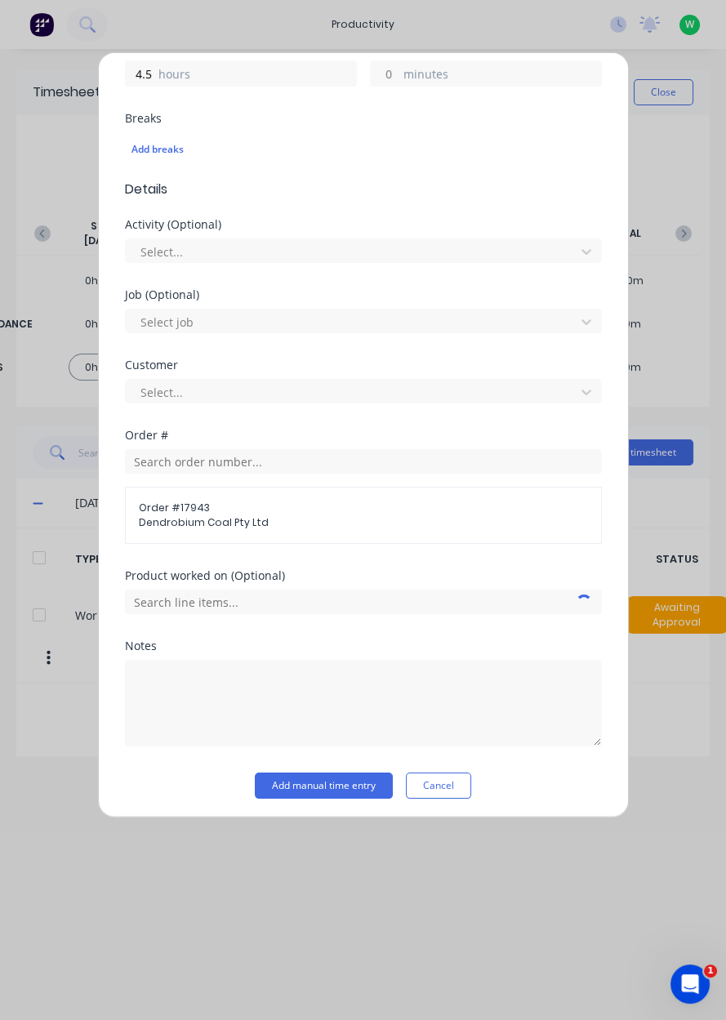
scroll to position [396, 0]
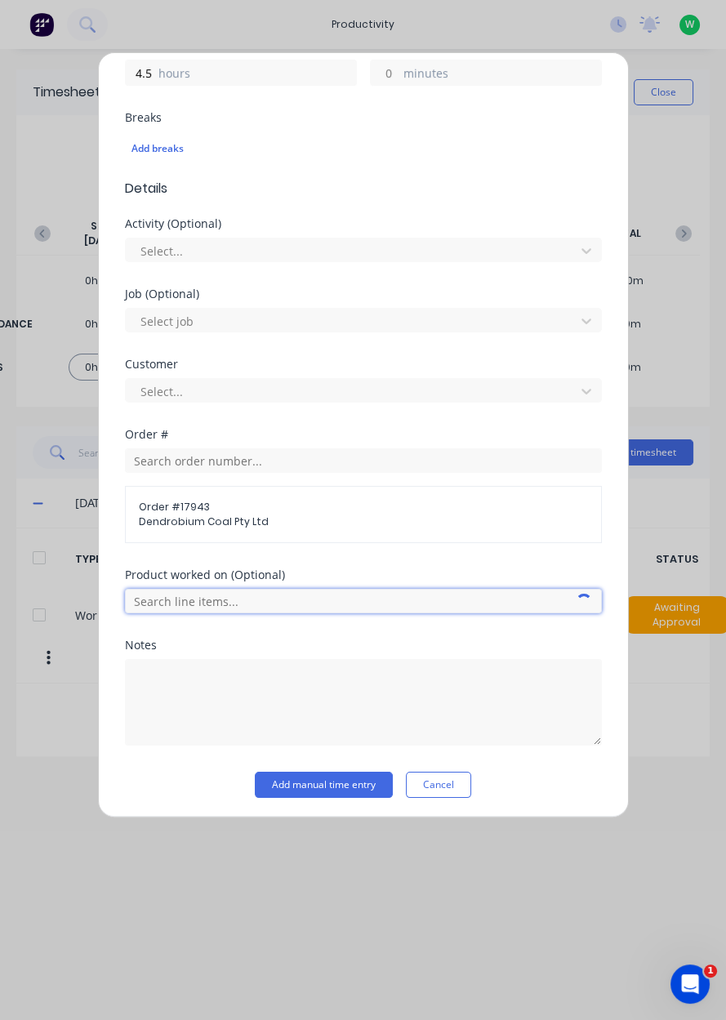
click at [154, 605] on input "text" at bounding box center [363, 601] width 477 height 25
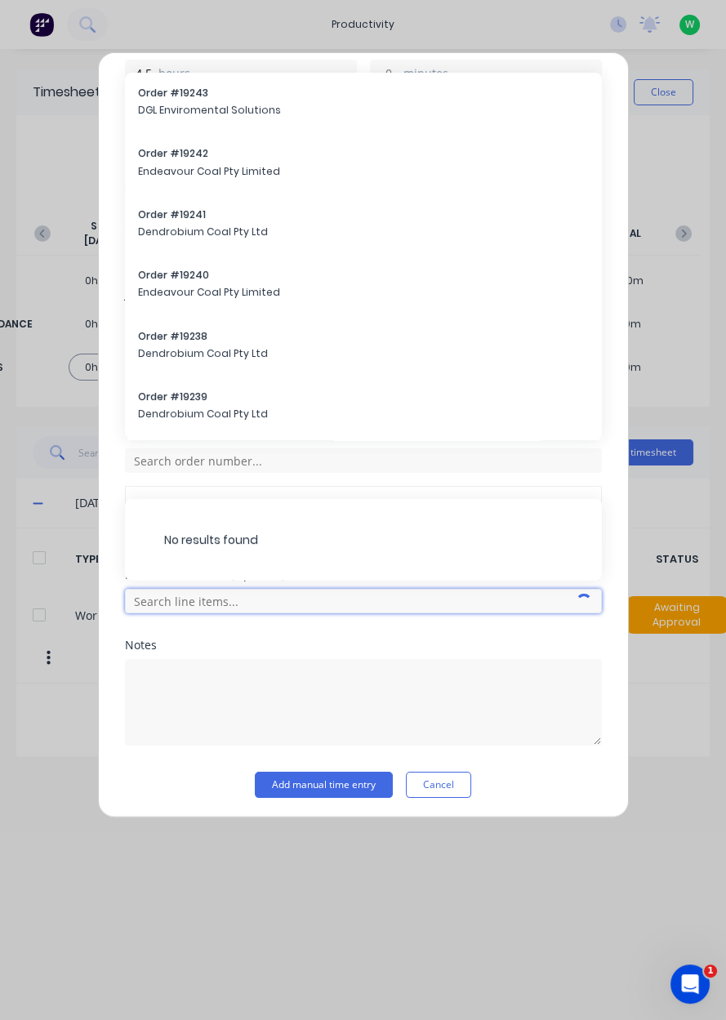
click at [525, 593] on input "text" at bounding box center [363, 601] width 477 height 25
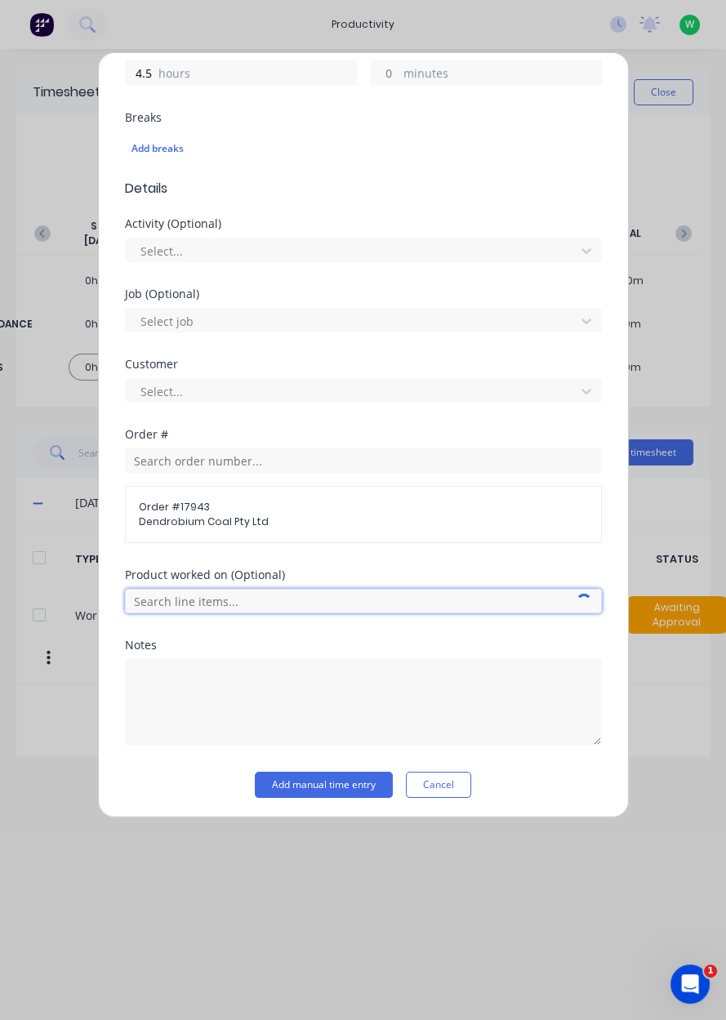
click at [505, 596] on input "text" at bounding box center [363, 601] width 477 height 25
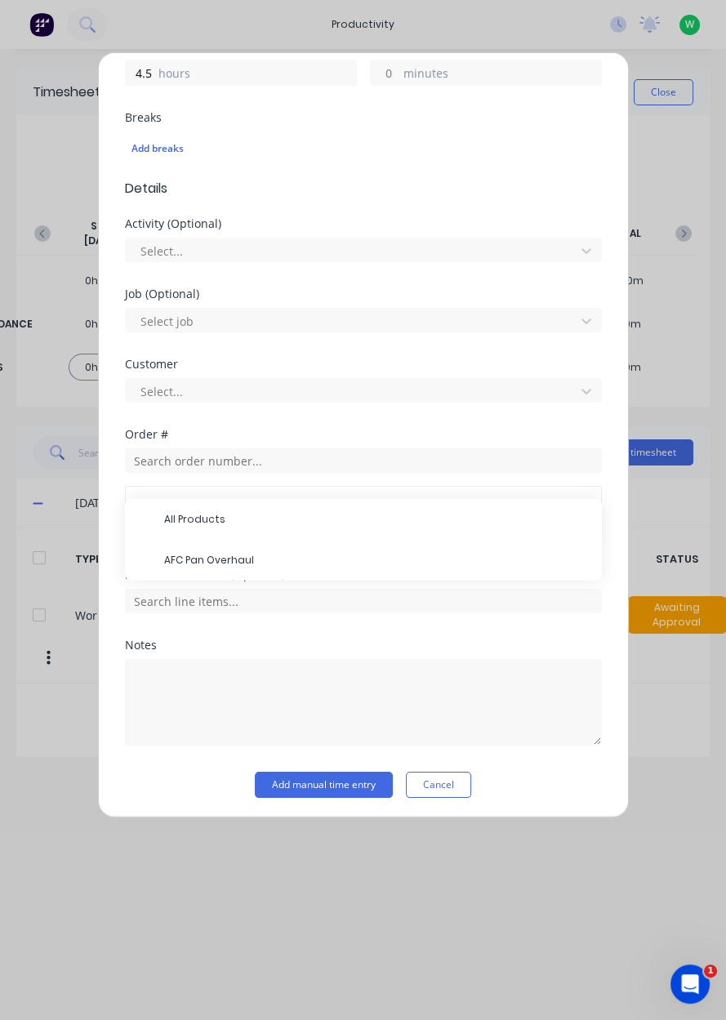
click at [182, 563] on span "AFC Pan Overhaul" at bounding box center [376, 560] width 425 height 15
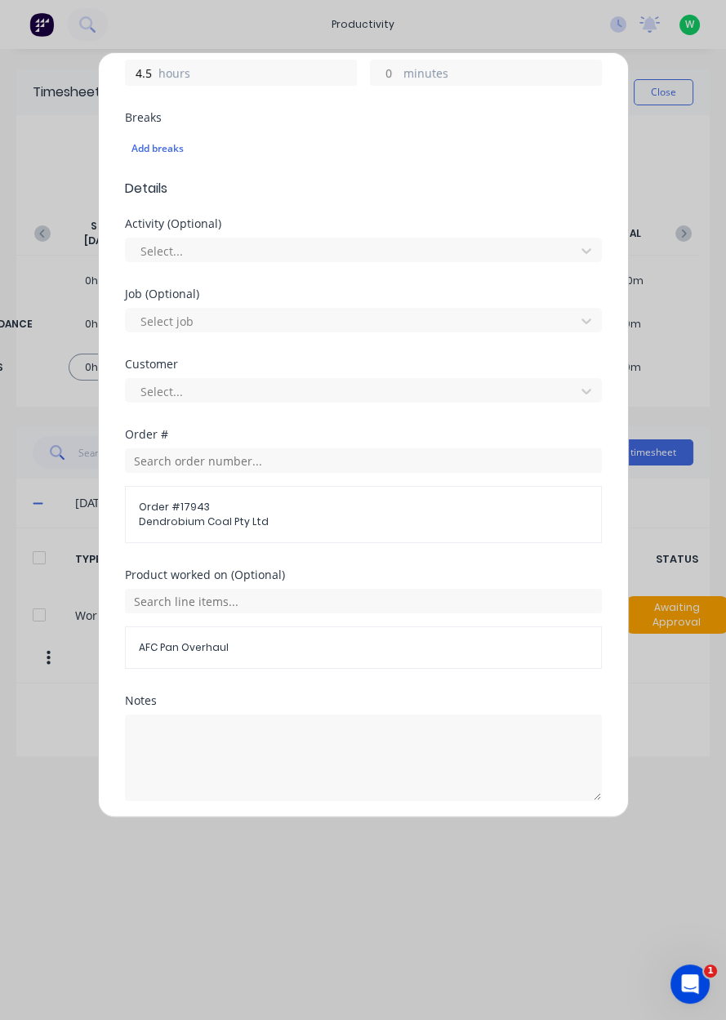
scroll to position [452, 0]
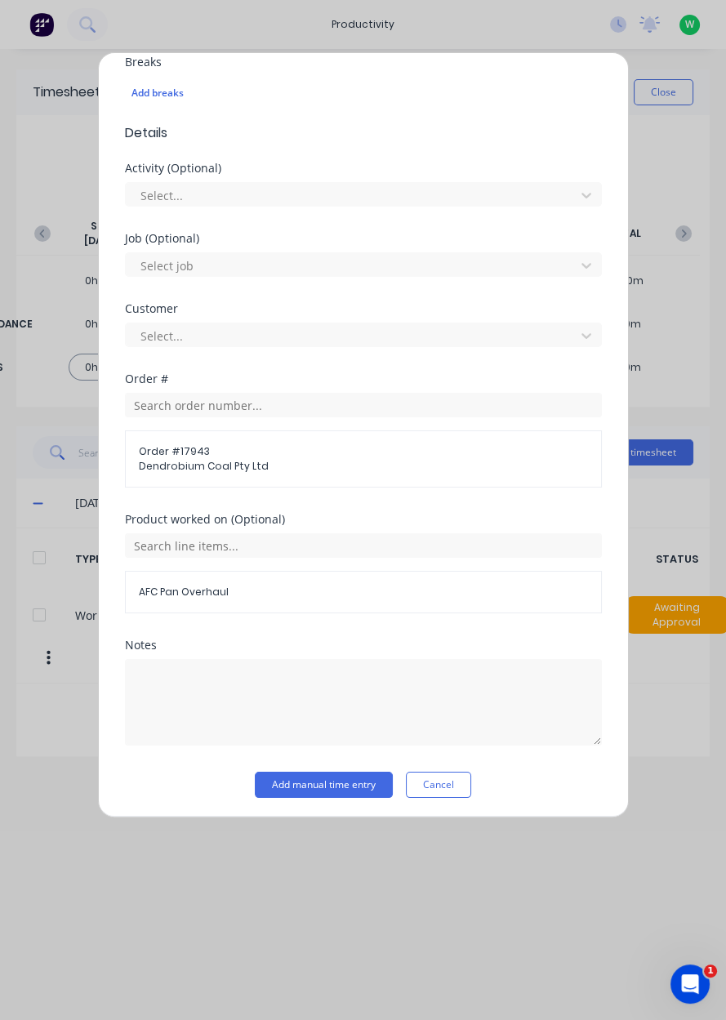
click at [311, 779] on button "Add manual time entry" at bounding box center [324, 785] width 138 height 26
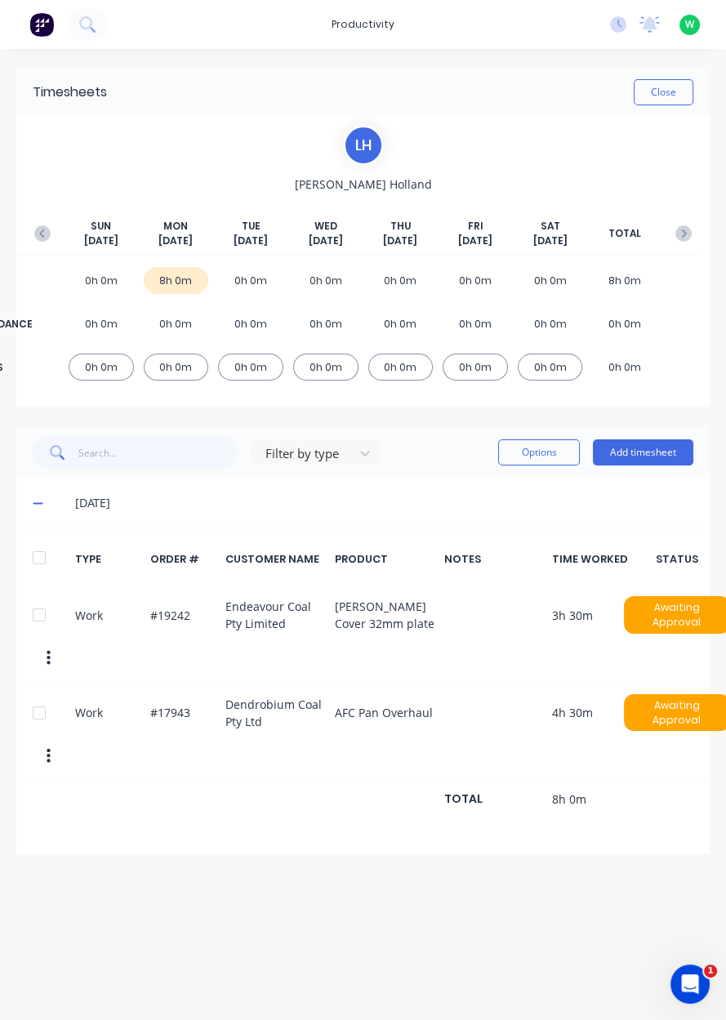
click at [377, 511] on div "13/10/25" at bounding box center [384, 503] width 618 height 18
